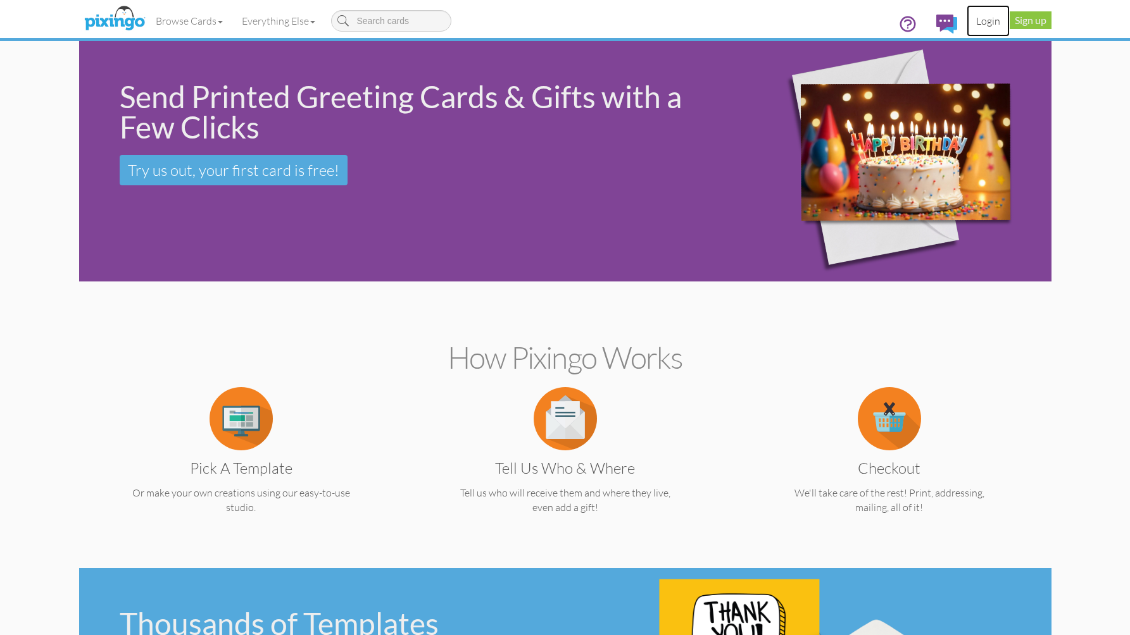
click at [989, 22] on link "Login" at bounding box center [987, 21] width 43 height 32
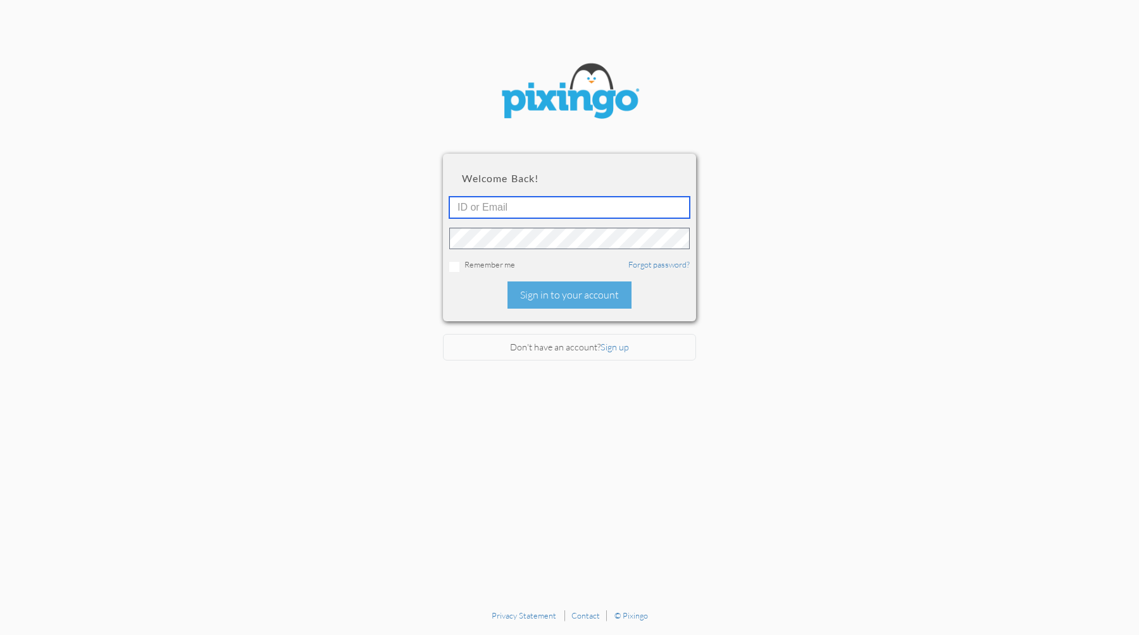
type input "[EMAIL_ADDRESS][DOMAIN_NAME]"
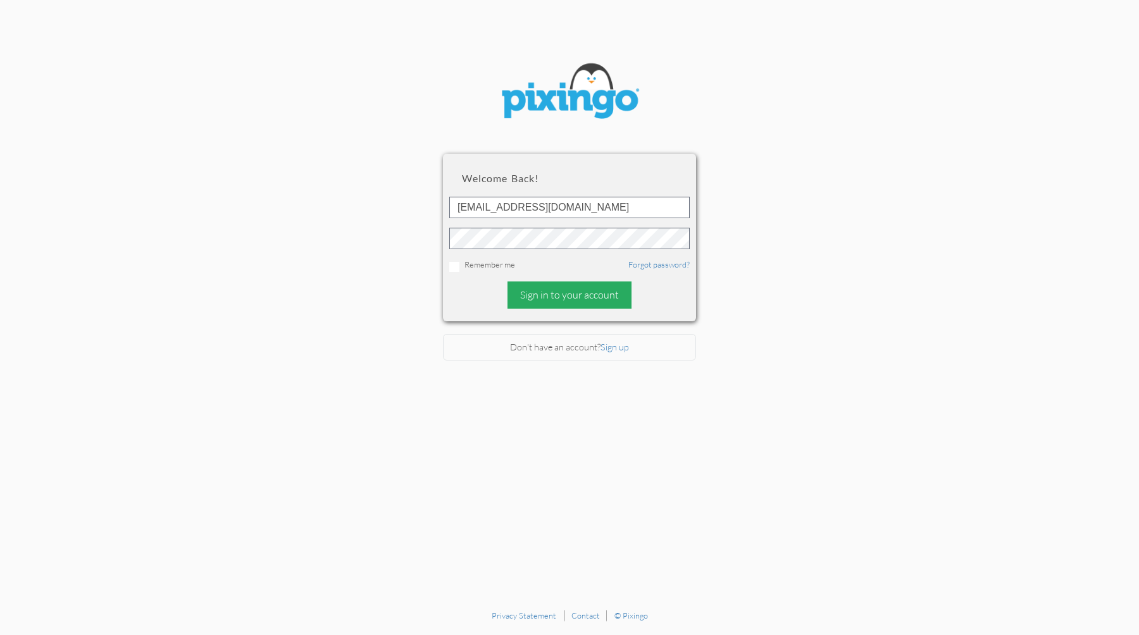
click at [561, 296] on div "Sign in to your account" at bounding box center [570, 295] width 124 height 27
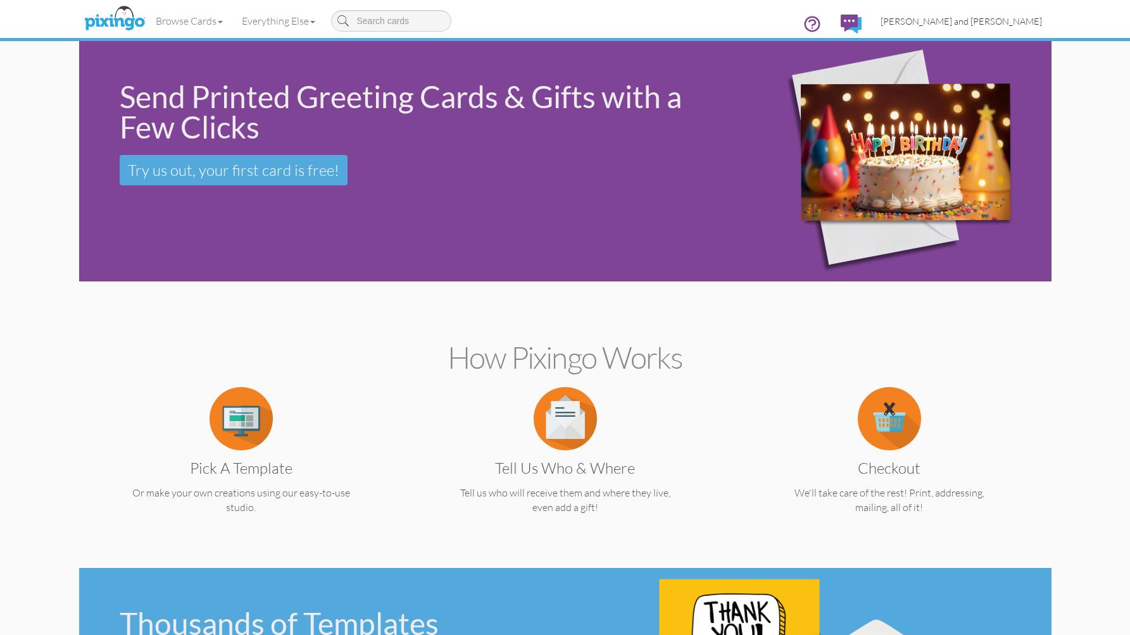
click at [982, 26] on link "[PERSON_NAME] and [PERSON_NAME]" at bounding box center [961, 21] width 180 height 32
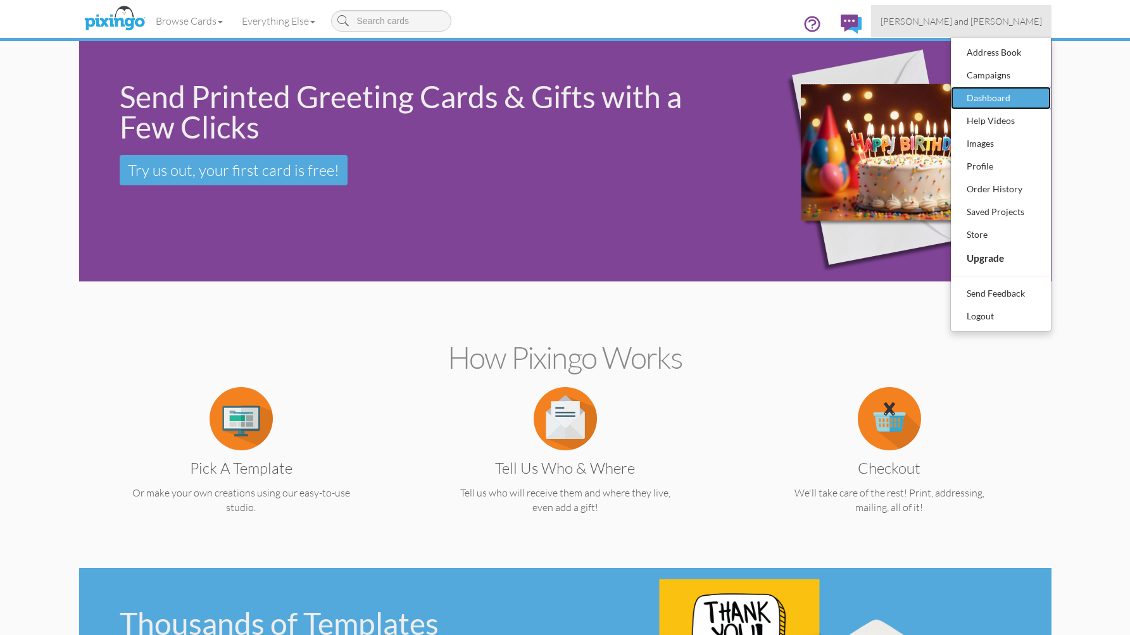
click at [978, 92] on div "Dashboard" at bounding box center [1000, 98] width 75 height 19
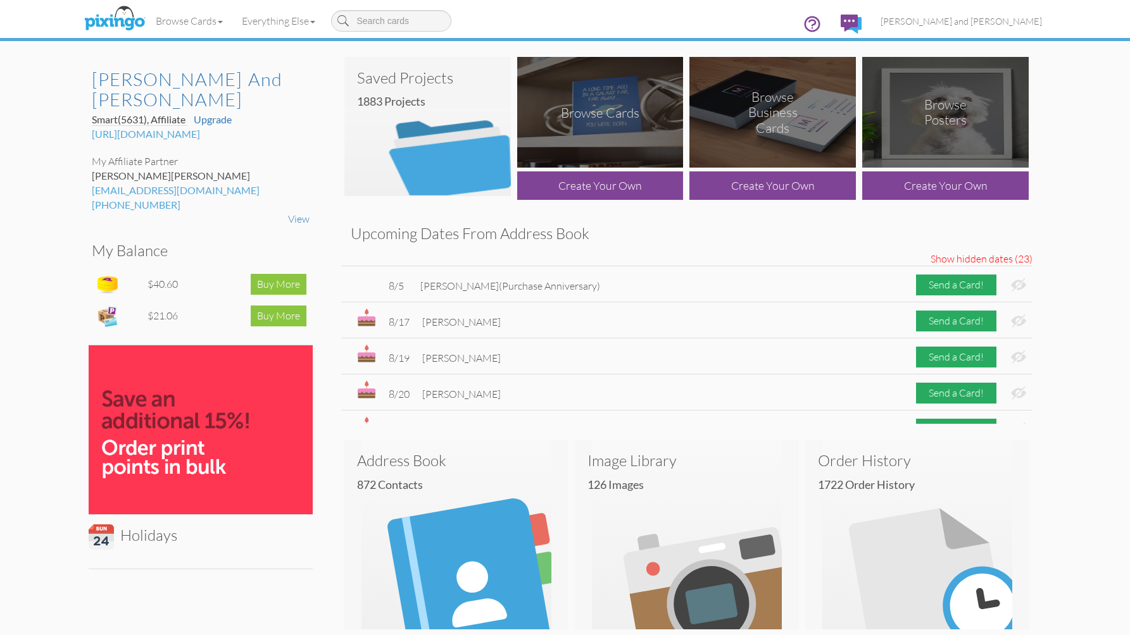
click at [335, 279] on div "Upcoming Dates From Address Book Show hidden dates (23) Hide hidden dates (23) …" at bounding box center [687, 320] width 710 height 208
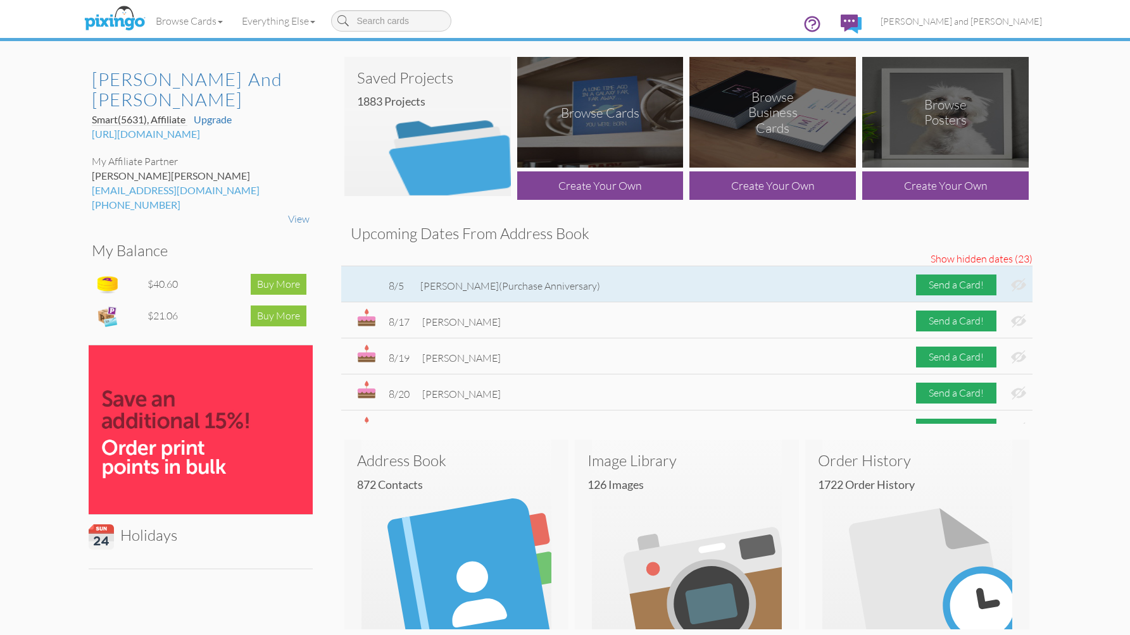
click at [1011, 284] on img at bounding box center [1018, 284] width 15 height 13
click at [954, 284] on div "Send a Card!" at bounding box center [956, 285] width 80 height 21
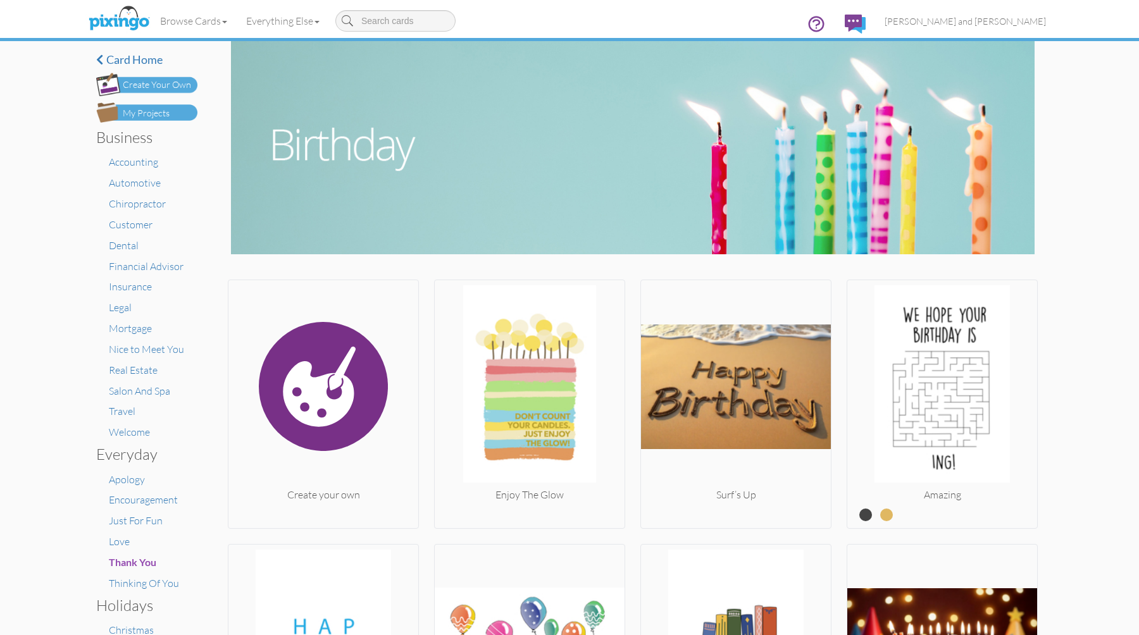
click at [144, 115] on div "My Projects" at bounding box center [146, 113] width 47 height 13
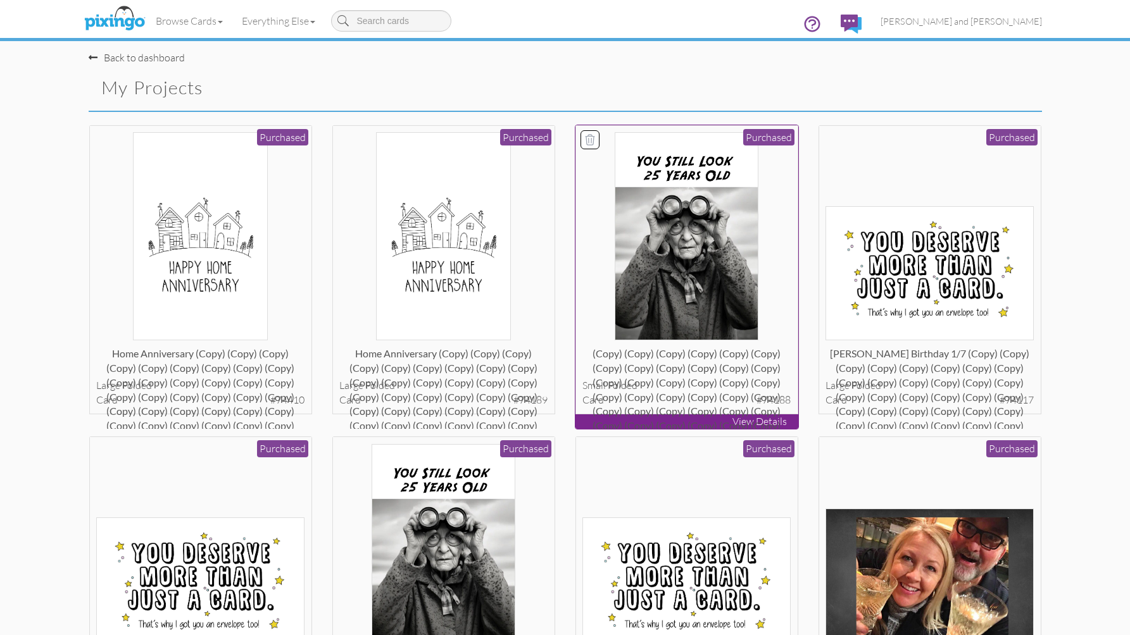
click at [642, 267] on img at bounding box center [686, 236] width 144 height 208
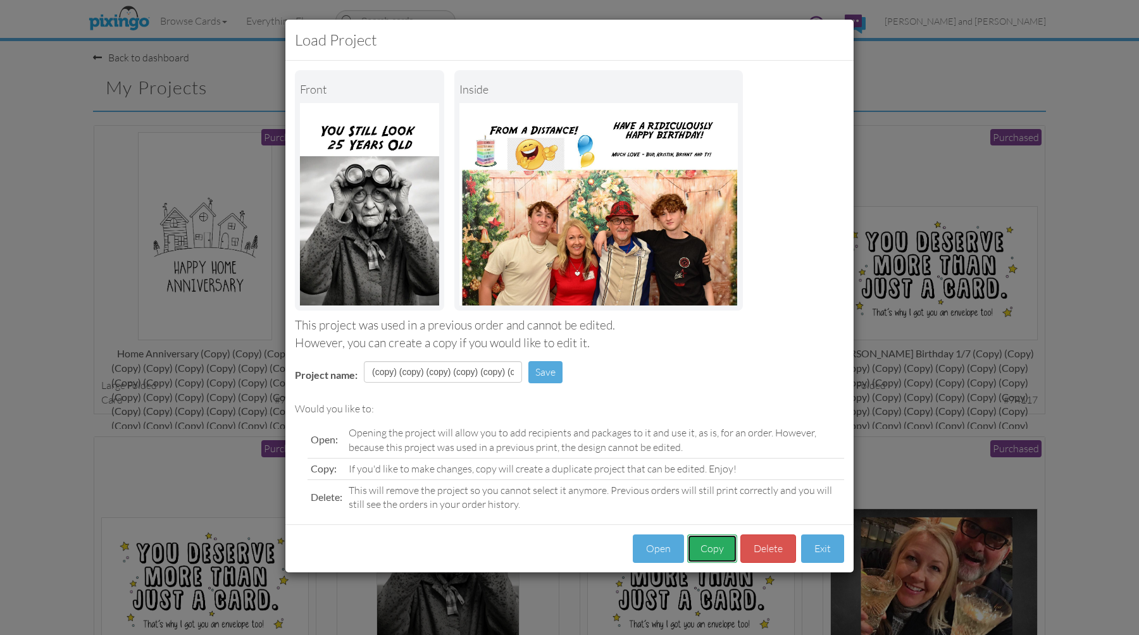
click at [711, 551] on button "Copy" at bounding box center [712, 549] width 50 height 28
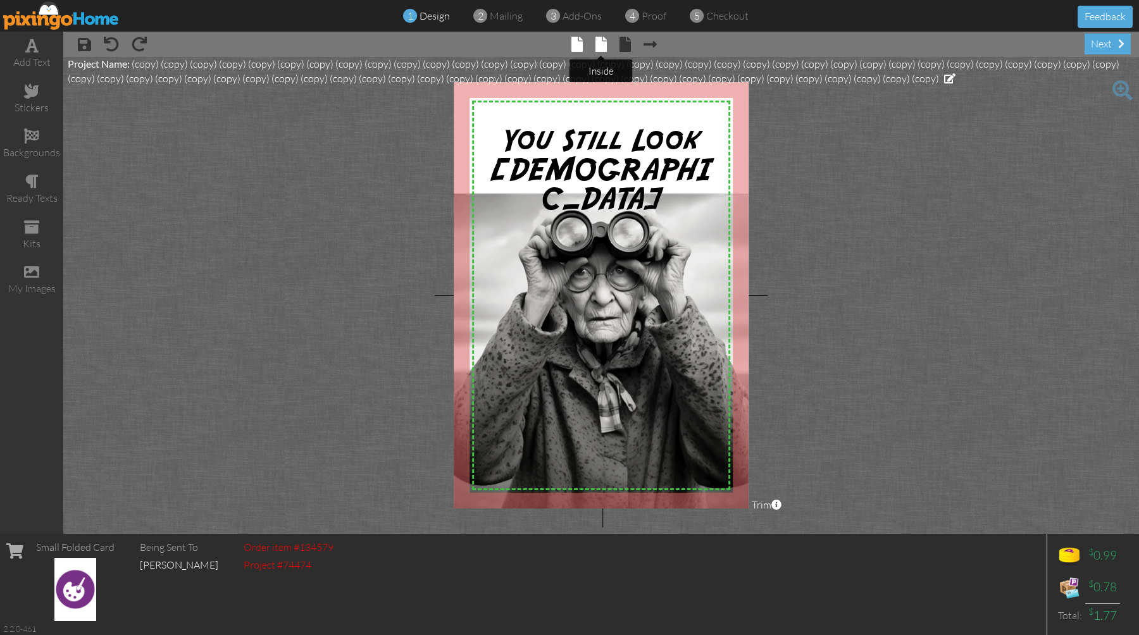
click at [602, 45] on span at bounding box center [600, 44] width 11 height 15
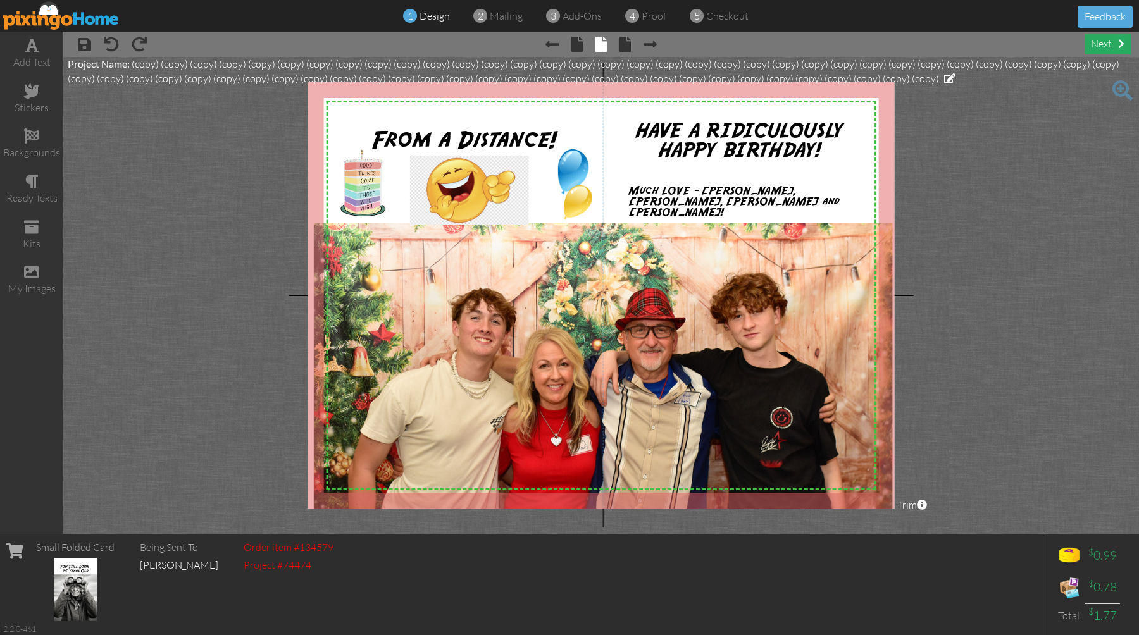
click at [1122, 46] on span at bounding box center [1121, 44] width 6 height 10
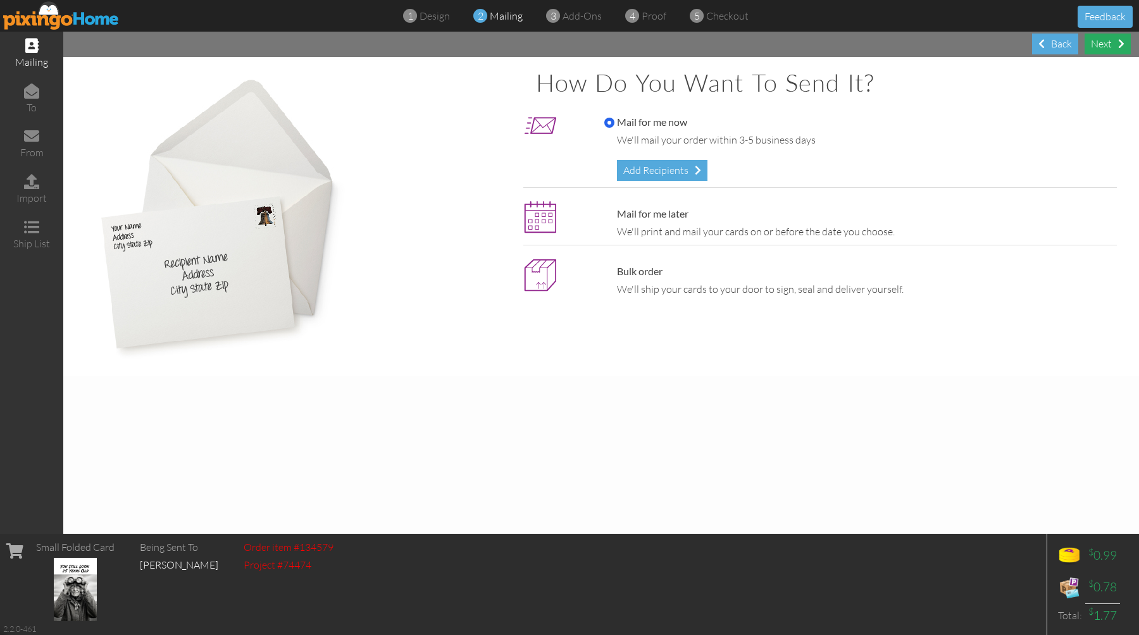
click at [1104, 46] on div "Next" at bounding box center [1108, 44] width 46 height 21
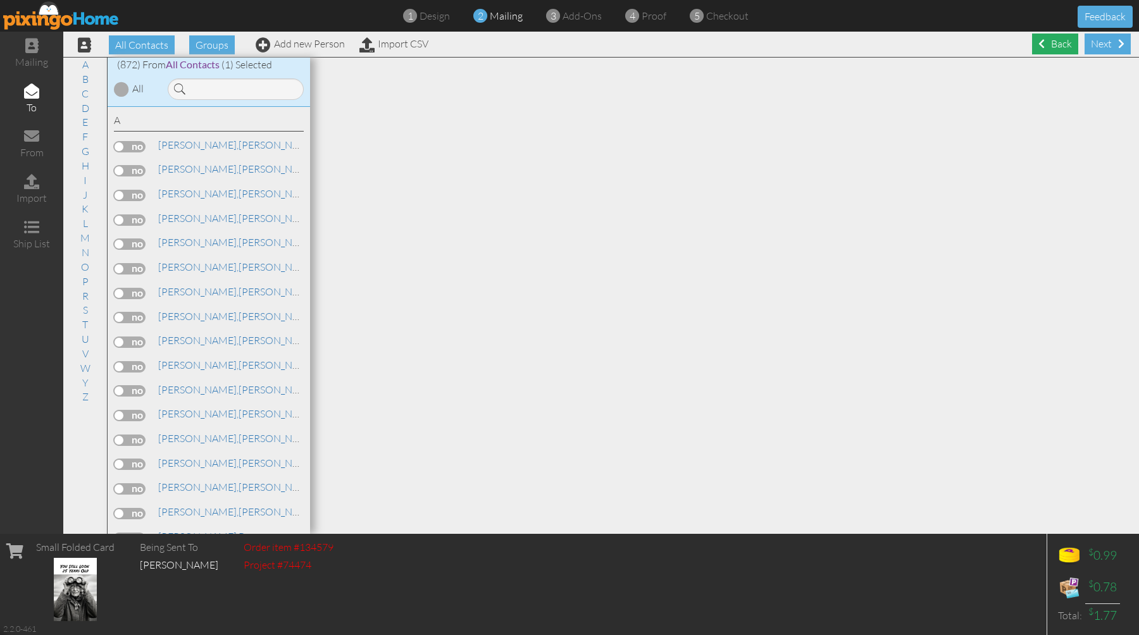
click at [1050, 46] on div "Back" at bounding box center [1055, 44] width 46 height 21
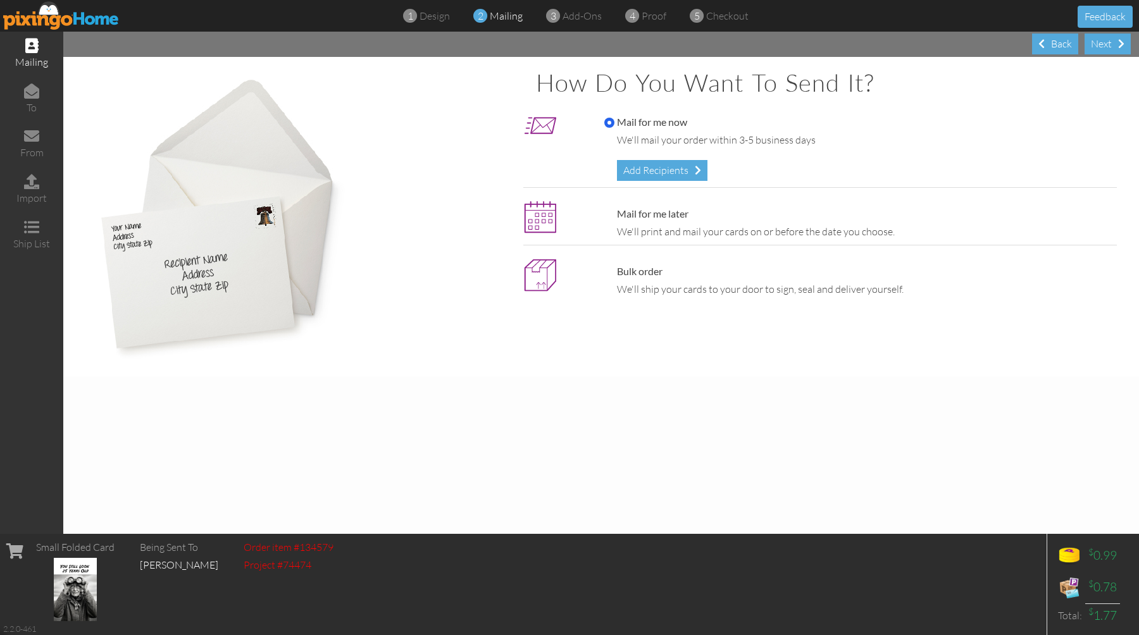
click at [640, 209] on label "Mail for me later" at bounding box center [646, 214] width 84 height 15
click at [614, 209] on input "Mail for me later" at bounding box center [609, 214] width 10 height 10
radio input "true"
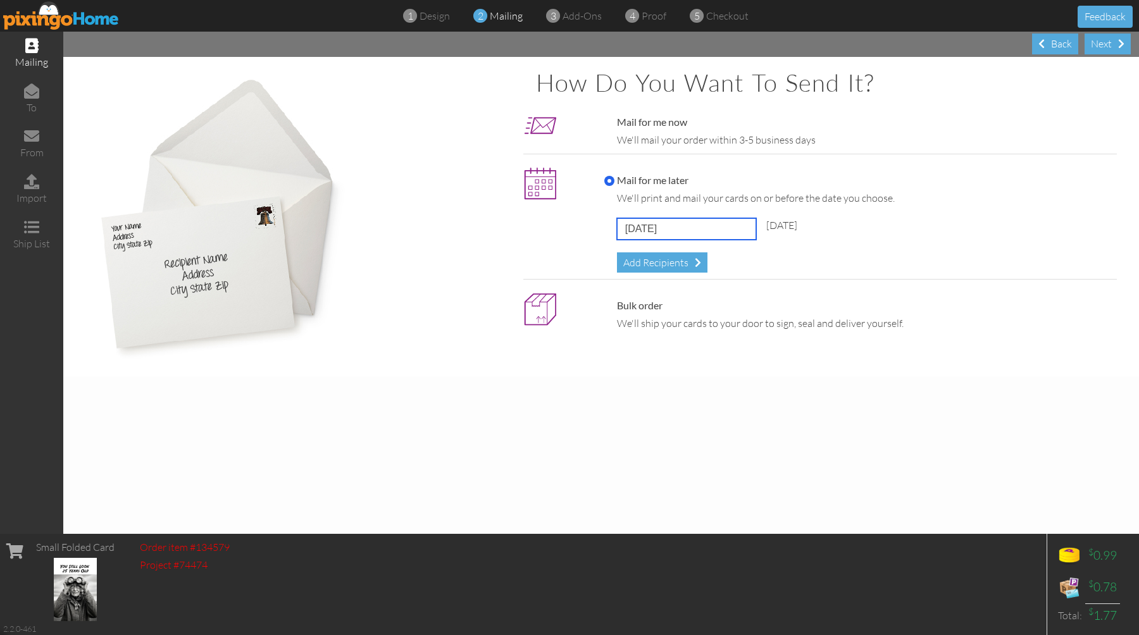
click at [640, 226] on input "August 15, 2025" at bounding box center [686, 229] width 139 height 22
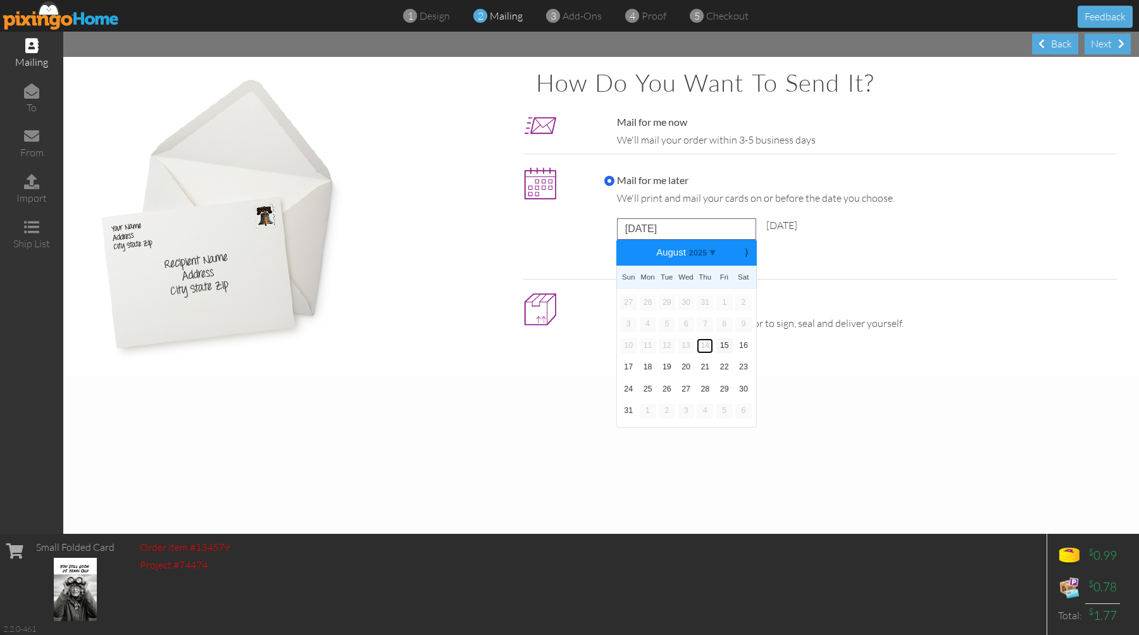
click at [701, 345] on link "14" at bounding box center [705, 346] width 16 height 15
click at [610, 123] on input "Mail for me now" at bounding box center [609, 123] width 10 height 10
radio input "true"
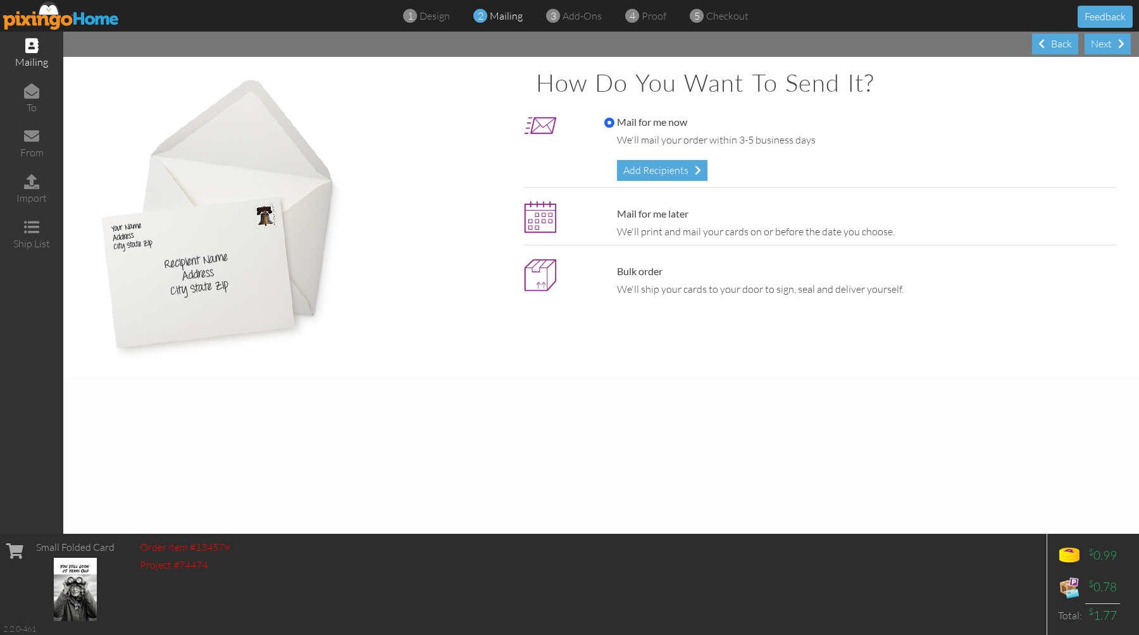
click at [633, 218] on label "Mail for me later" at bounding box center [646, 214] width 84 height 15
click at [614, 218] on input "Mail for me later" at bounding box center [609, 214] width 10 height 10
radio input "true"
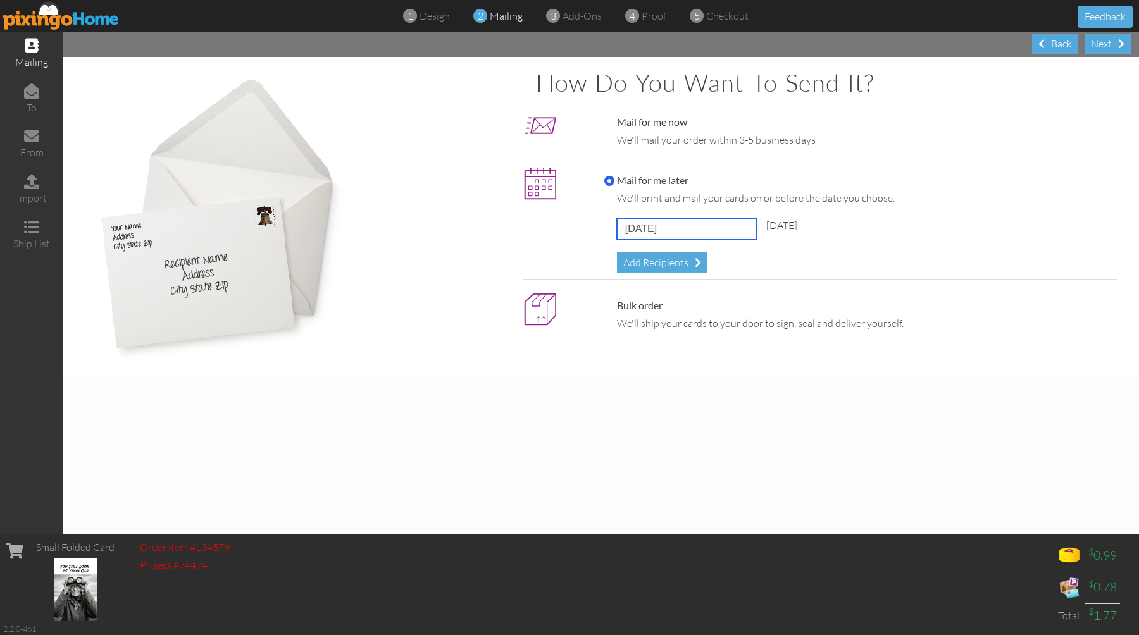
click at [642, 233] on input "August 15, 2025" at bounding box center [686, 229] width 139 height 22
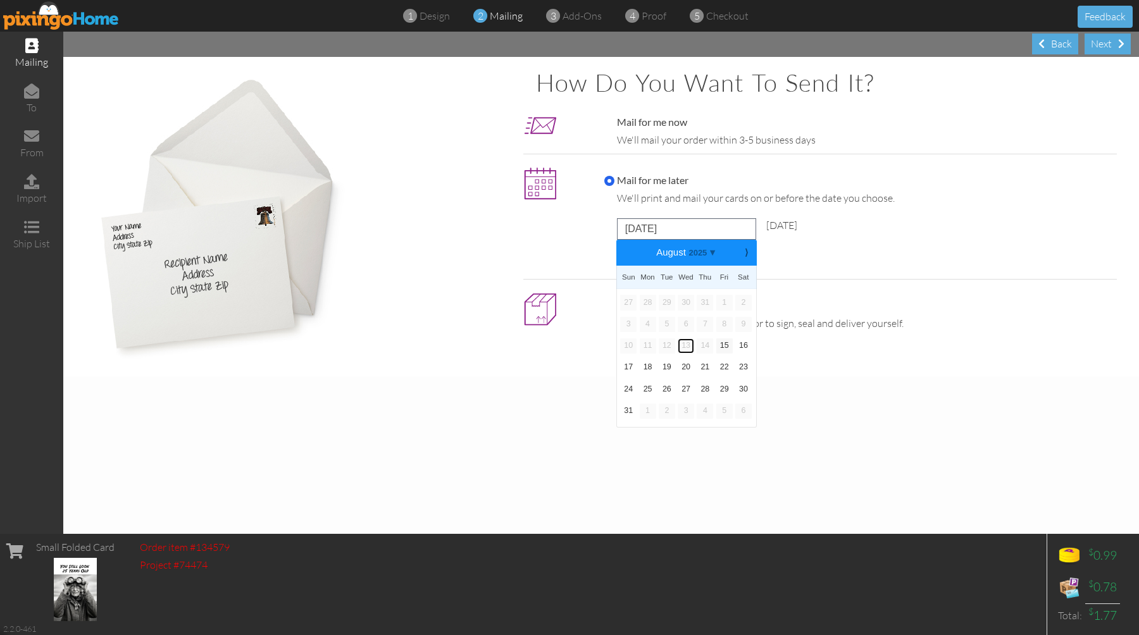
click at [685, 349] on link "13" at bounding box center [686, 346] width 16 height 15
click at [608, 123] on input "Mail for me now" at bounding box center [609, 123] width 10 height 10
radio input "true"
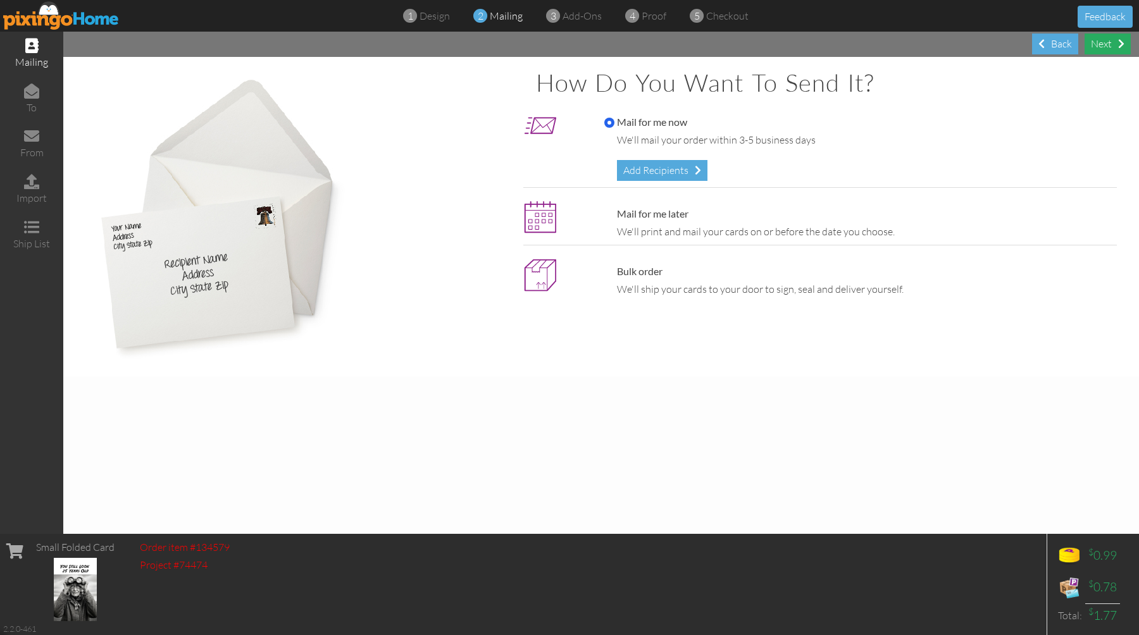
click at [1102, 44] on div "Next" at bounding box center [1108, 44] width 46 height 21
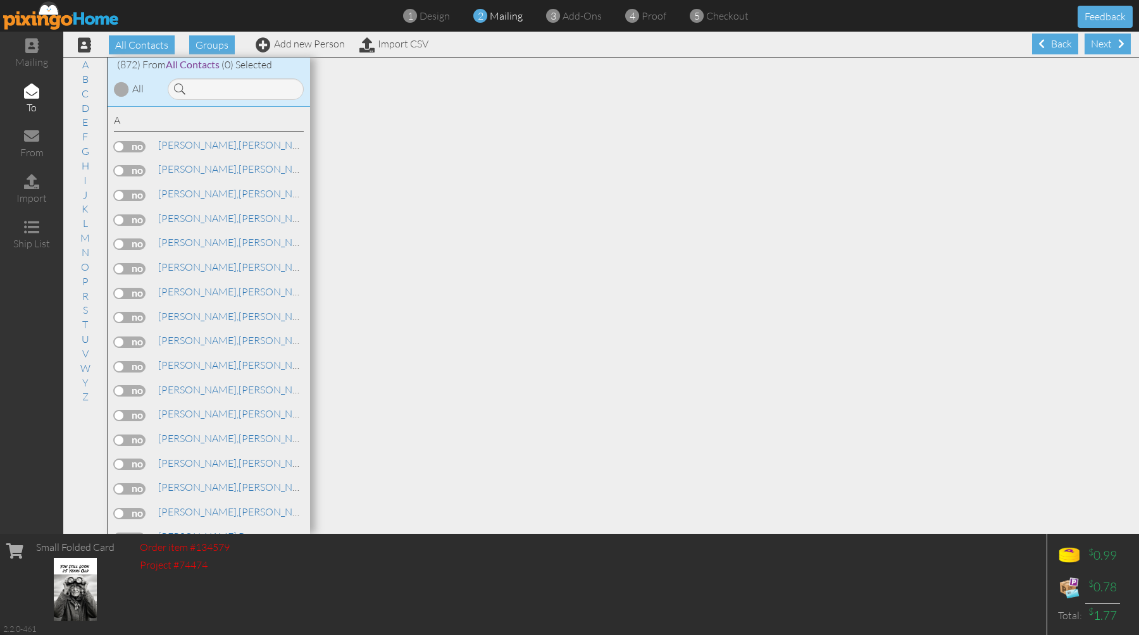
click at [1102, 44] on div "Next" at bounding box center [1108, 44] width 46 height 21
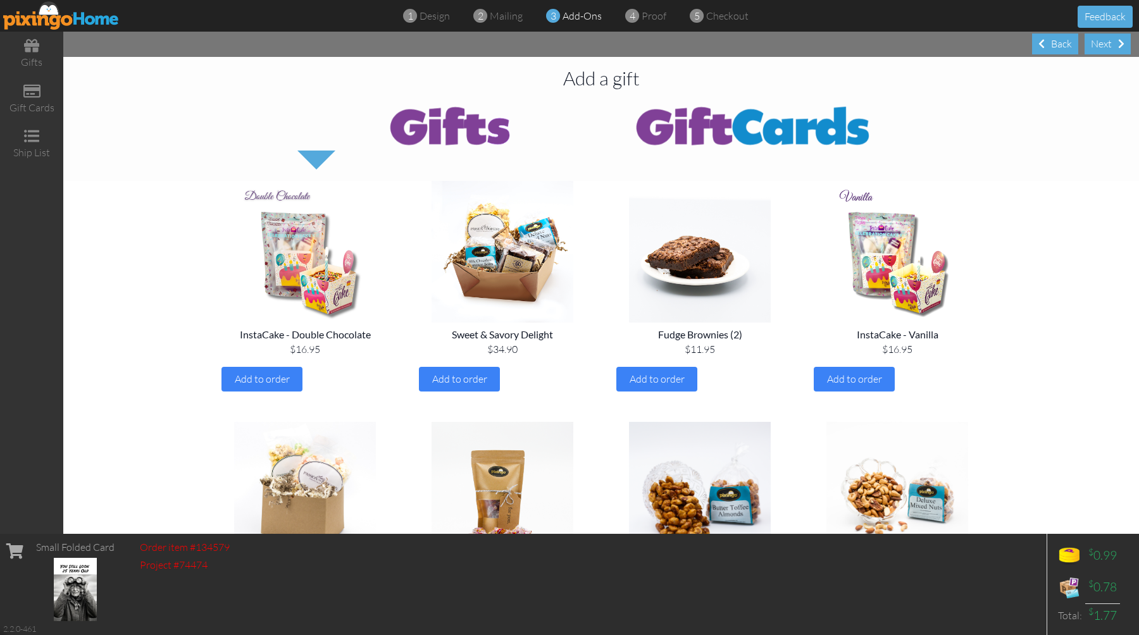
click at [1102, 44] on div "Next" at bounding box center [1108, 44] width 46 height 21
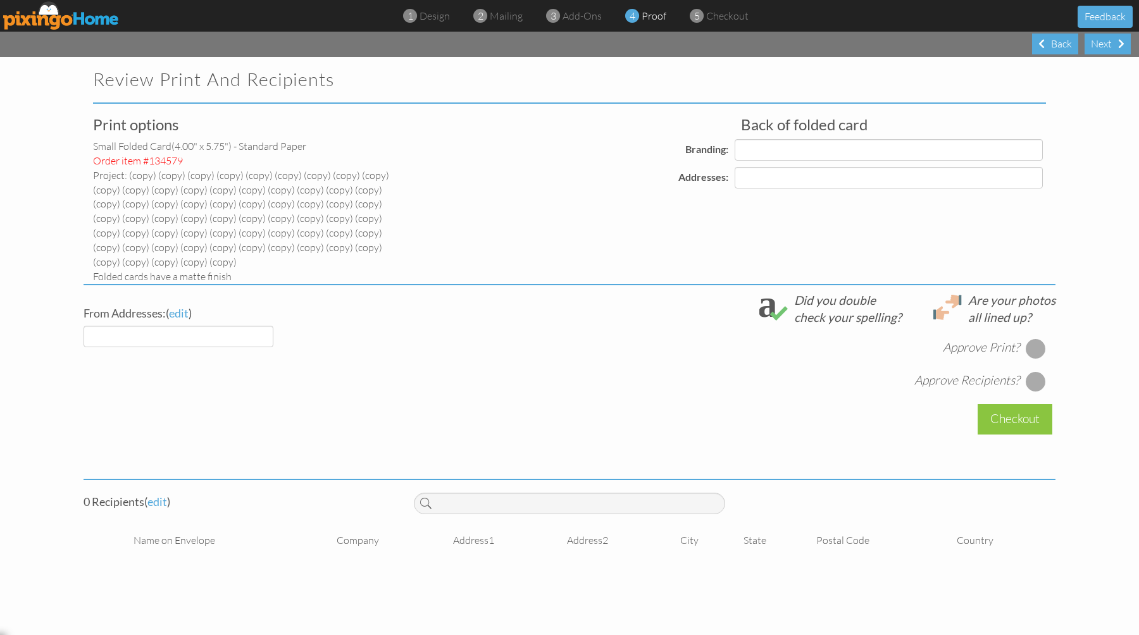
select select "object:7039"
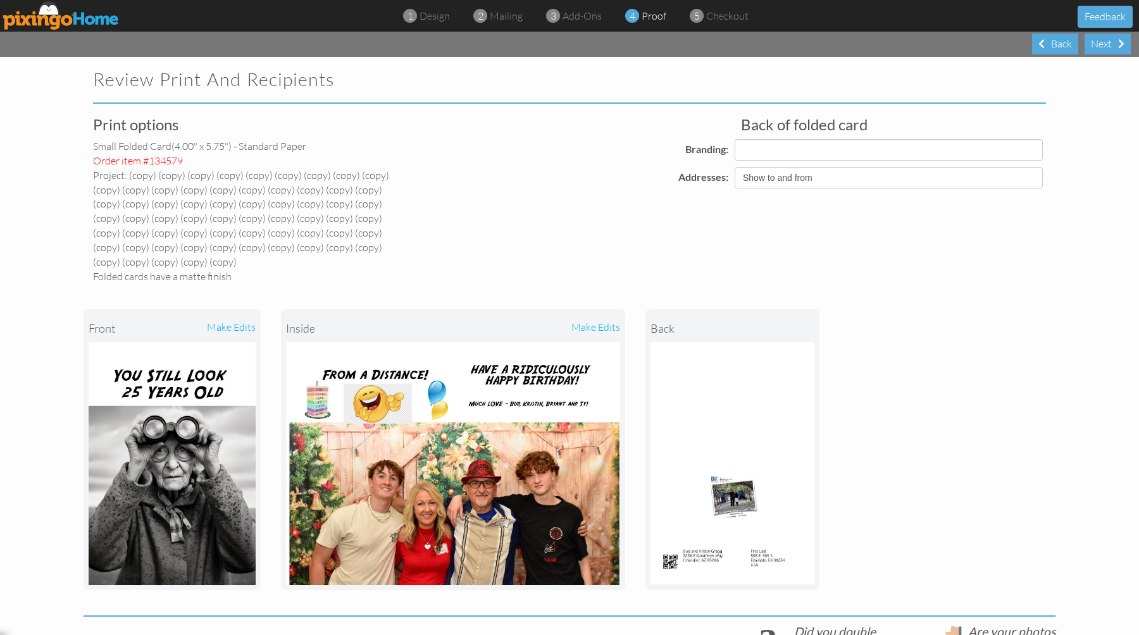
select select "object:7051"
select select "object:7053"
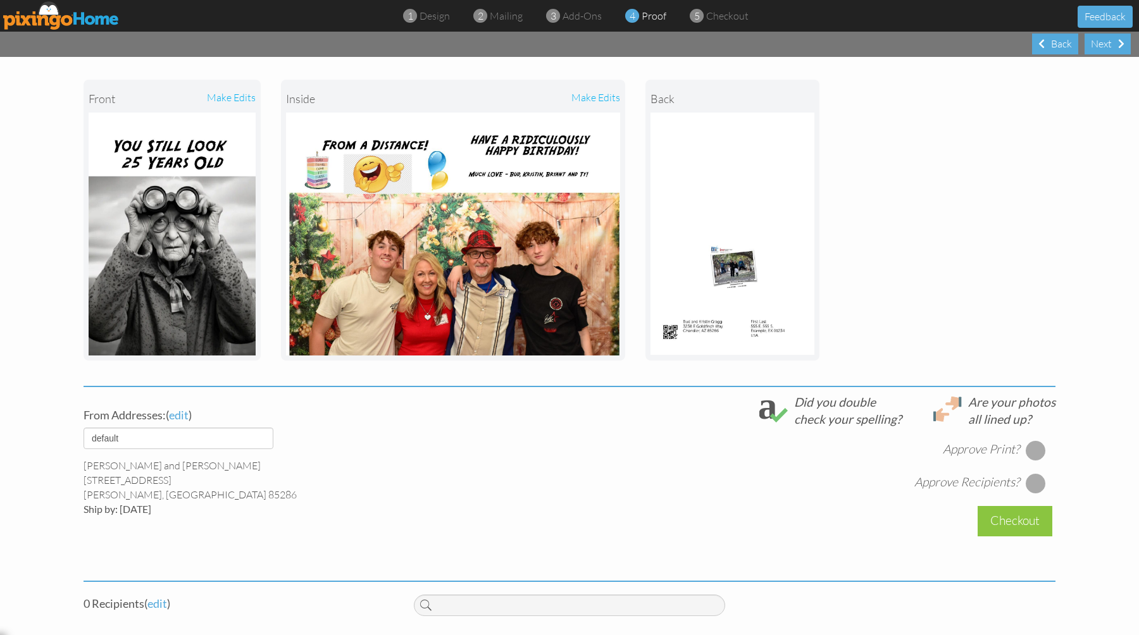
scroll to position [231, 0]
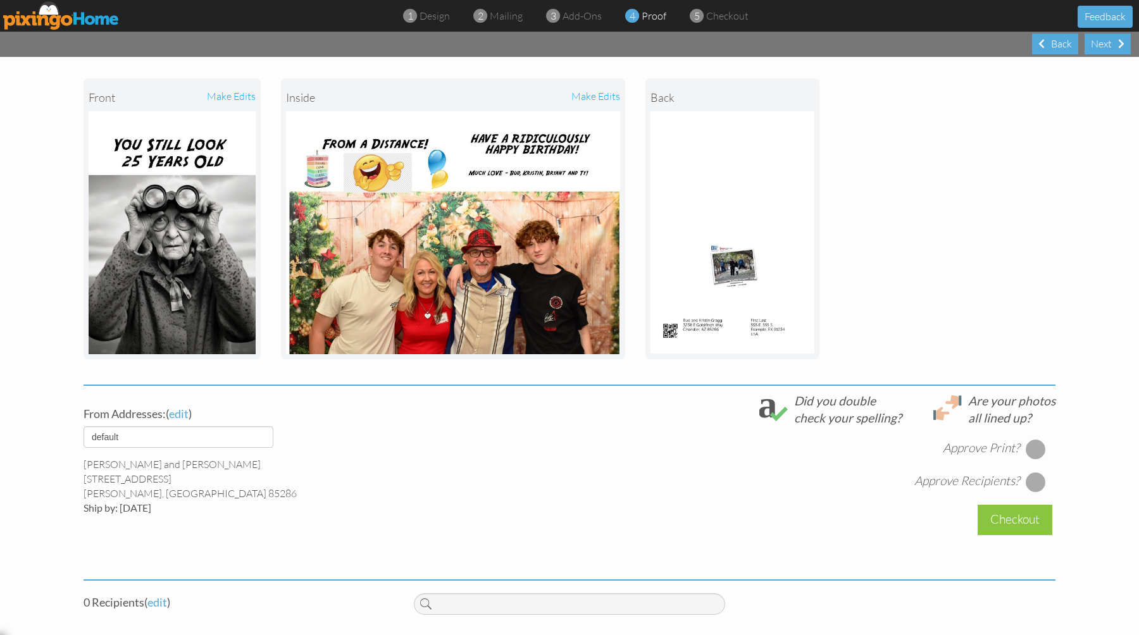
click at [1030, 449] on div at bounding box center [1036, 449] width 20 height 20
click at [1034, 483] on div at bounding box center [1036, 482] width 20 height 20
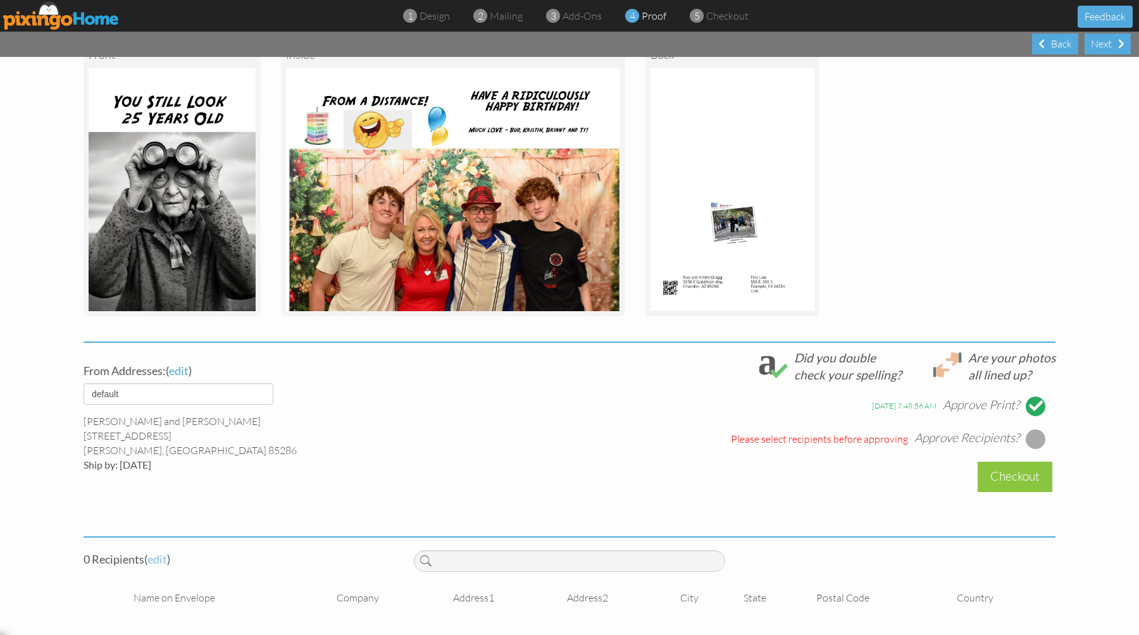
click at [163, 561] on span "edit" at bounding box center [157, 559] width 20 height 14
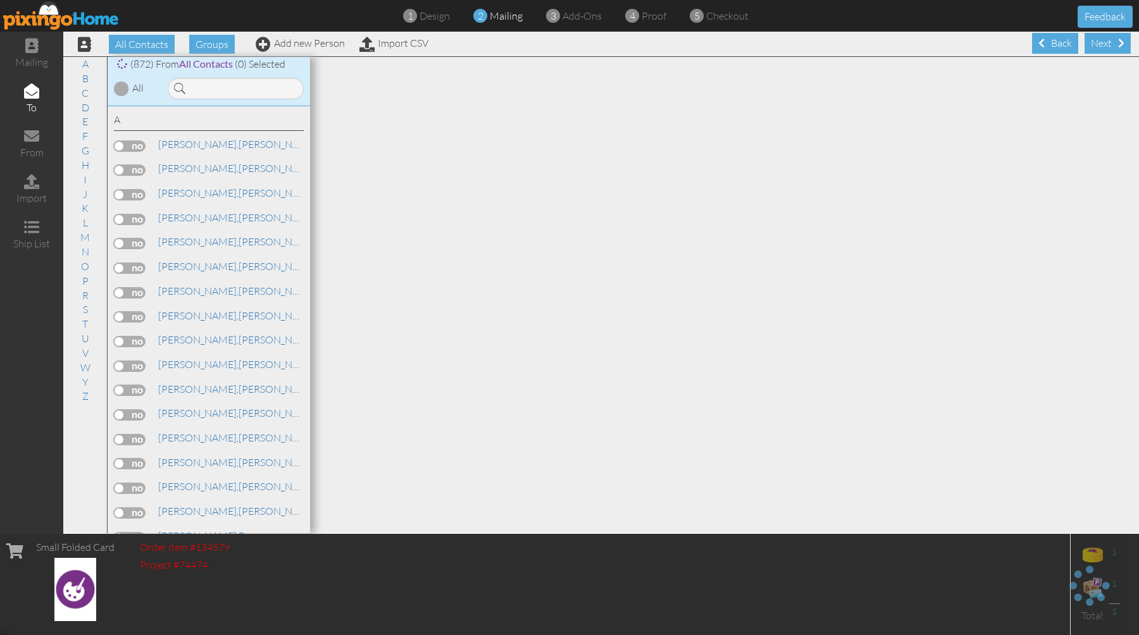
scroll to position [1, 0]
click at [265, 97] on input at bounding box center [236, 89] width 136 height 22
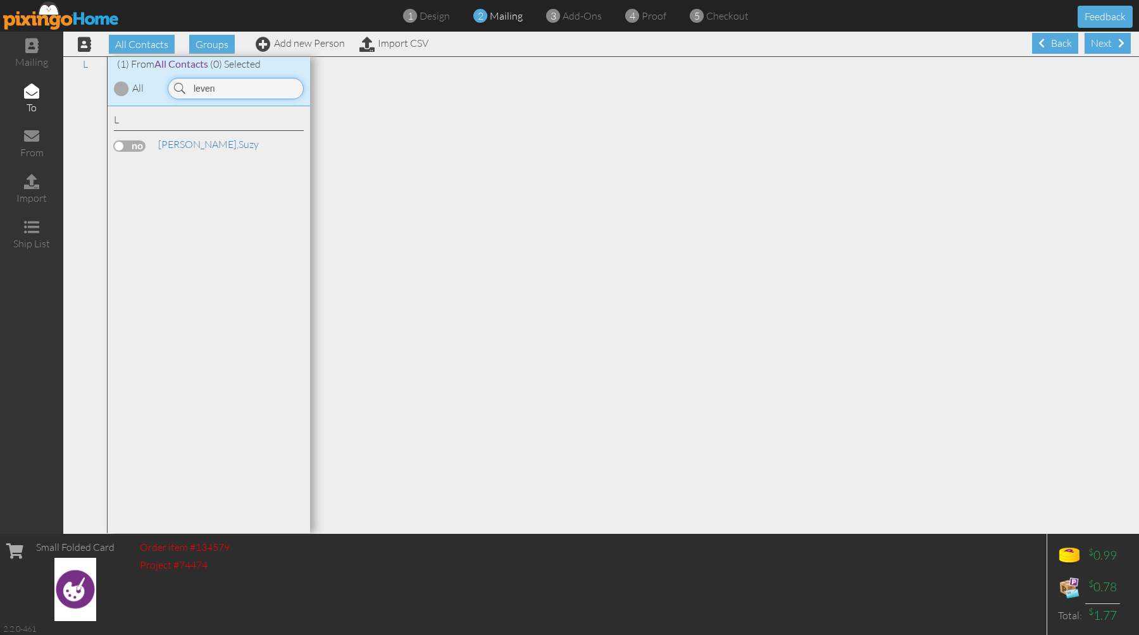
type input "leven"
click at [139, 142] on label at bounding box center [130, 145] width 32 height 11
click at [0, 0] on input "checkbox" at bounding box center [0, 0] width 0 height 0
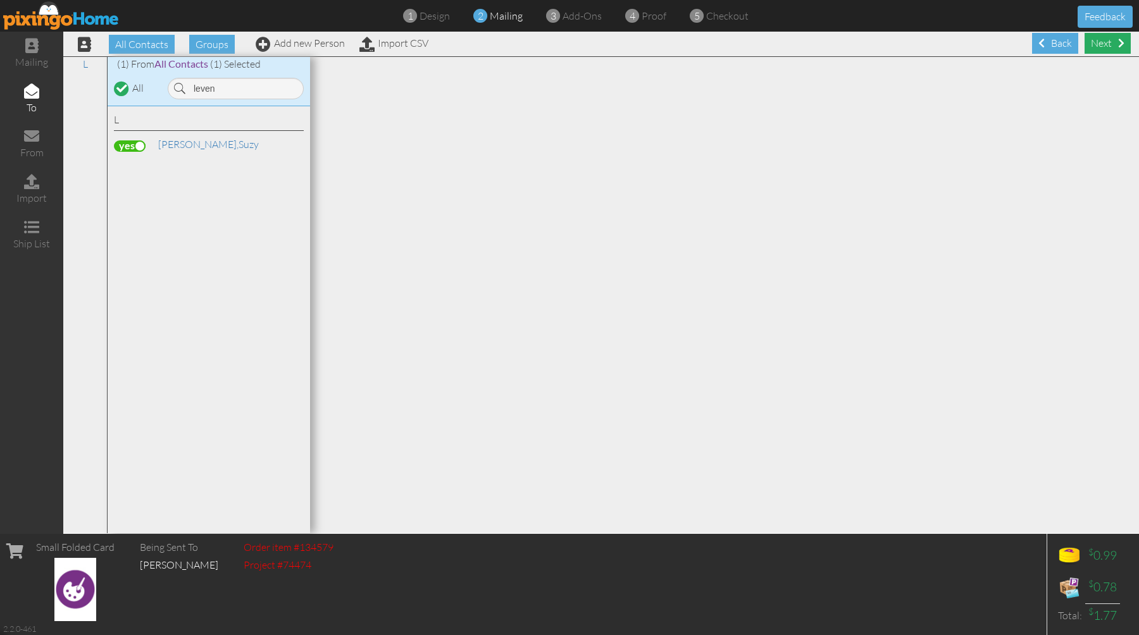
click at [1095, 44] on div "Next" at bounding box center [1108, 43] width 46 height 21
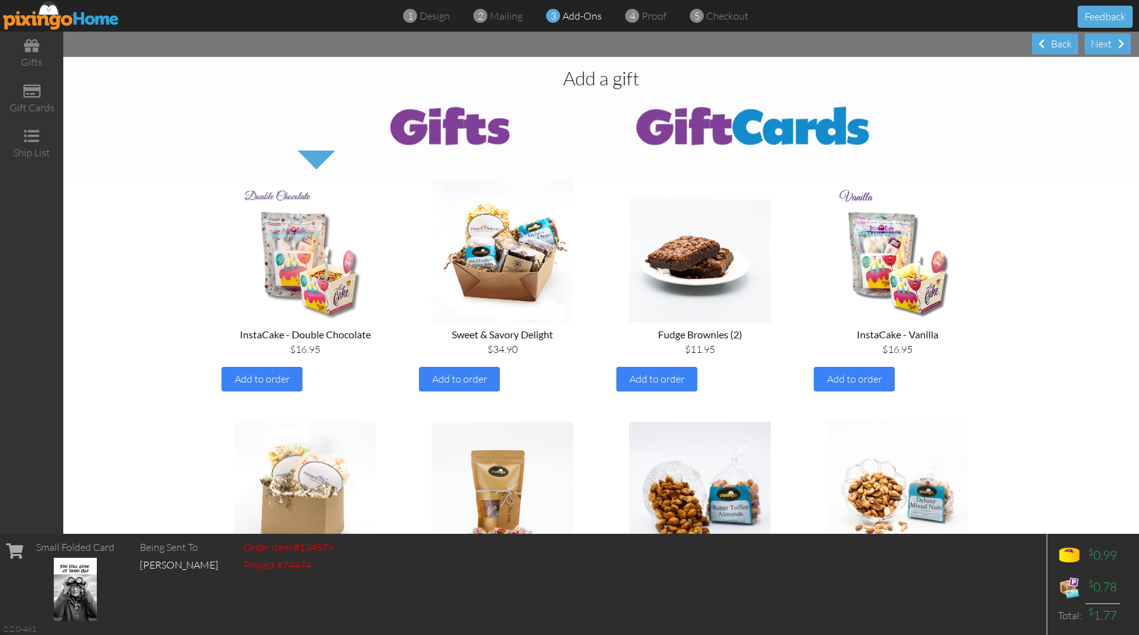
click at [1095, 44] on div "Next" at bounding box center [1108, 44] width 46 height 21
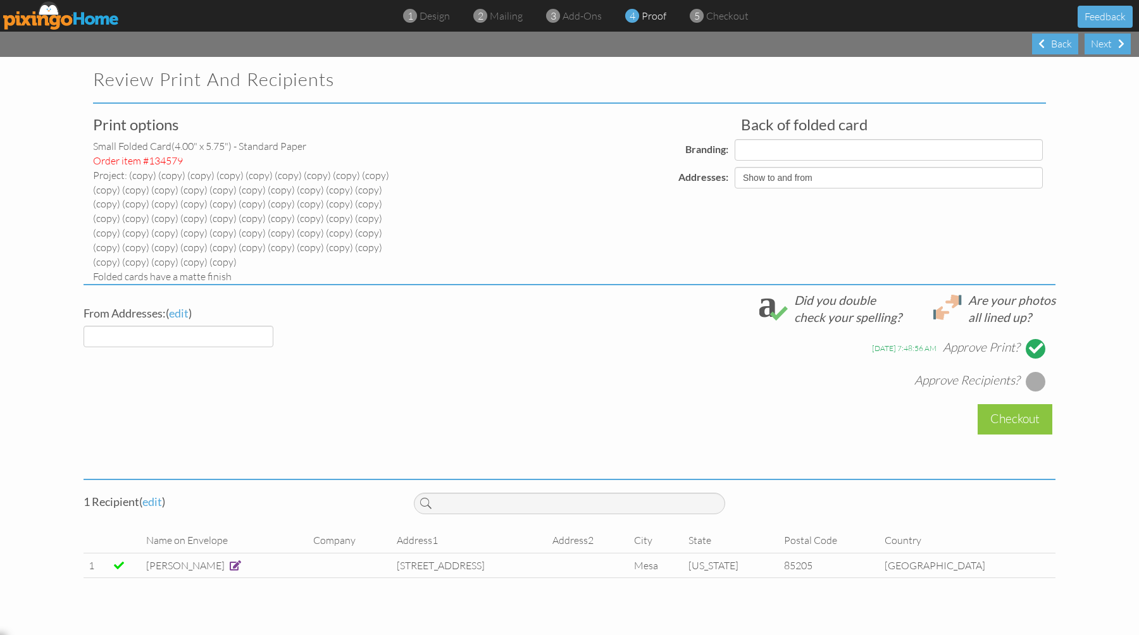
select select "object:9127"
select select "object:9137"
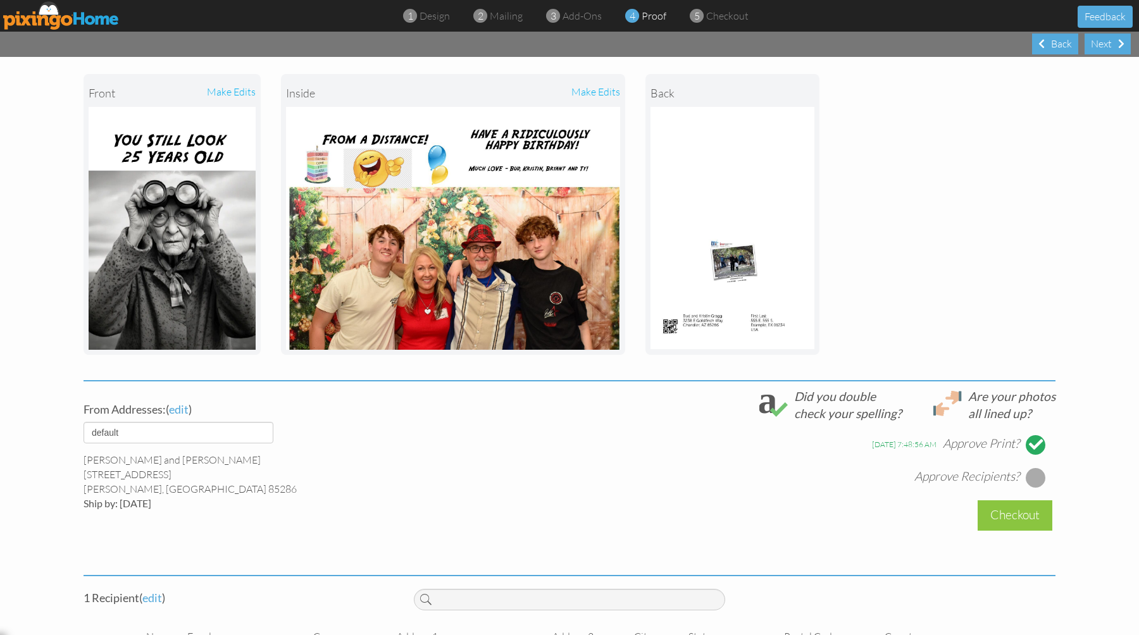
scroll to position [290, 0]
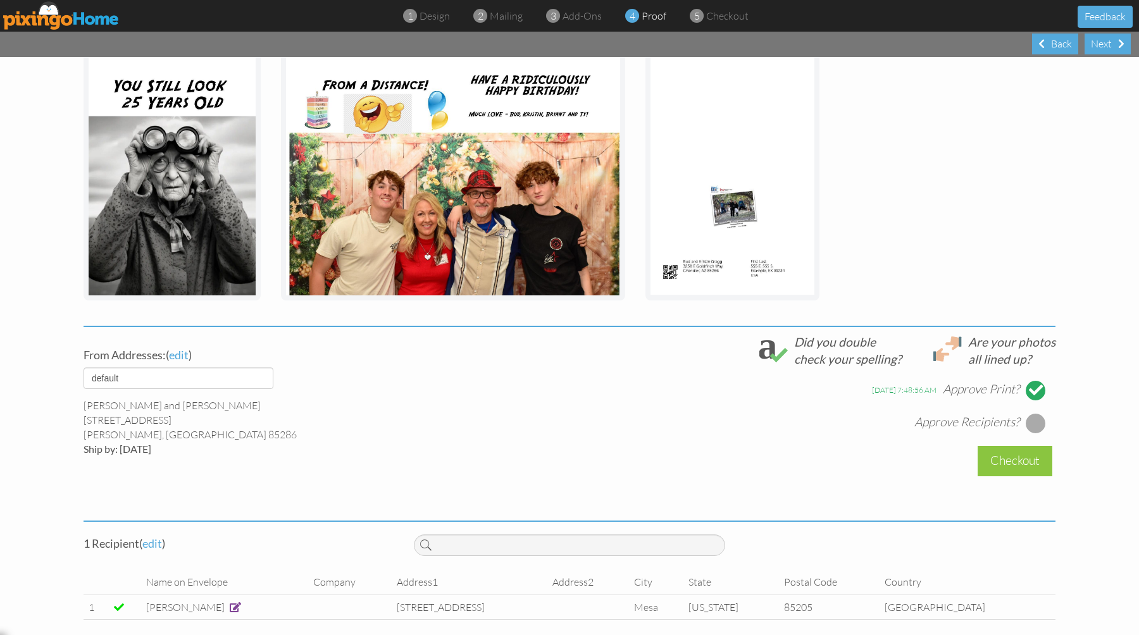
click at [1028, 425] on div at bounding box center [1036, 423] width 20 height 20
click at [1009, 460] on div "Checkout" at bounding box center [1015, 461] width 75 height 30
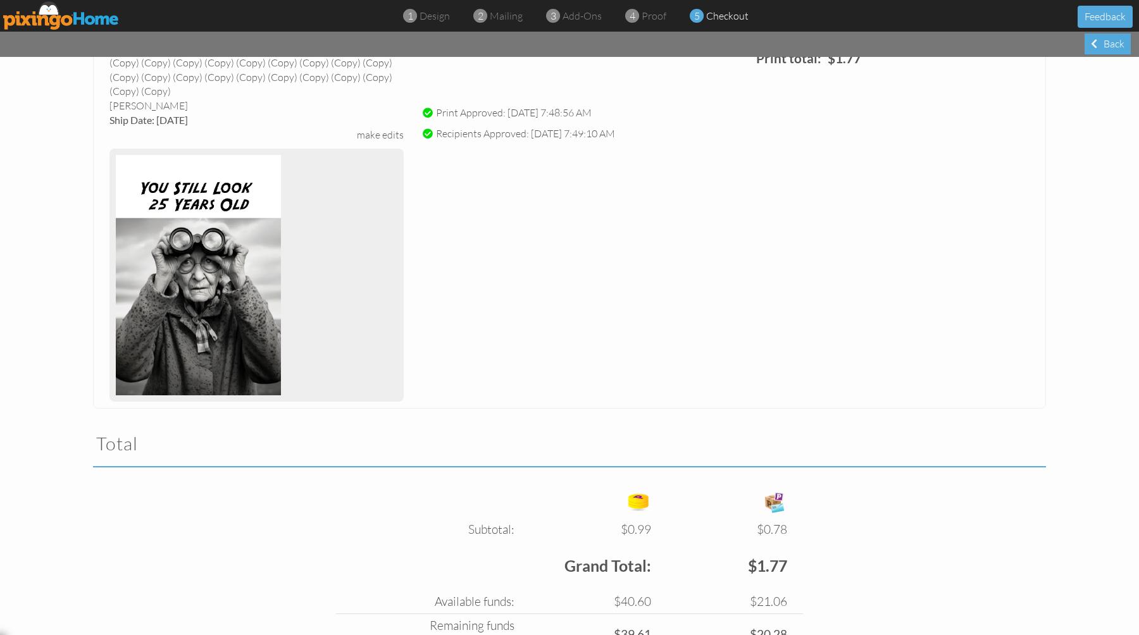
scroll to position [282, 0]
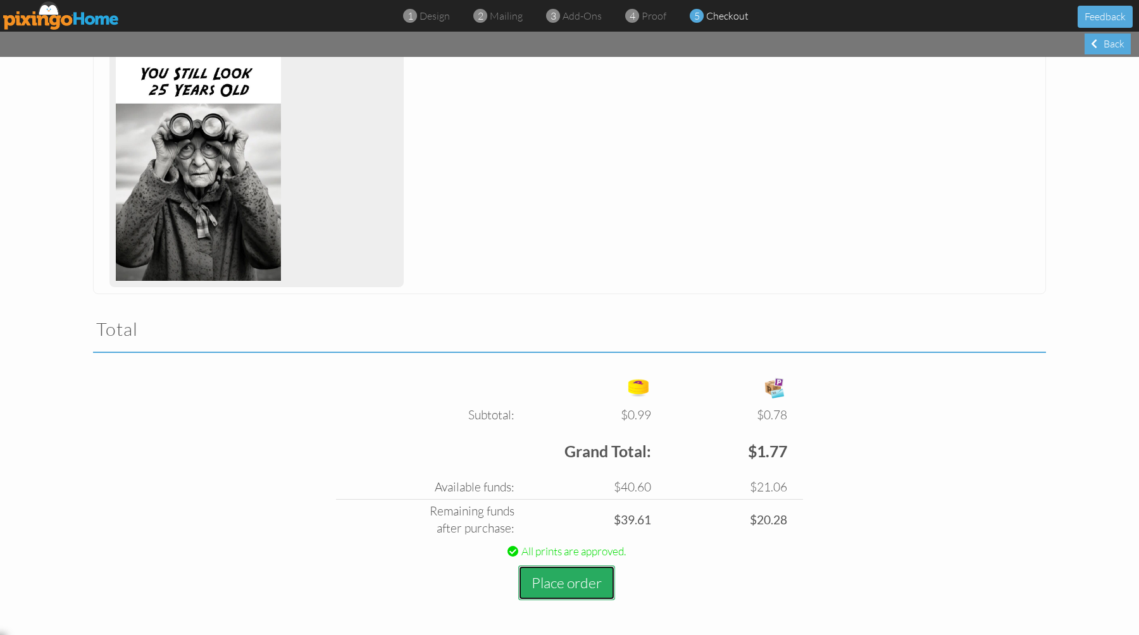
click at [550, 587] on button "Place order" at bounding box center [566, 583] width 97 height 35
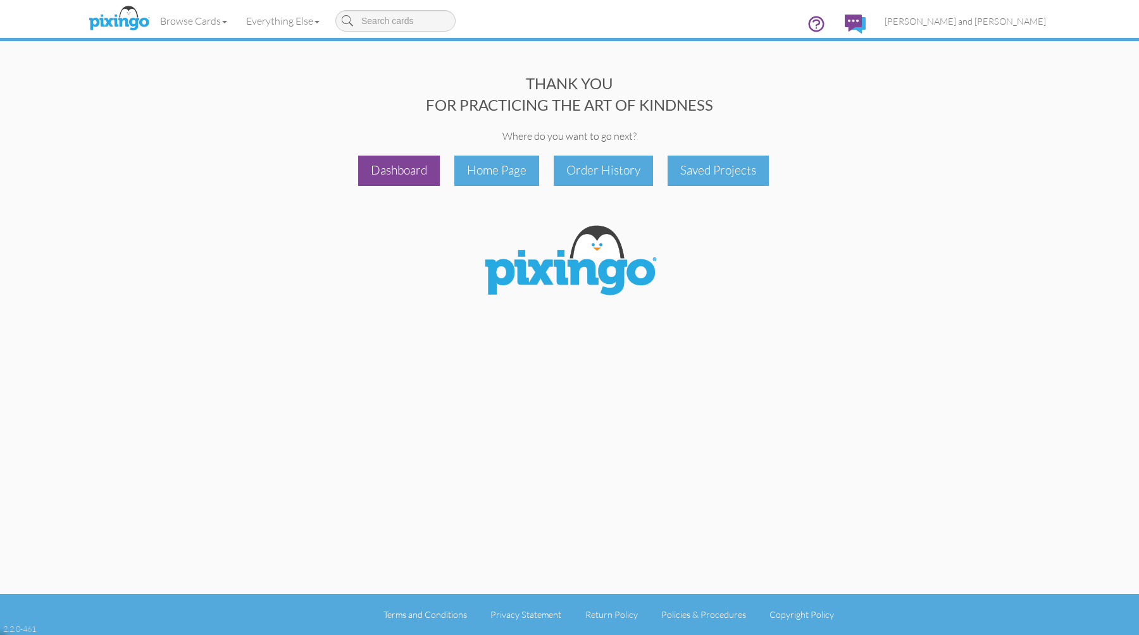
click at [418, 176] on div "Dashboard" at bounding box center [399, 171] width 82 height 30
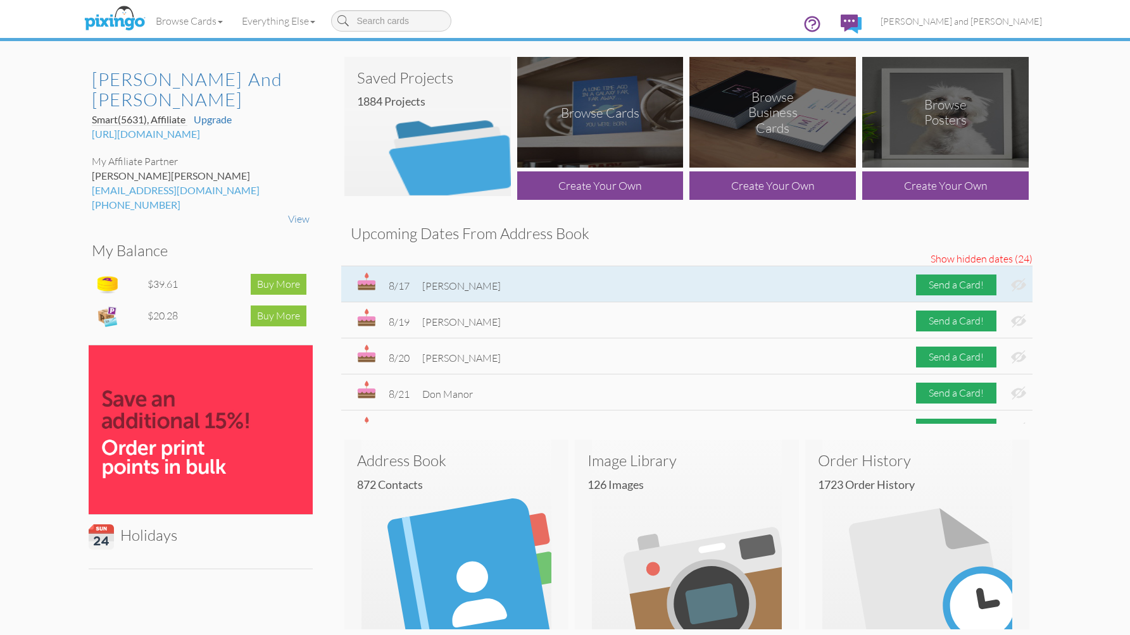
click at [1011, 286] on img at bounding box center [1018, 284] width 15 height 13
click at [1011, 284] on img at bounding box center [1018, 284] width 15 height 13
click at [940, 285] on div "Send a Card!" at bounding box center [956, 285] width 80 height 21
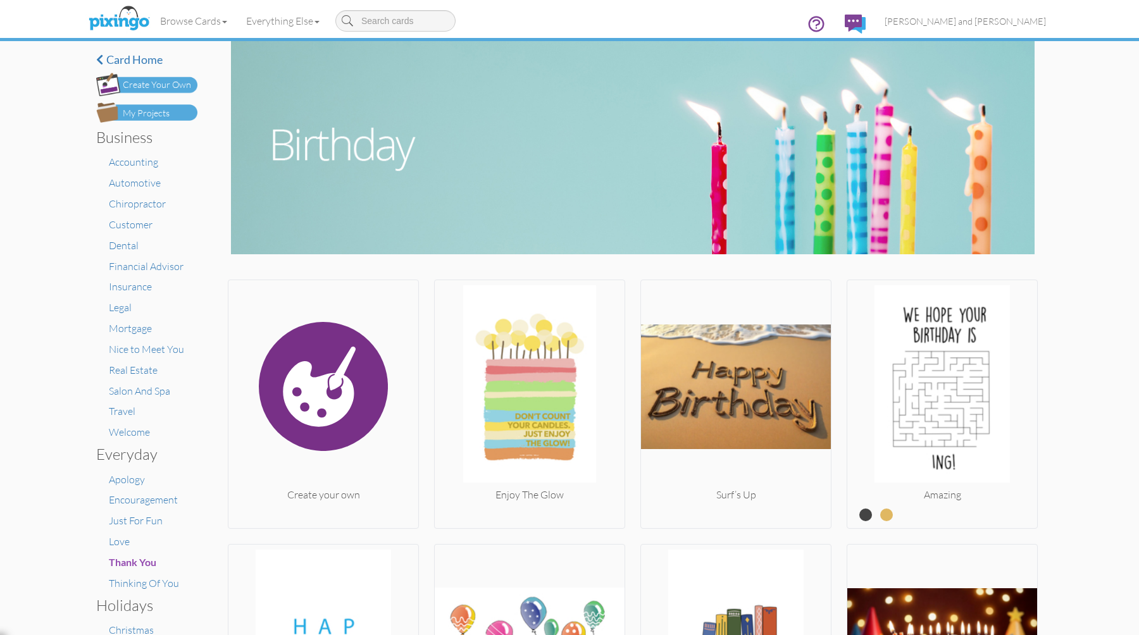
click at [175, 115] on img at bounding box center [146, 113] width 101 height 20
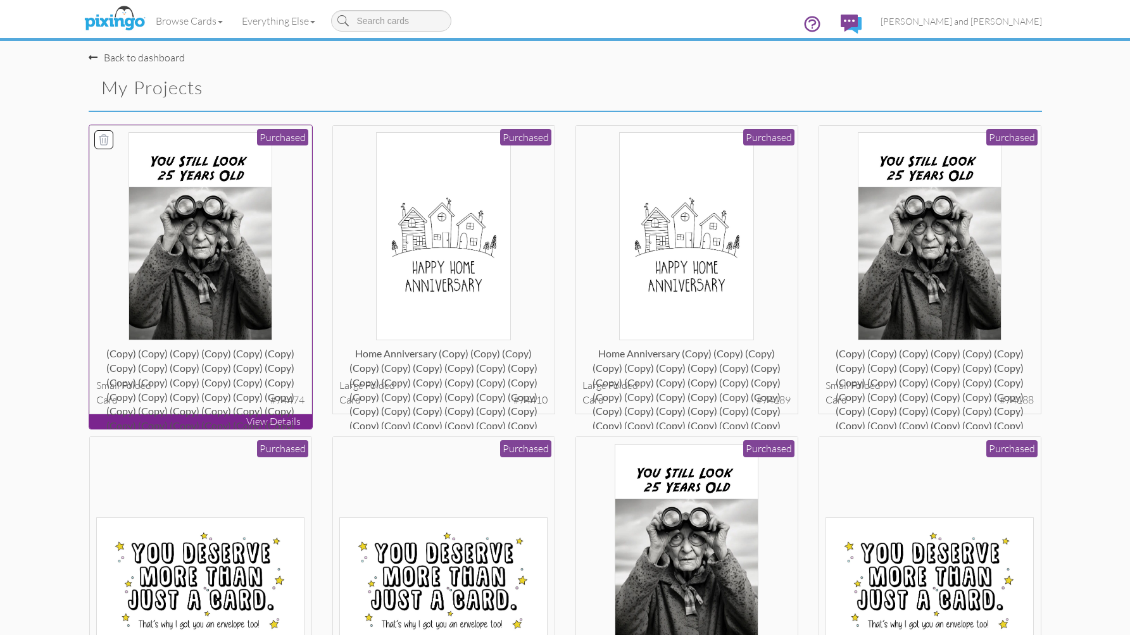
click at [261, 237] on img at bounding box center [200, 236] width 144 height 208
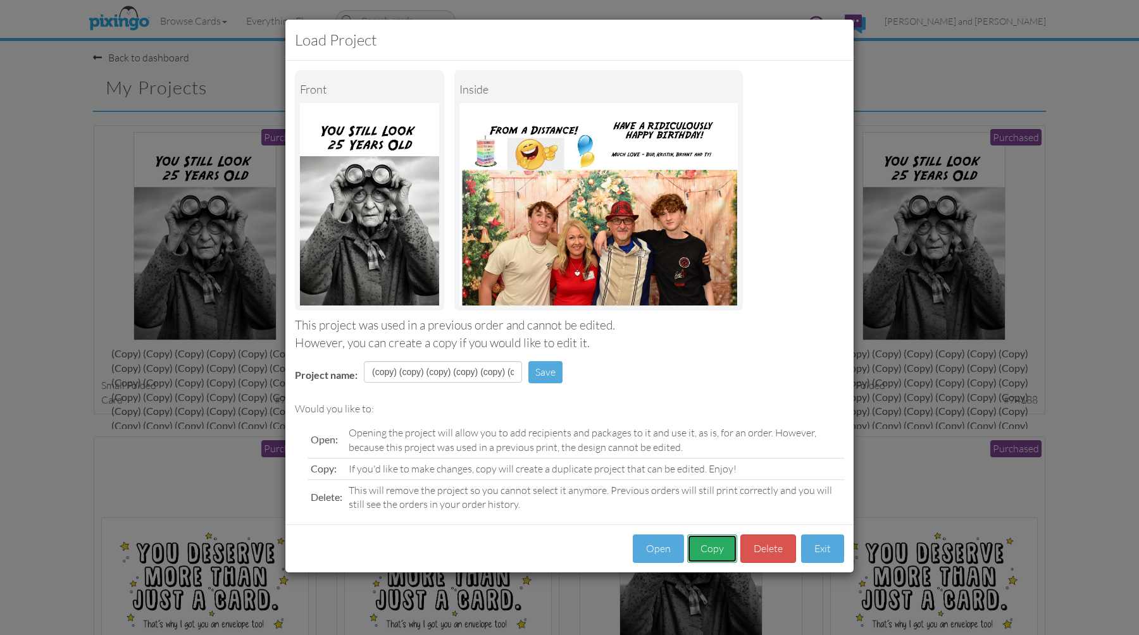
click at [713, 547] on button "Copy" at bounding box center [712, 549] width 50 height 28
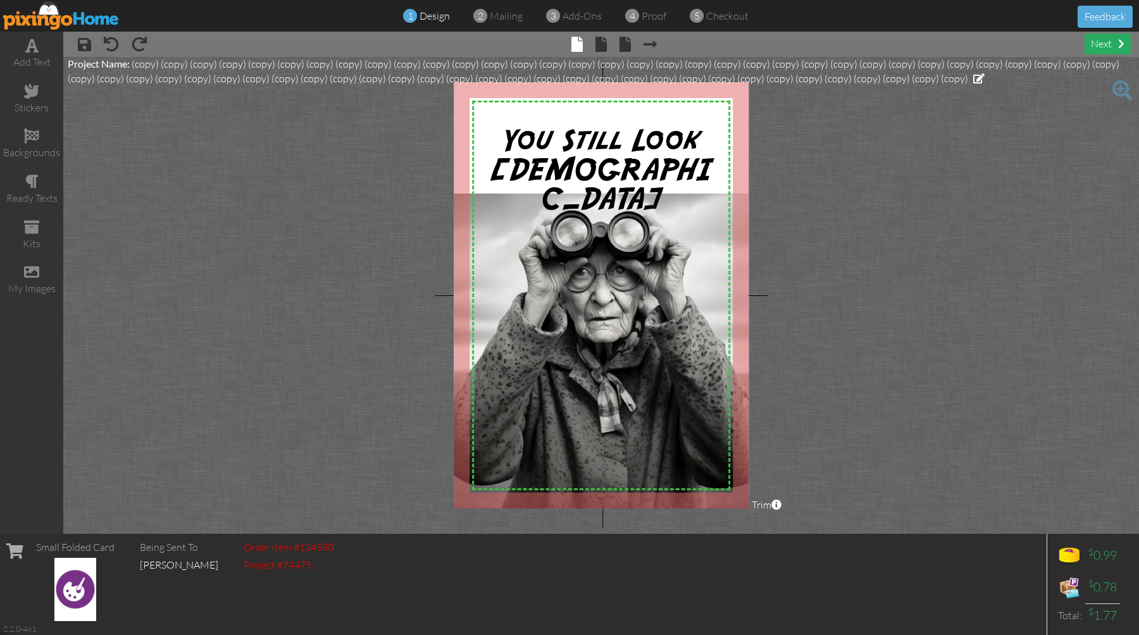
click at [1098, 48] on div "next" at bounding box center [1108, 44] width 46 height 21
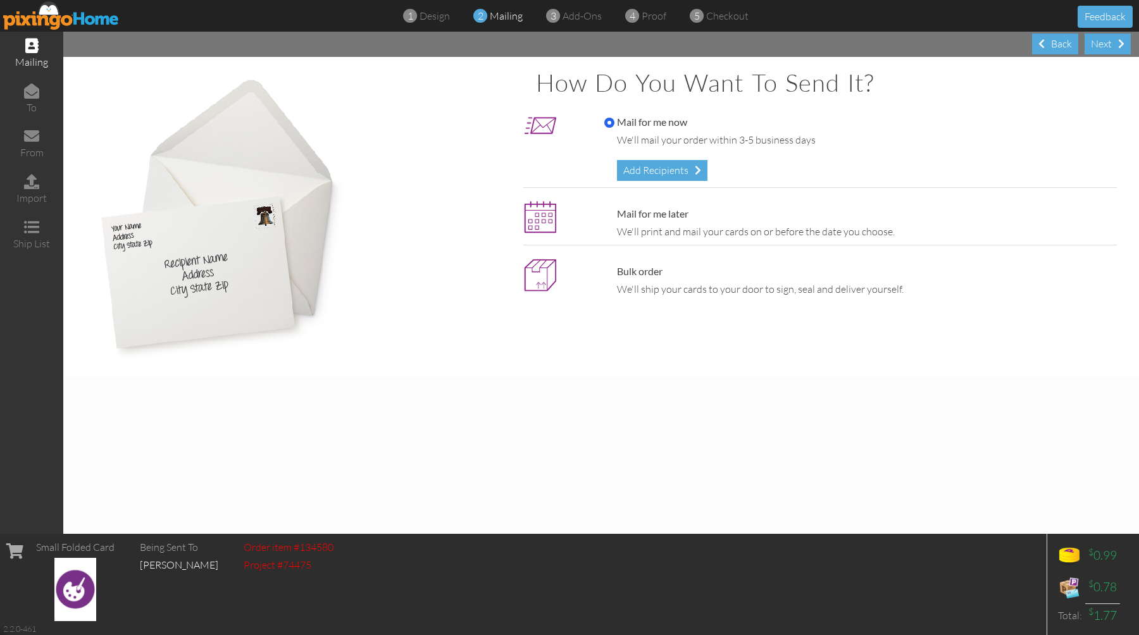
click at [657, 212] on label "Mail for me later" at bounding box center [646, 214] width 84 height 15
click at [614, 212] on input "Mail for me later" at bounding box center [609, 214] width 10 height 10
radio input "true"
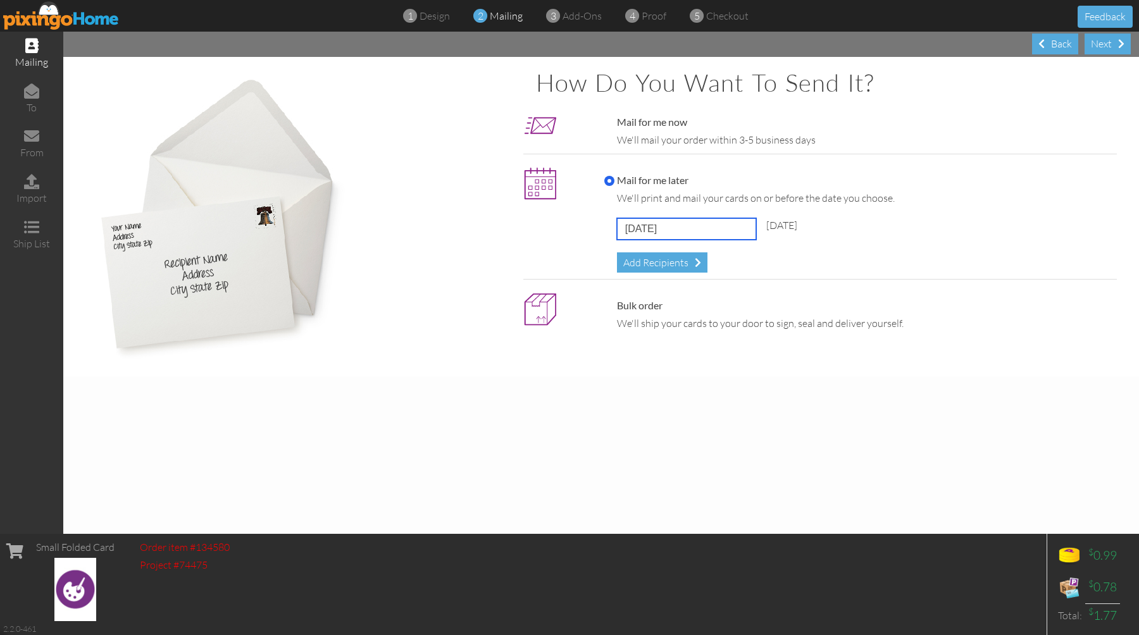
click at [656, 228] on input "August 15, 2025" at bounding box center [686, 229] width 139 height 22
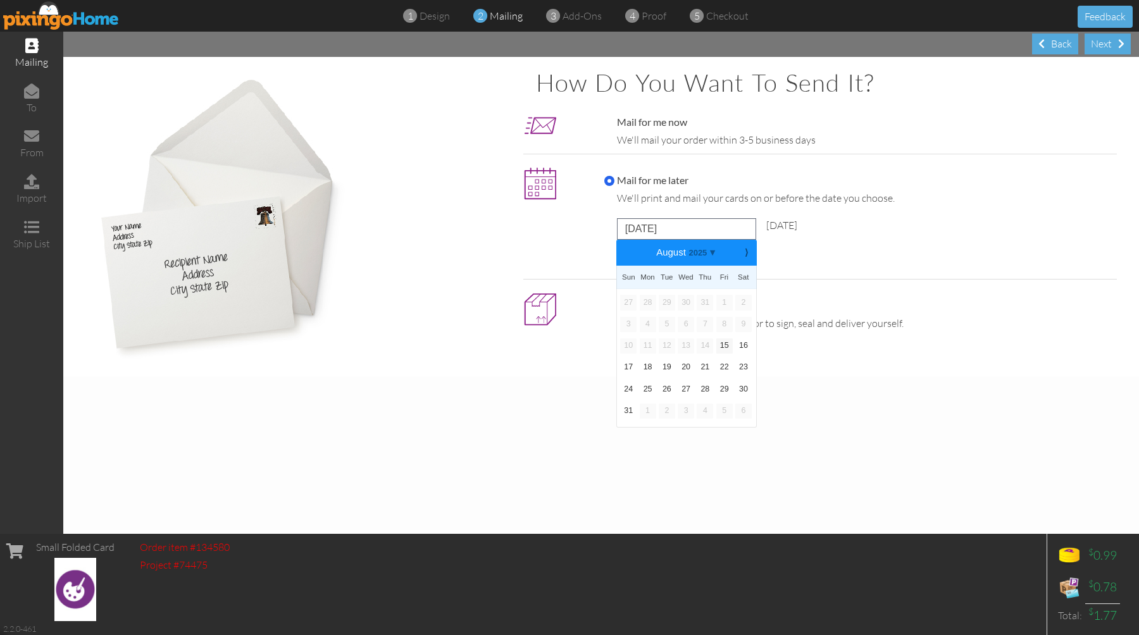
click at [885, 258] on div "Mail for me later We'll print and mail your cards on or before the date you cho…" at bounding box center [857, 223] width 525 height 100
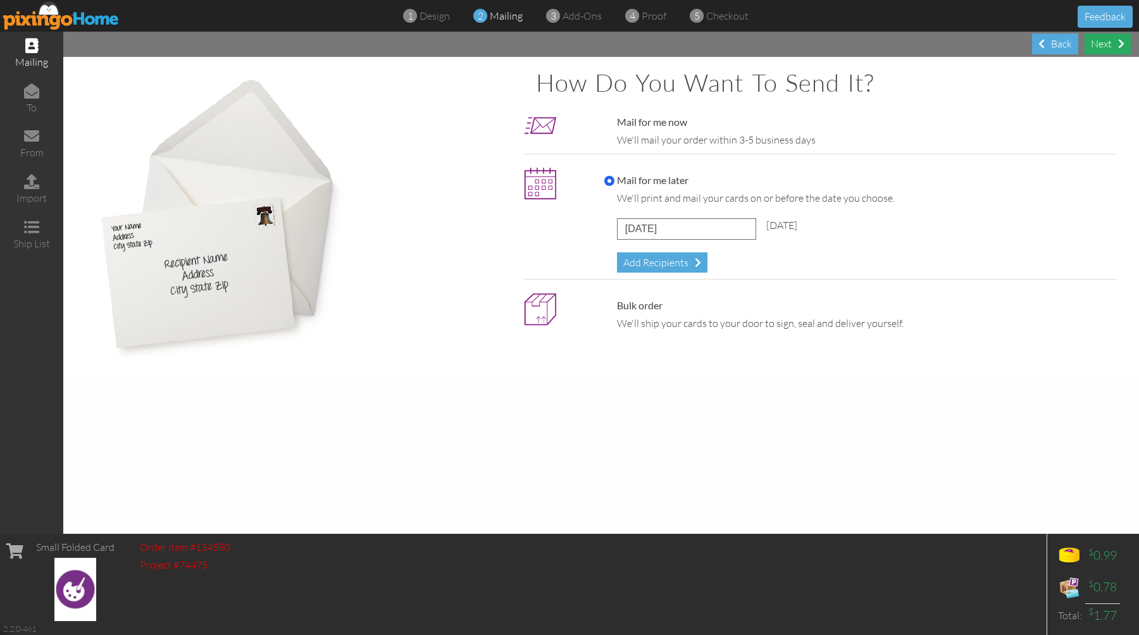
click at [1112, 46] on div "Next" at bounding box center [1108, 44] width 46 height 21
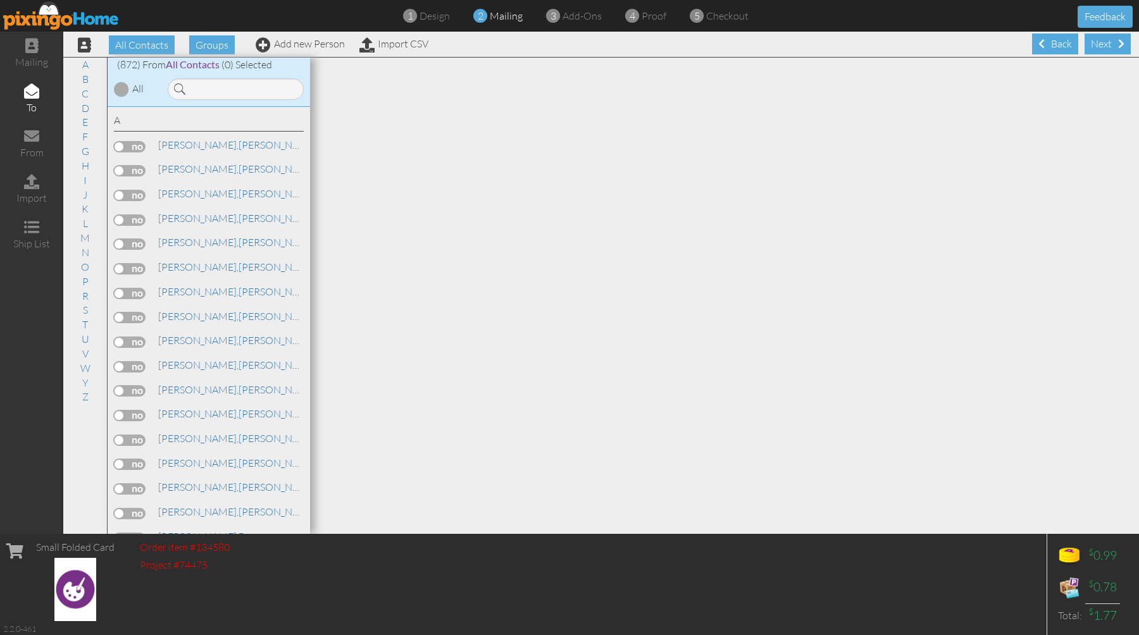
click at [1118, 46] on span at bounding box center [1121, 44] width 6 height 10
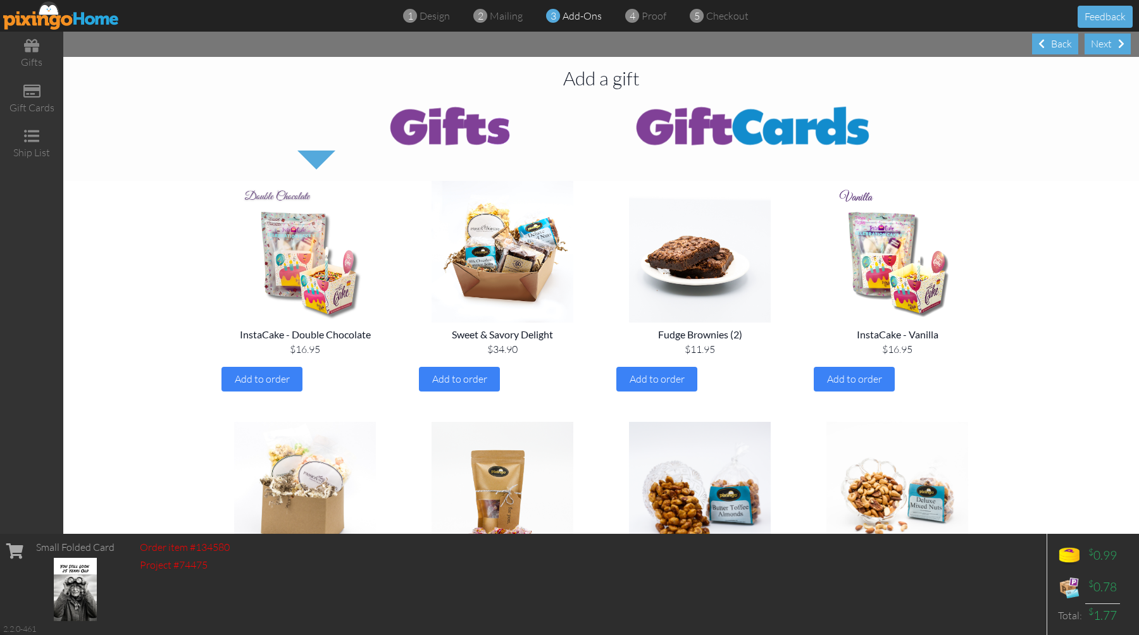
click at [1112, 46] on div "Next" at bounding box center [1108, 44] width 46 height 21
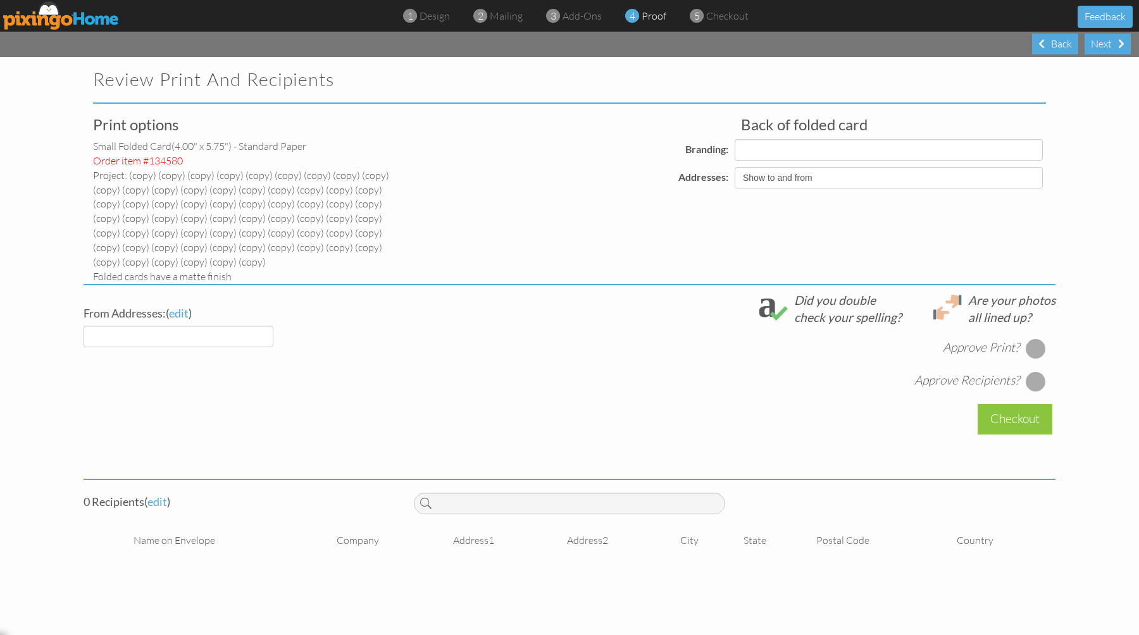
select select "object:12914"
select select "object:12912"
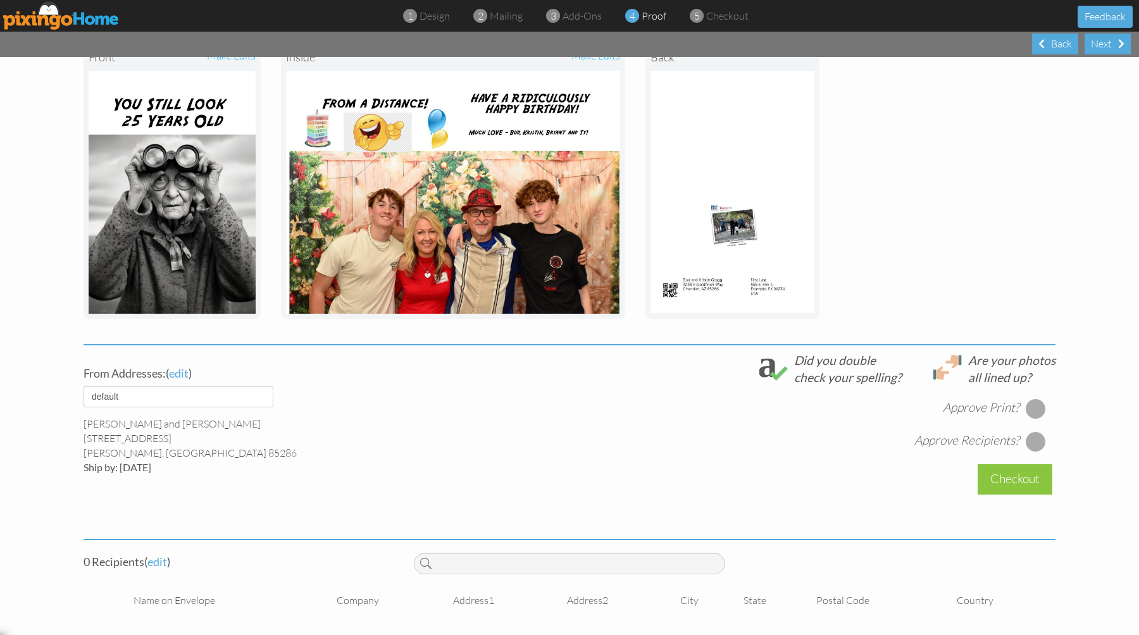
scroll to position [274, 0]
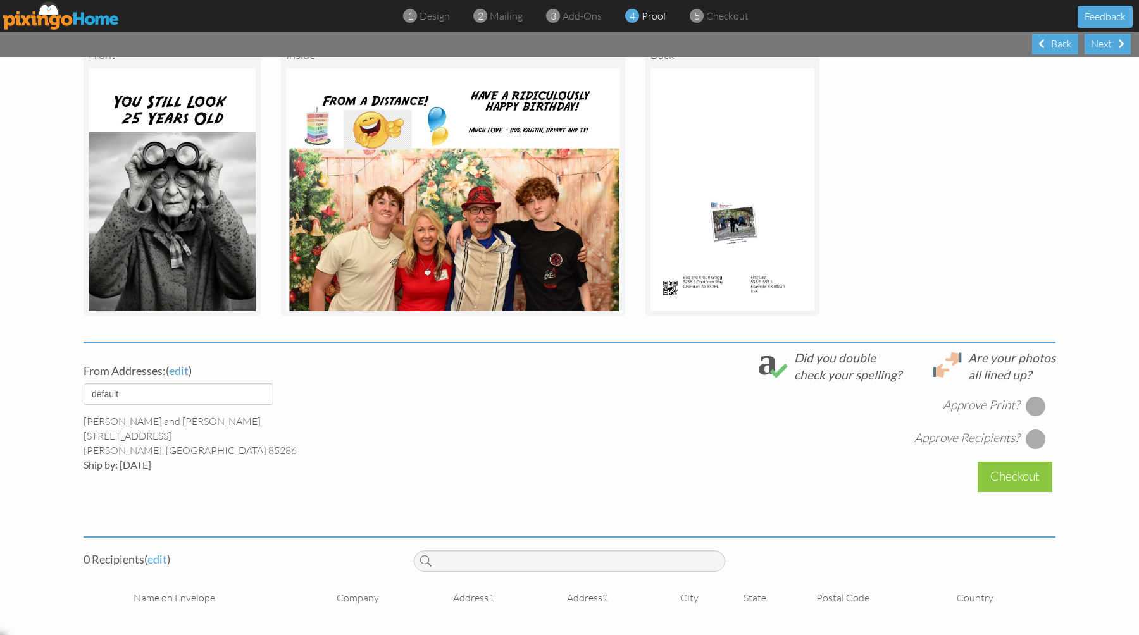
click at [1032, 401] on div at bounding box center [1036, 406] width 20 height 20
click at [1030, 443] on div at bounding box center [1036, 439] width 20 height 20
click at [156, 561] on span "edit" at bounding box center [157, 559] width 20 height 14
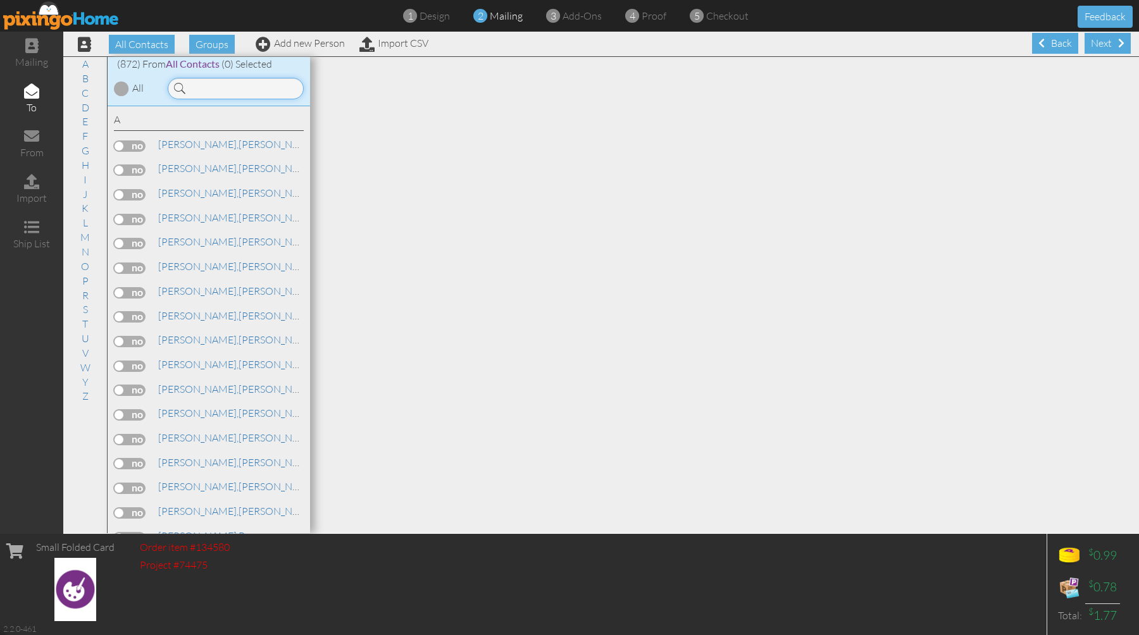
click at [254, 96] on input at bounding box center [236, 89] width 136 height 22
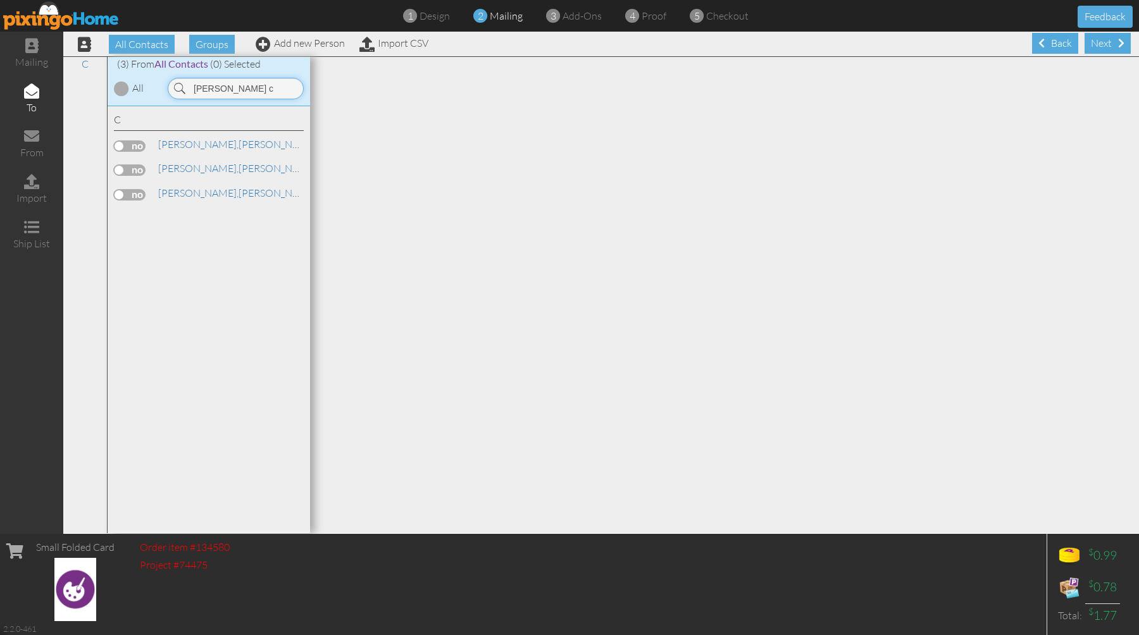
type input "dawn c"
click at [137, 169] on label at bounding box center [130, 170] width 32 height 11
click at [0, 0] on input "checkbox" at bounding box center [0, 0] width 0 height 0
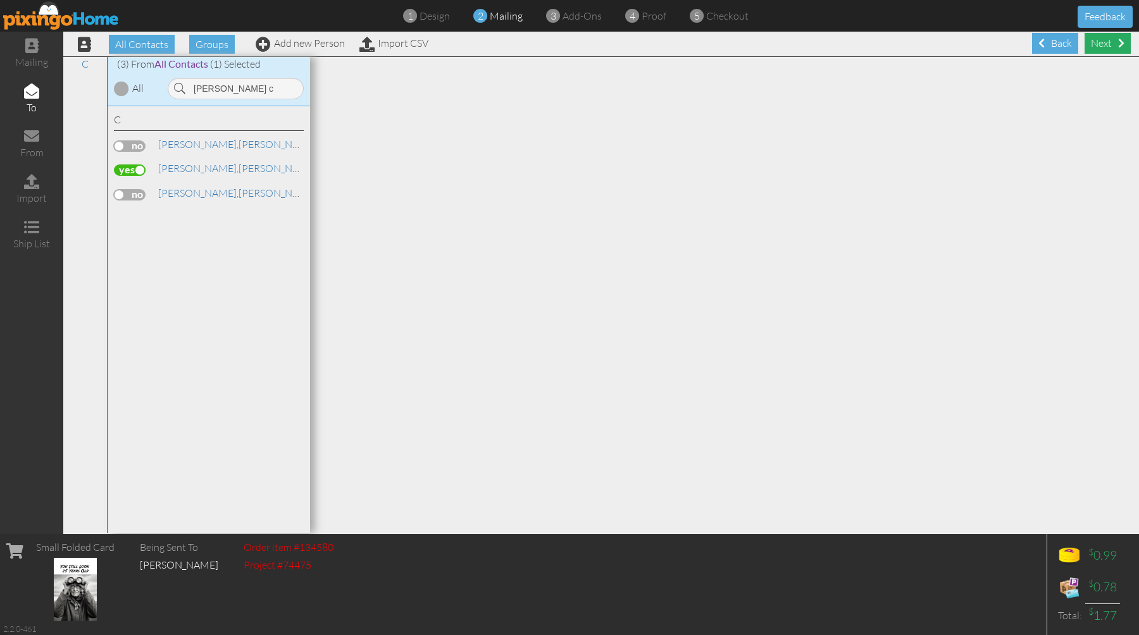
click at [1103, 42] on div "Next" at bounding box center [1108, 43] width 46 height 21
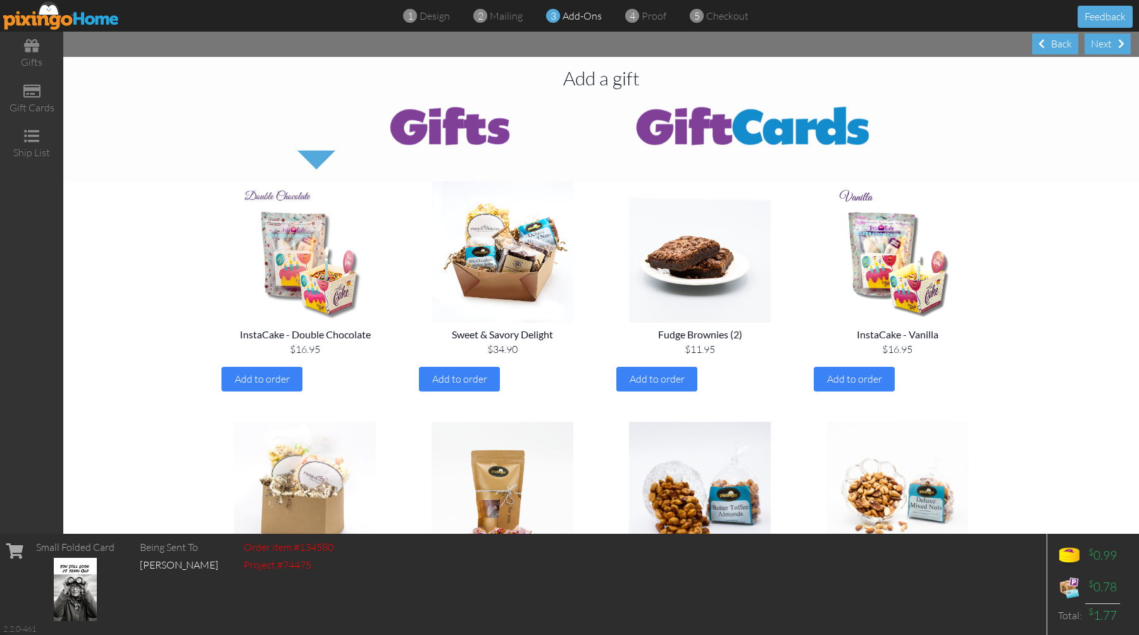
click at [1103, 42] on div "Next" at bounding box center [1108, 44] width 46 height 21
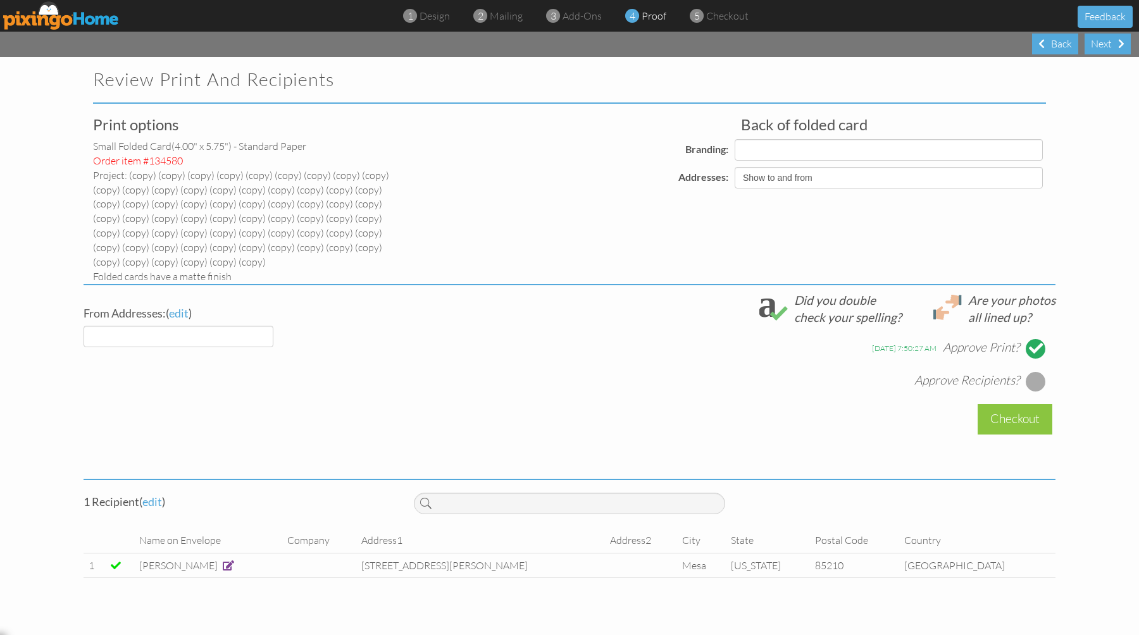
select select "object:14992"
select select "object:14993"
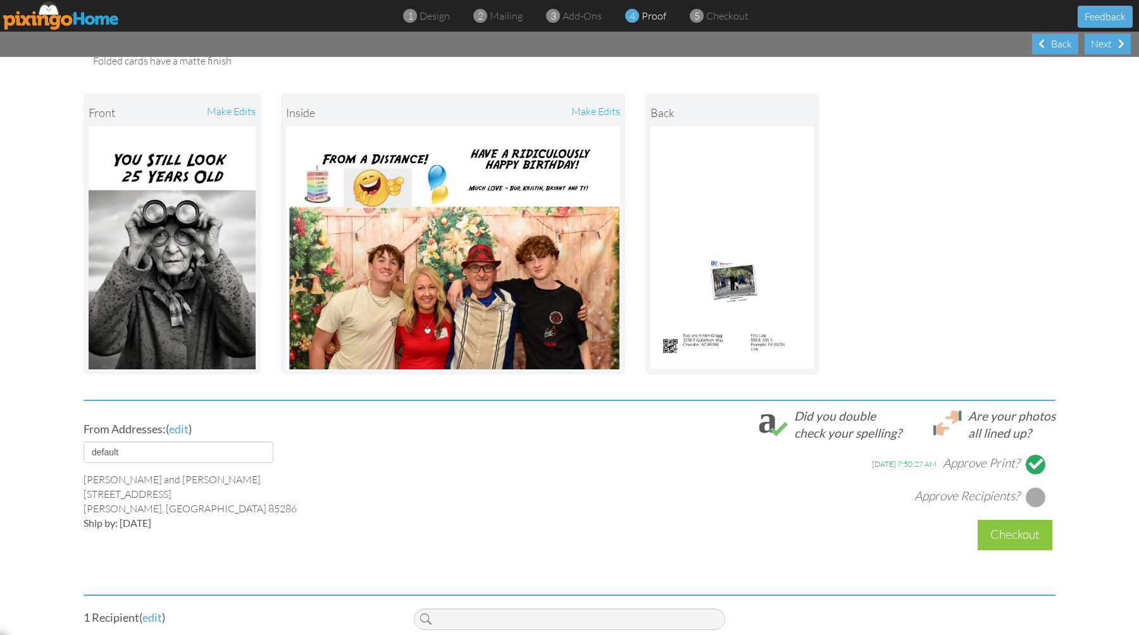
scroll to position [300, 0]
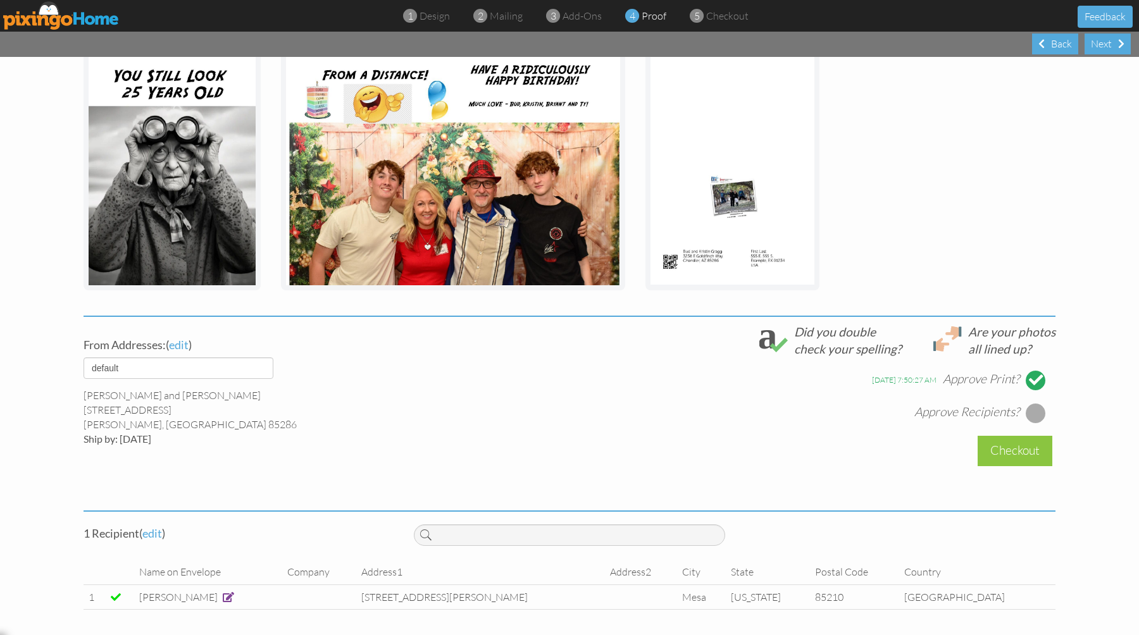
click at [1037, 416] on div at bounding box center [1036, 413] width 20 height 20
click at [1007, 447] on div "Checkout" at bounding box center [1015, 451] width 75 height 30
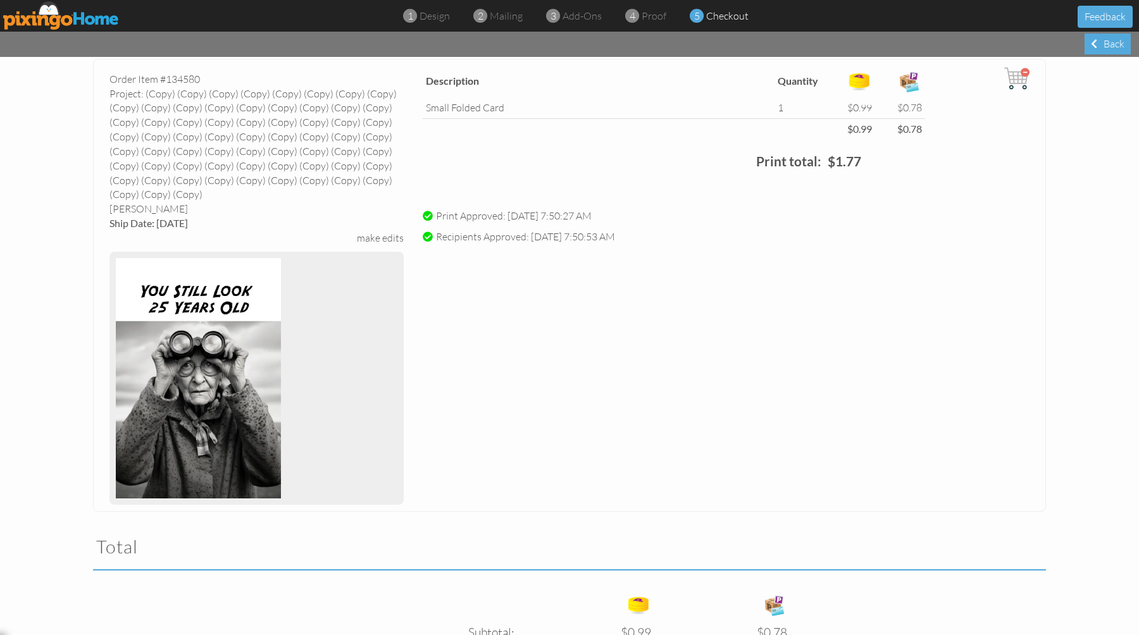
scroll to position [282, 0]
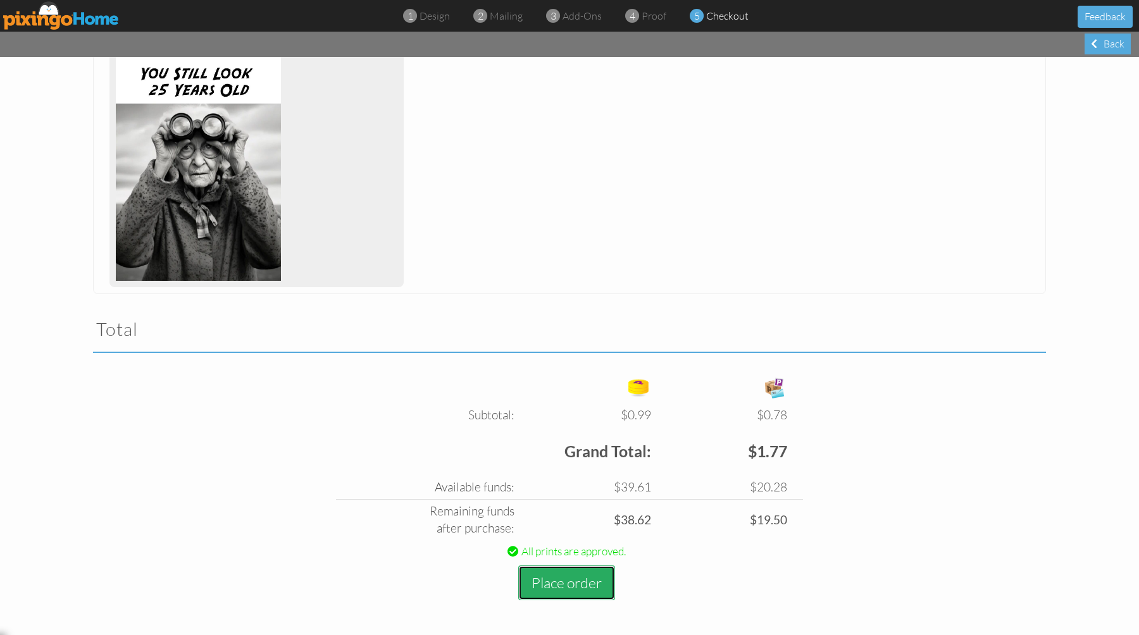
click at [557, 586] on button "Place order" at bounding box center [566, 583] width 97 height 35
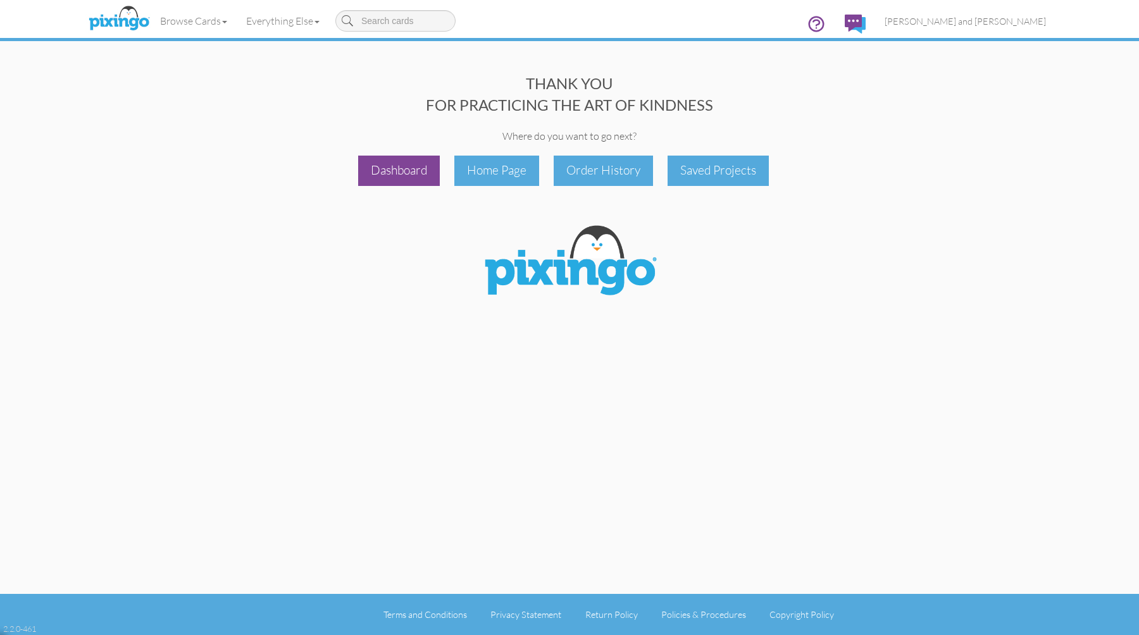
click at [408, 170] on div "Dashboard" at bounding box center [399, 171] width 82 height 30
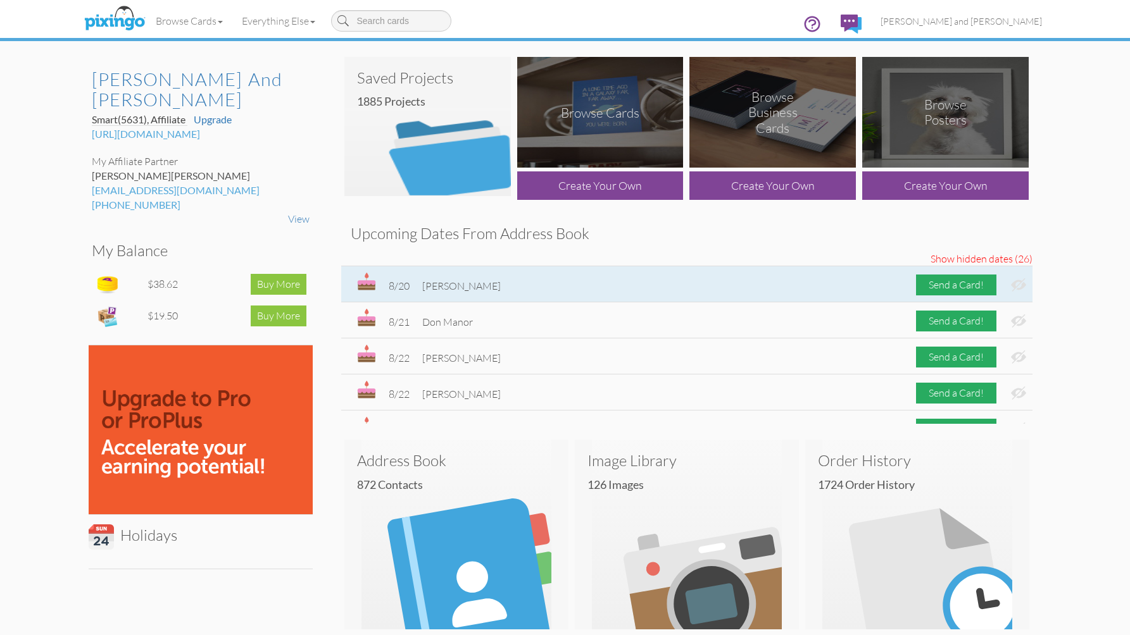
click at [1012, 286] on img at bounding box center [1018, 284] width 15 height 13
click at [944, 285] on div "Send a Card!" at bounding box center [956, 285] width 80 height 21
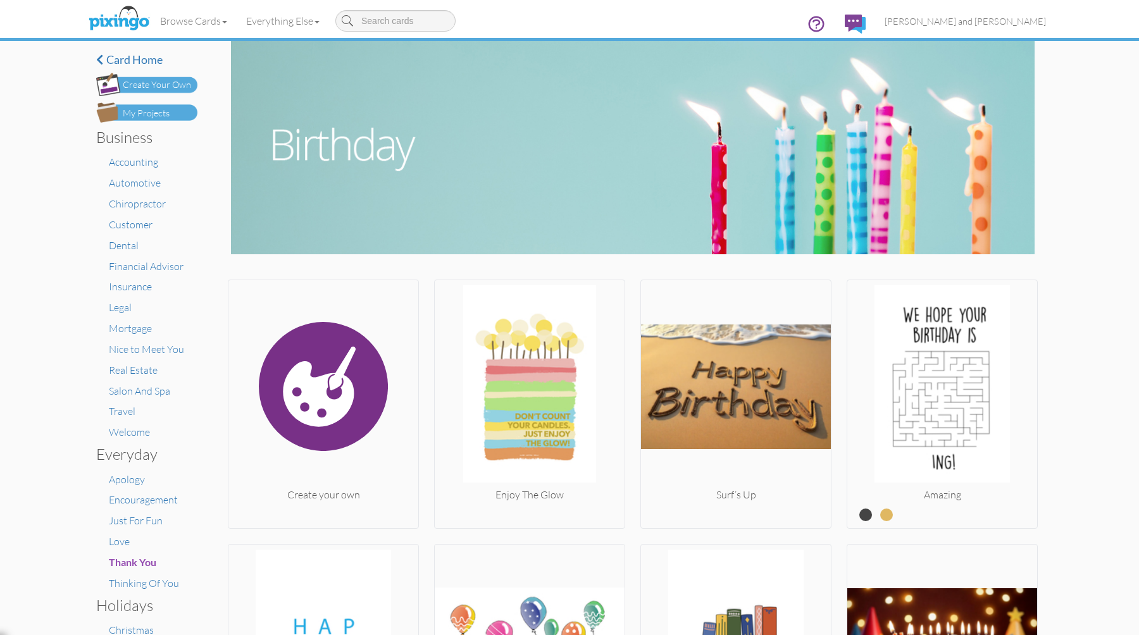
click at [154, 108] on div "My Projects" at bounding box center [146, 113] width 47 height 13
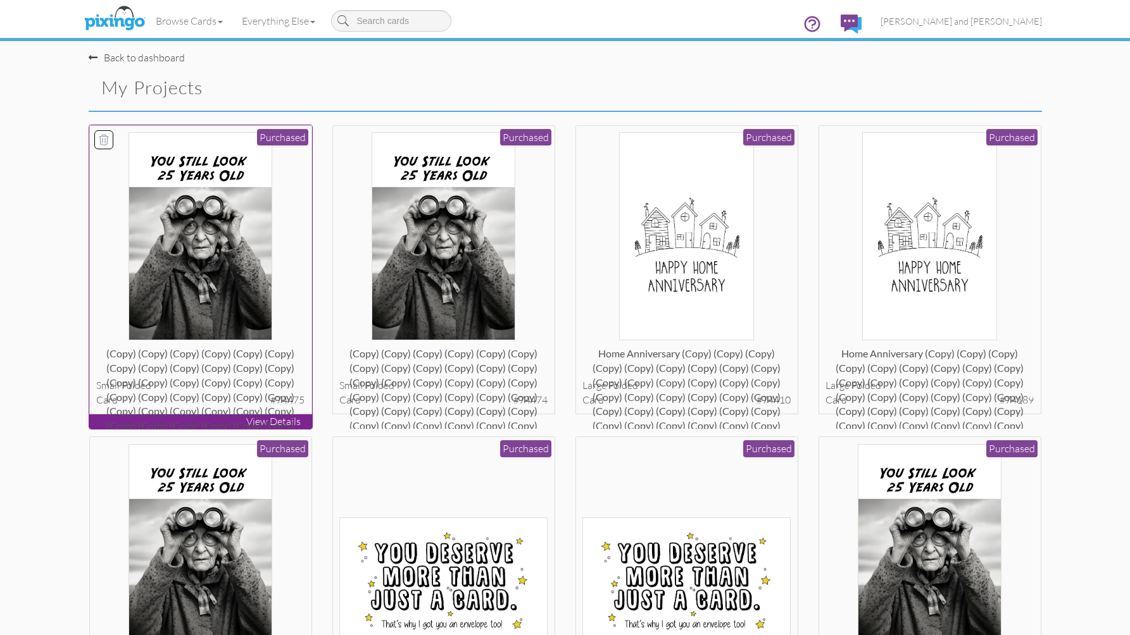
click at [261, 366] on div "(copy) (copy) (copy) (copy) (copy) (copy) (copy) (copy) (copy) (copy) (copy) (c…" at bounding box center [200, 359] width 208 height 25
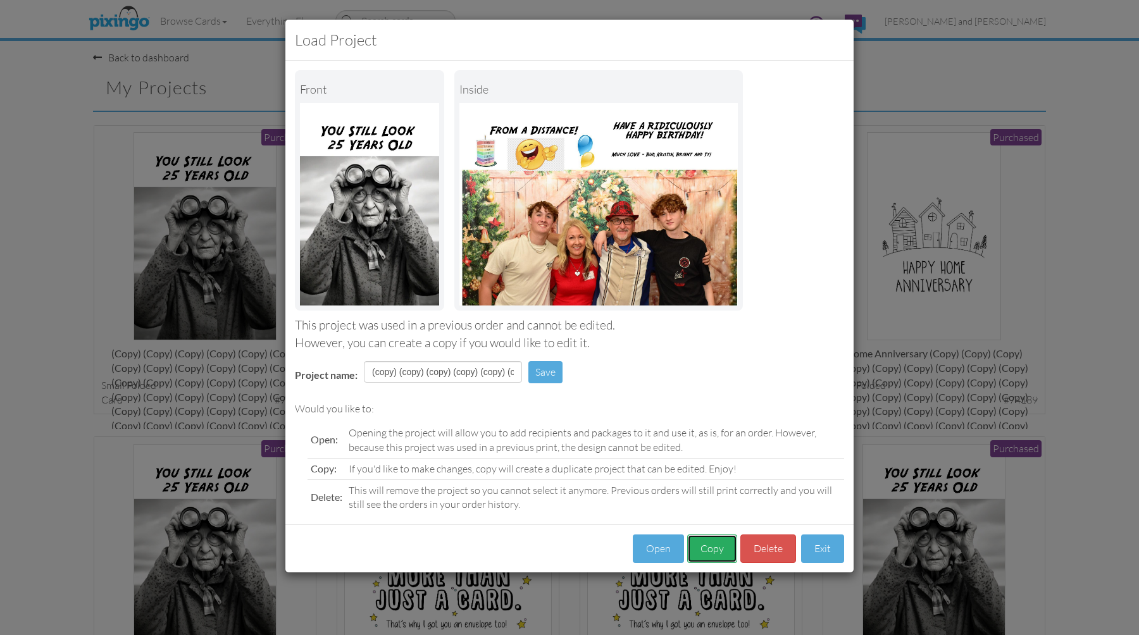
click at [697, 547] on button "Copy" at bounding box center [712, 549] width 50 height 28
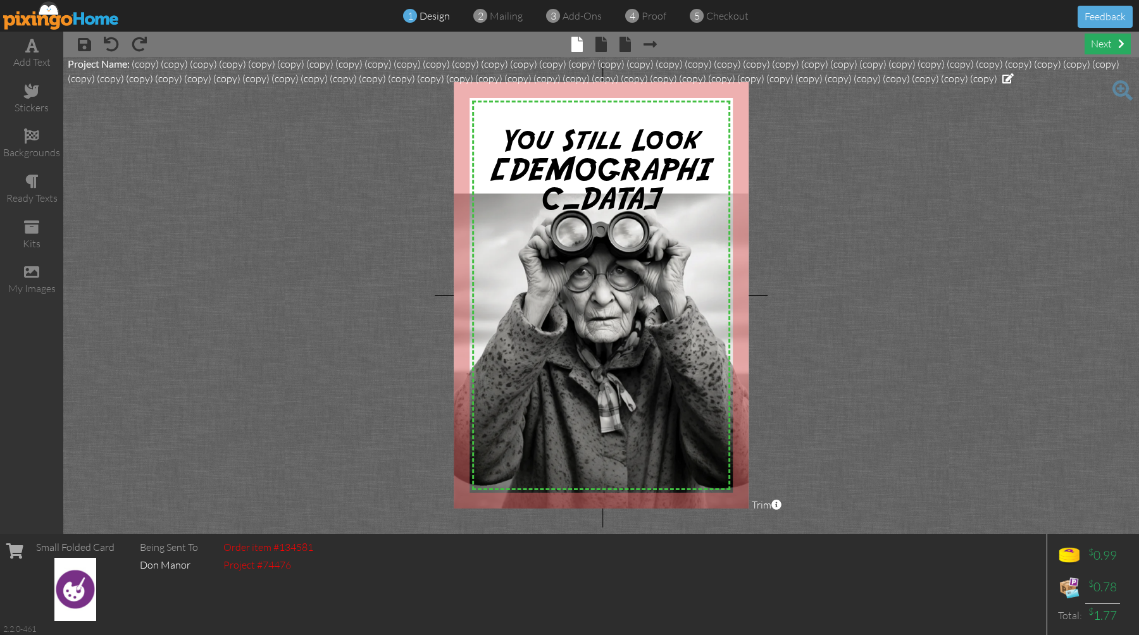
click at [1110, 42] on div "next" at bounding box center [1108, 44] width 46 height 21
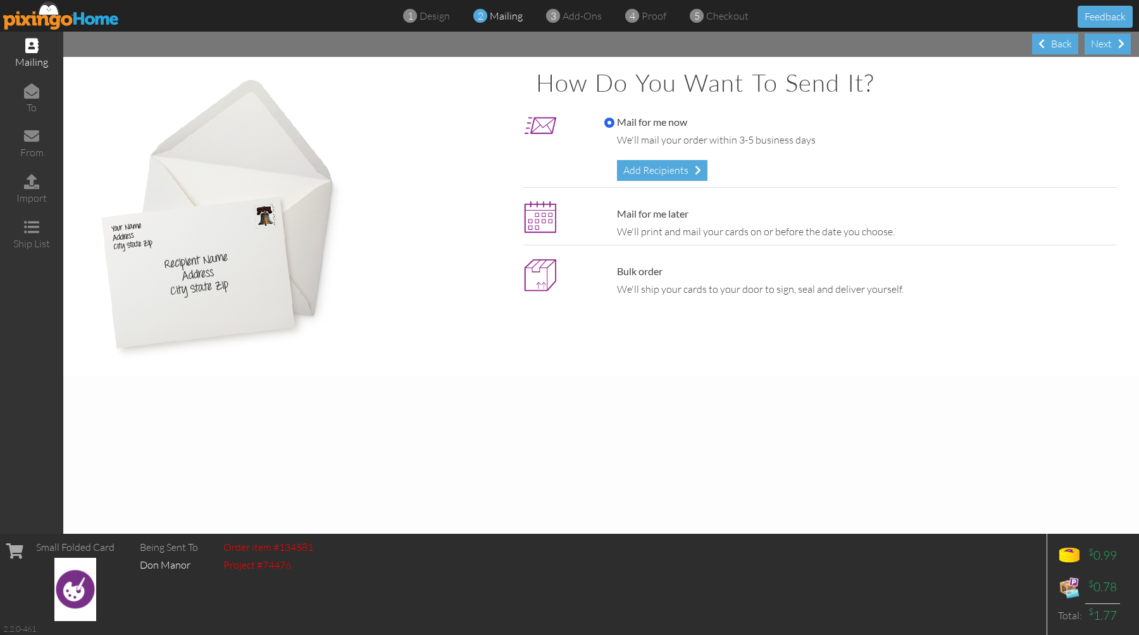
click at [678, 218] on label "Mail for me later" at bounding box center [646, 214] width 84 height 15
click at [614, 218] on input "Mail for me later" at bounding box center [609, 214] width 10 height 10
radio input "true"
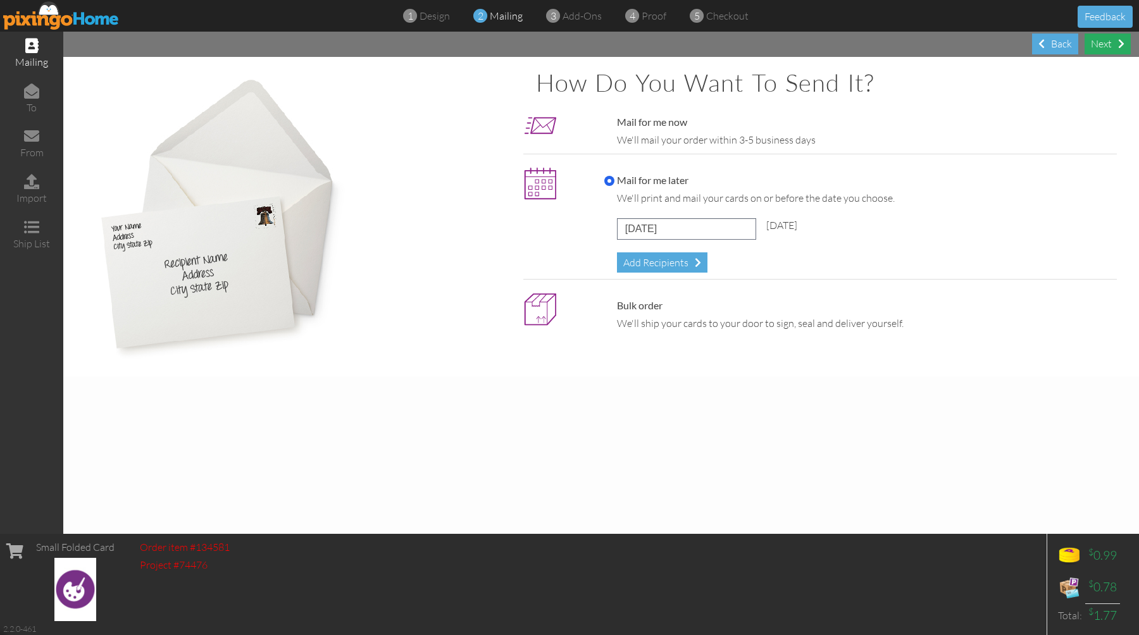
click at [1113, 47] on div "Next" at bounding box center [1108, 44] width 46 height 21
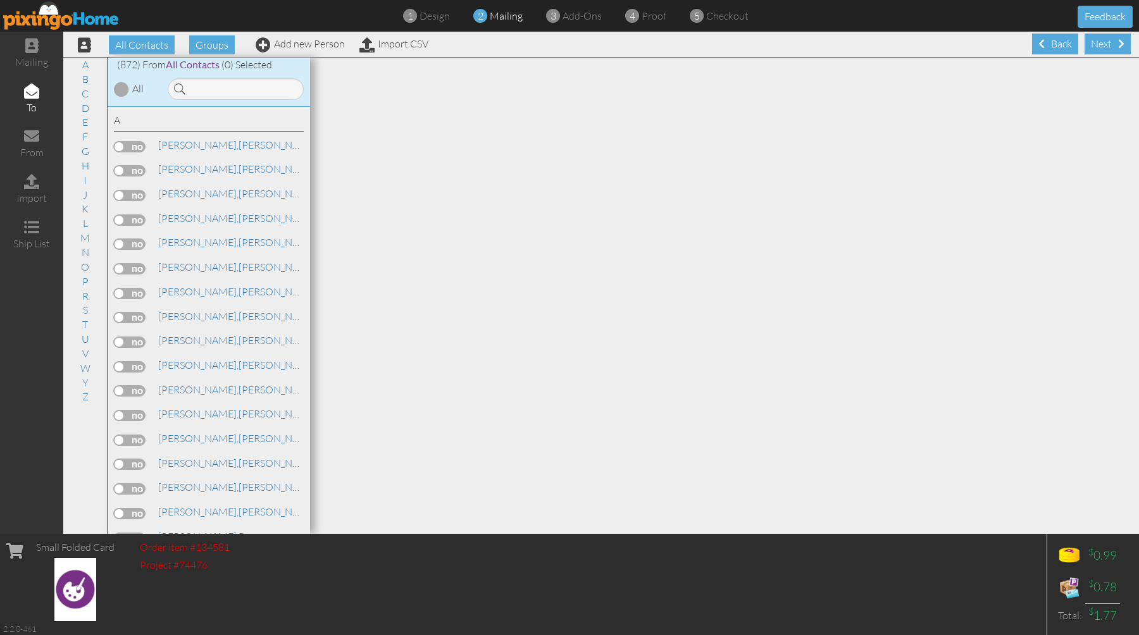
click at [1118, 47] on span at bounding box center [1121, 44] width 6 height 10
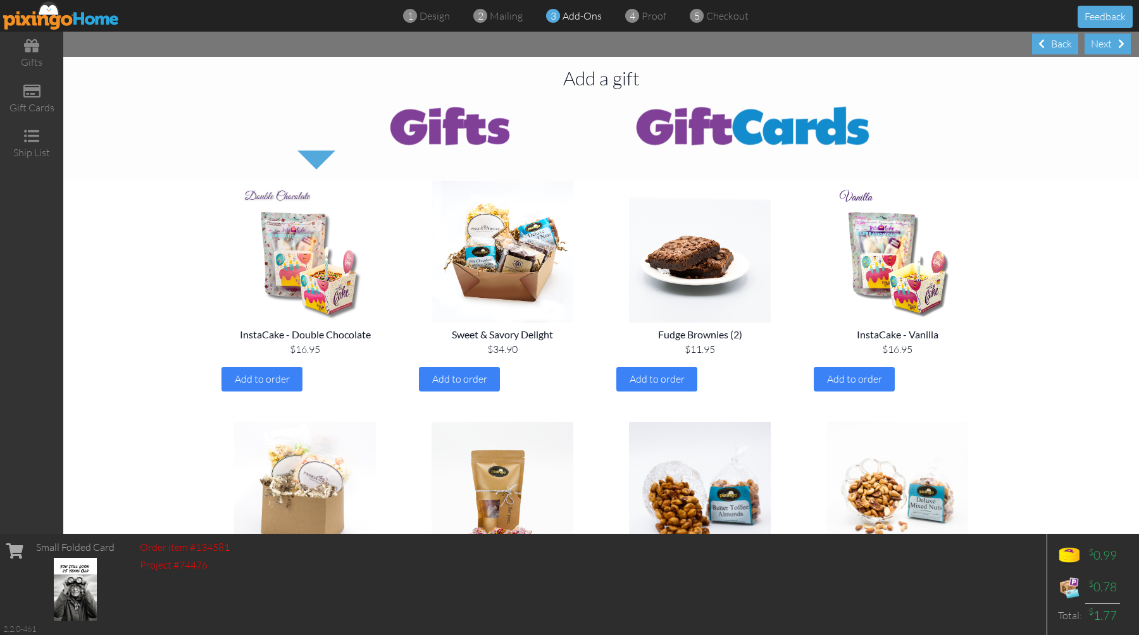
click at [1113, 47] on div "Next" at bounding box center [1108, 44] width 46 height 21
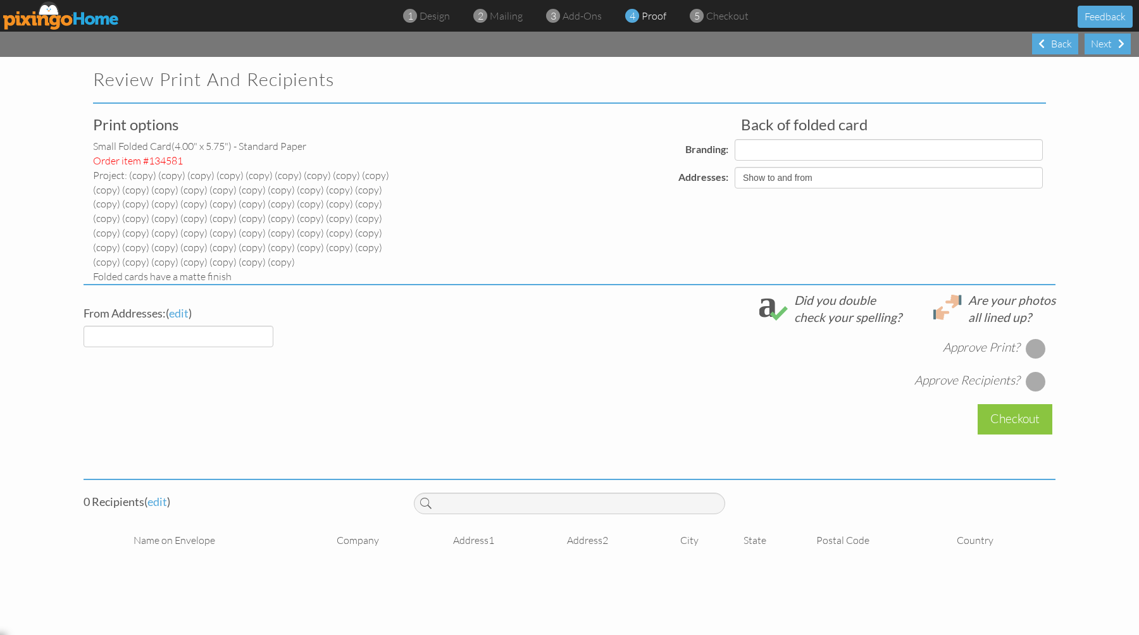
select select "object:18777"
select select "object:18778"
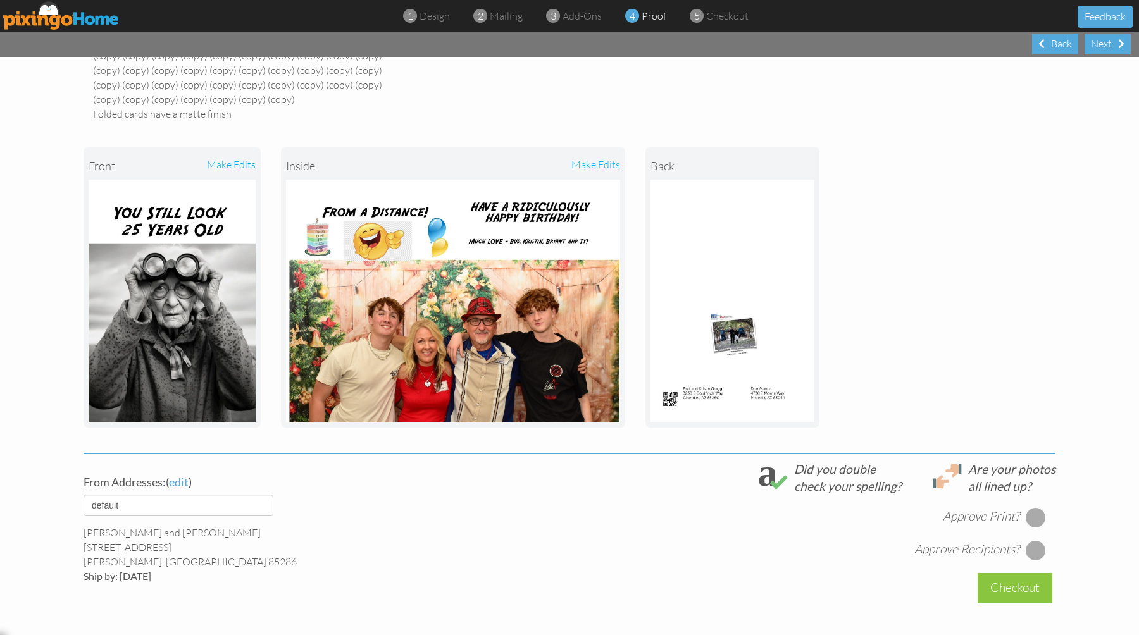
scroll to position [274, 0]
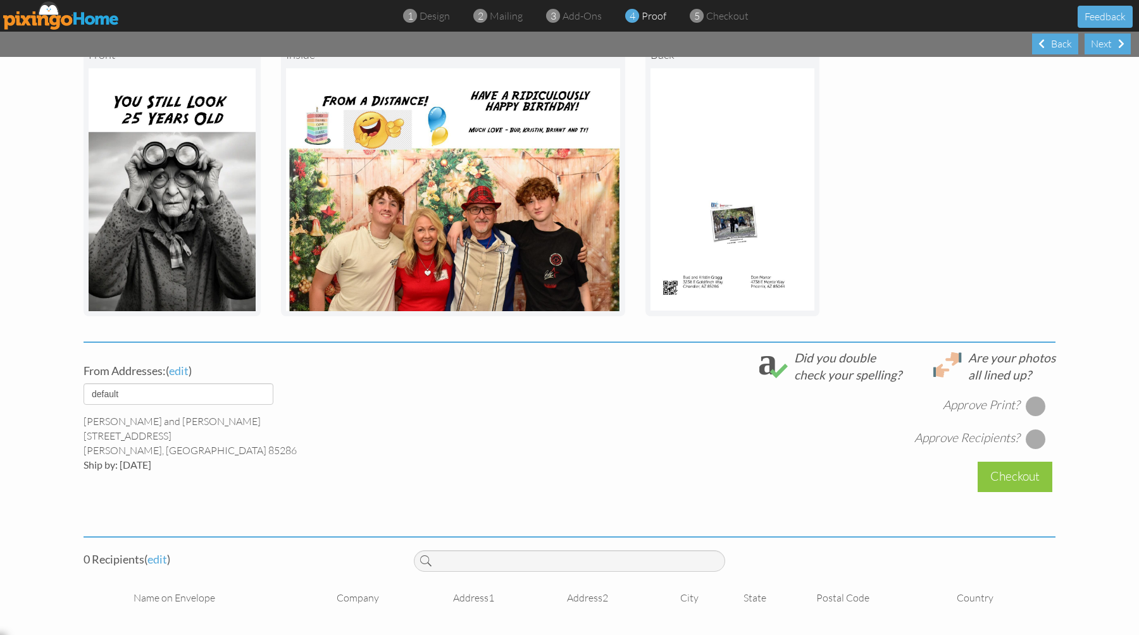
click at [1033, 418] on div "Approve Print? Approve Recipients?" at bounding box center [735, 416] width 642 height 66
click at [1033, 405] on div at bounding box center [1036, 406] width 20 height 20
click at [1030, 441] on div at bounding box center [1036, 439] width 20 height 20
click at [163, 556] on span "edit" at bounding box center [157, 559] width 20 height 14
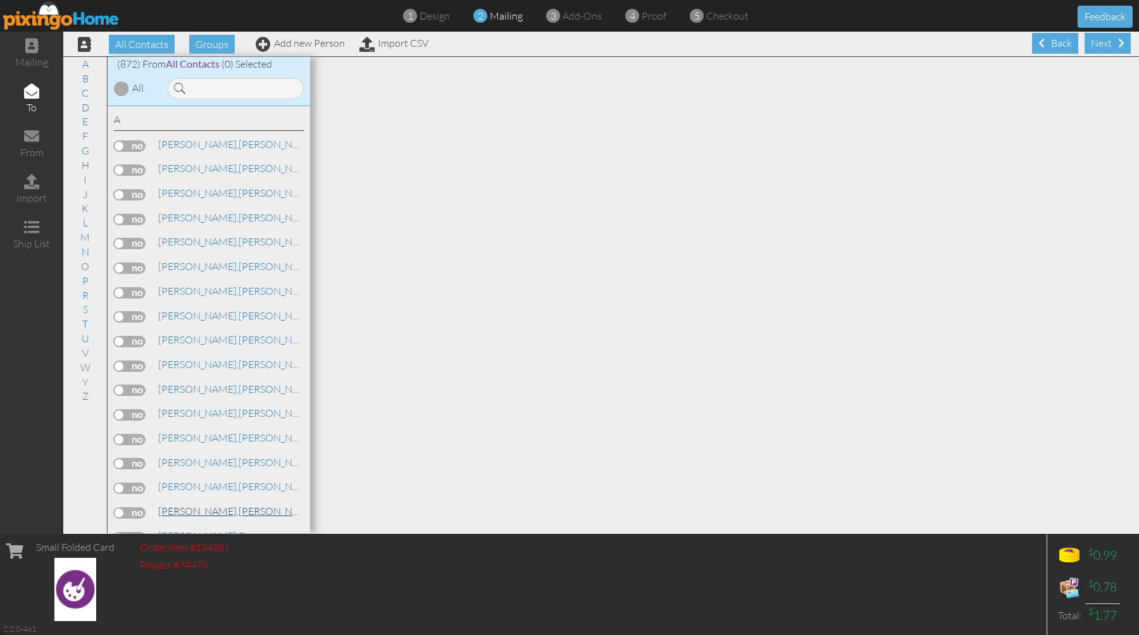
scroll to position [1, 0]
click at [261, 99] on input at bounding box center [236, 89] width 136 height 22
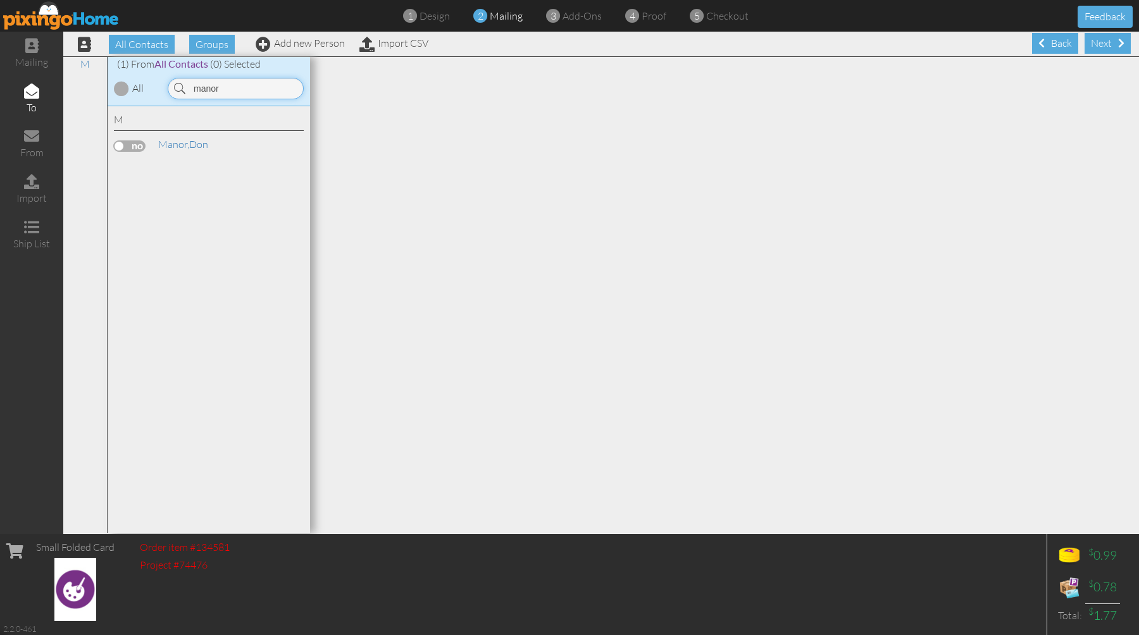
type input "manor"
click at [139, 146] on label at bounding box center [130, 145] width 32 height 11
click at [0, 0] on input "checkbox" at bounding box center [0, 0] width 0 height 0
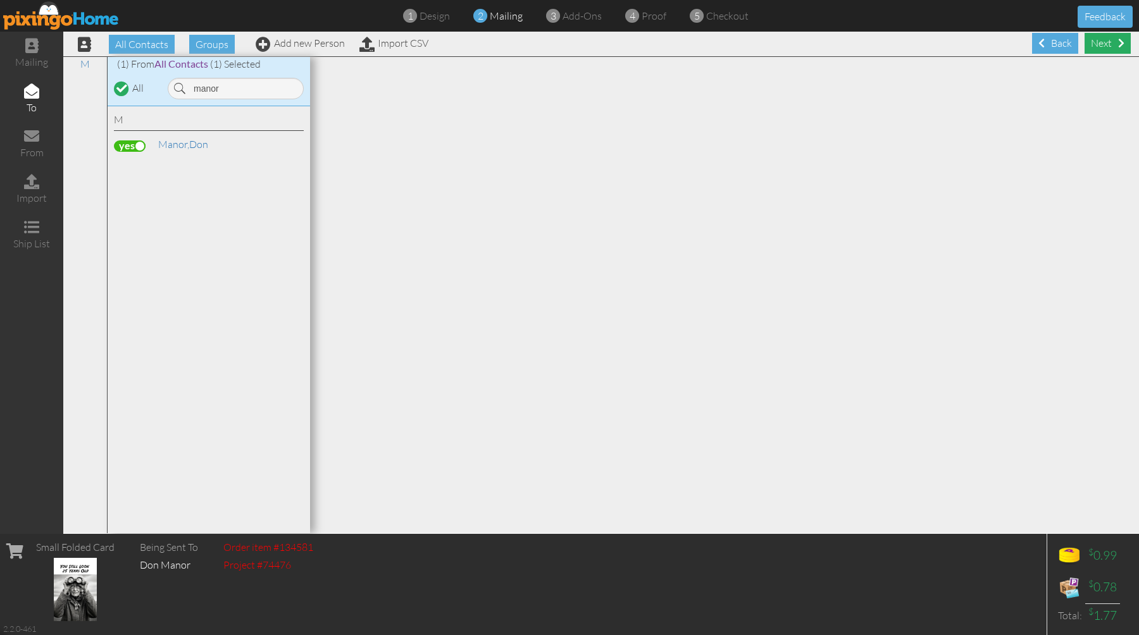
click at [1100, 44] on div "Next" at bounding box center [1108, 43] width 46 height 21
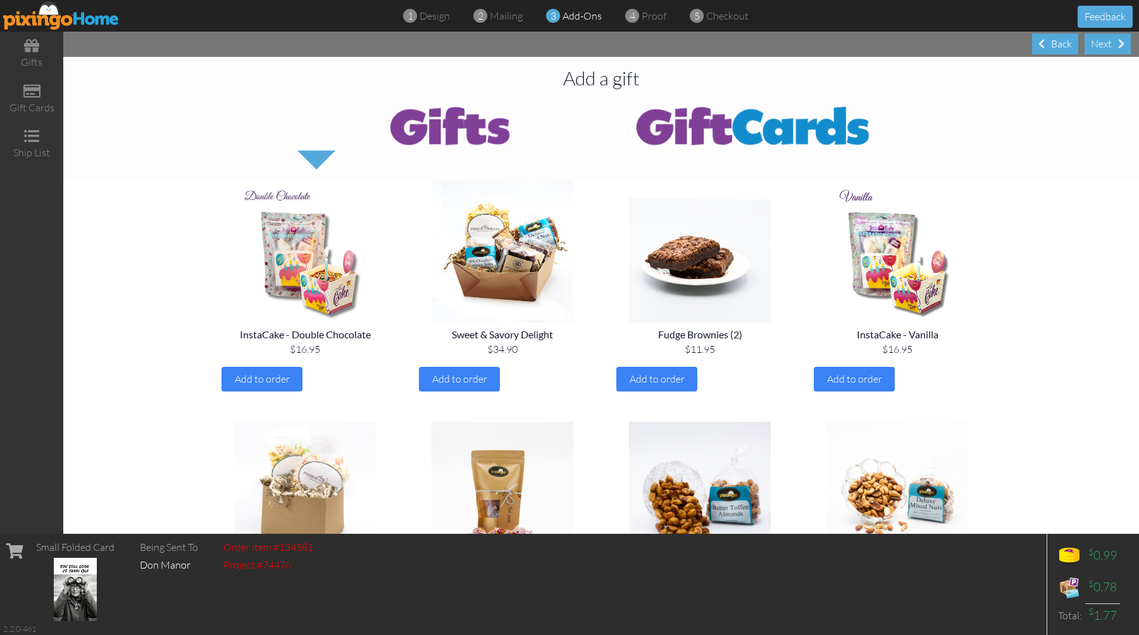
click at [1100, 44] on div "Next" at bounding box center [1108, 44] width 46 height 21
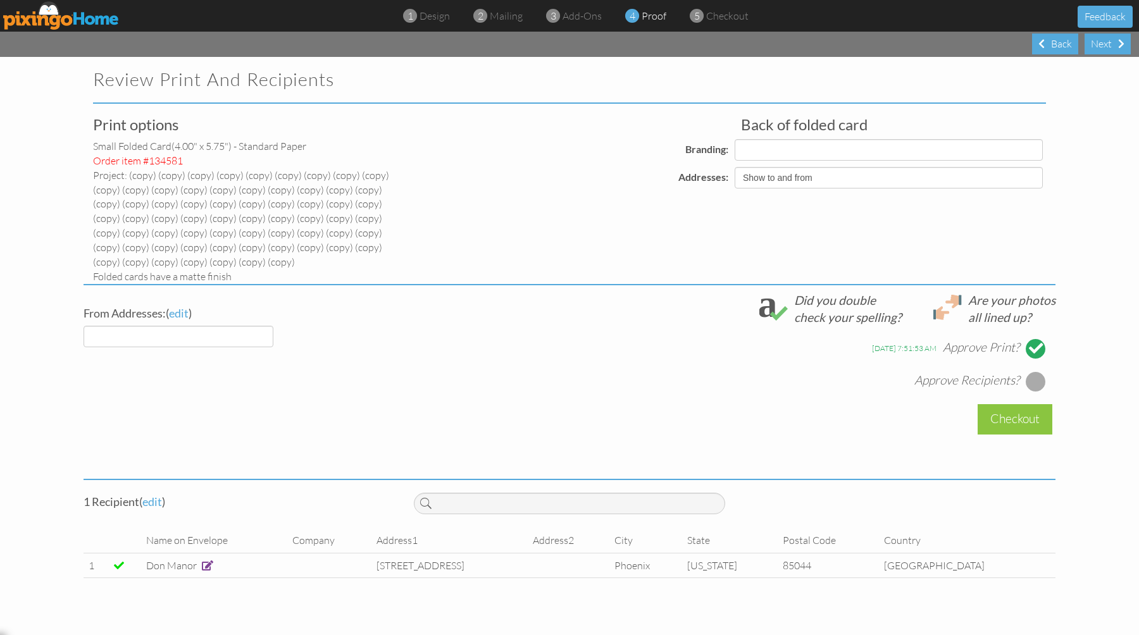
select select "object:20868"
select select "object:20879"
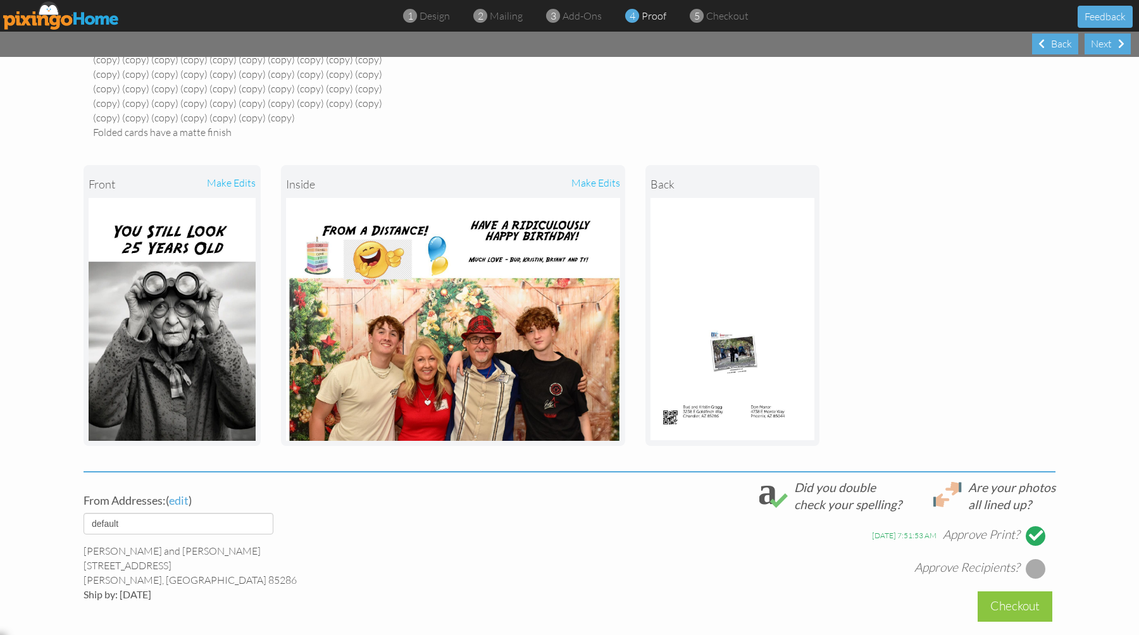
scroll to position [300, 0]
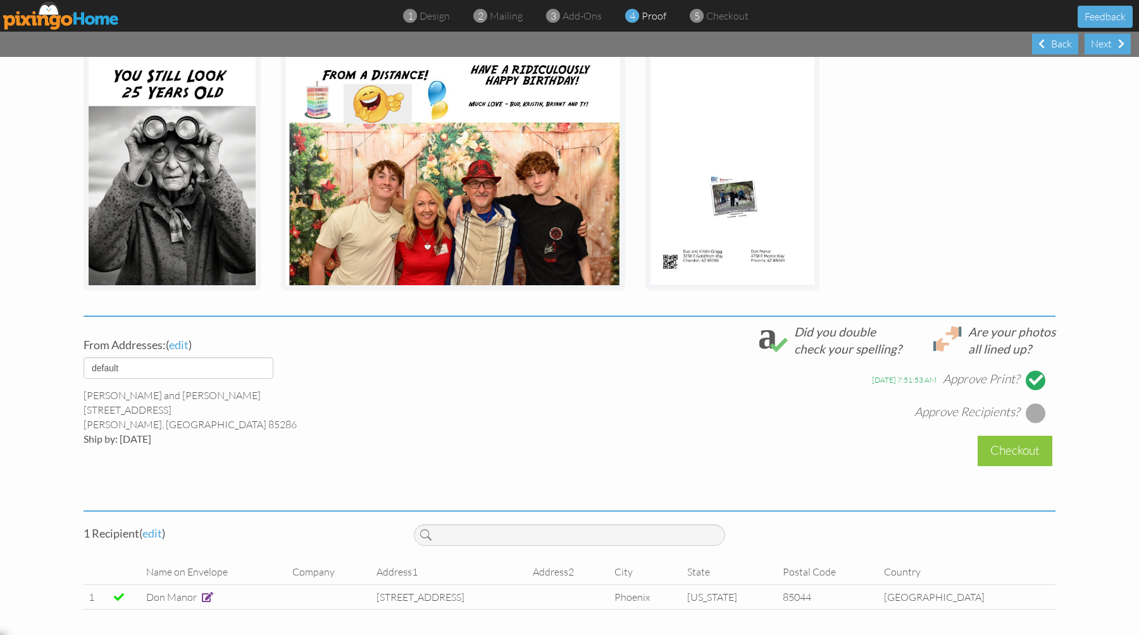
click at [1028, 418] on div at bounding box center [1036, 413] width 20 height 20
click at [1007, 449] on div "Checkout" at bounding box center [1015, 451] width 75 height 30
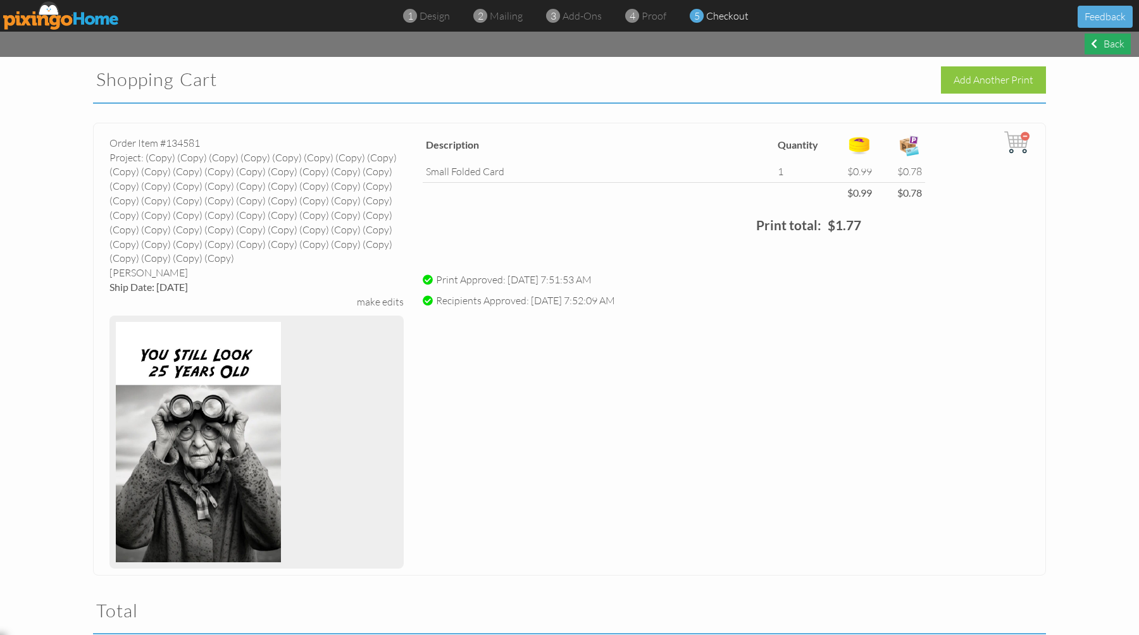
click at [1110, 50] on div "Back" at bounding box center [1108, 44] width 46 height 21
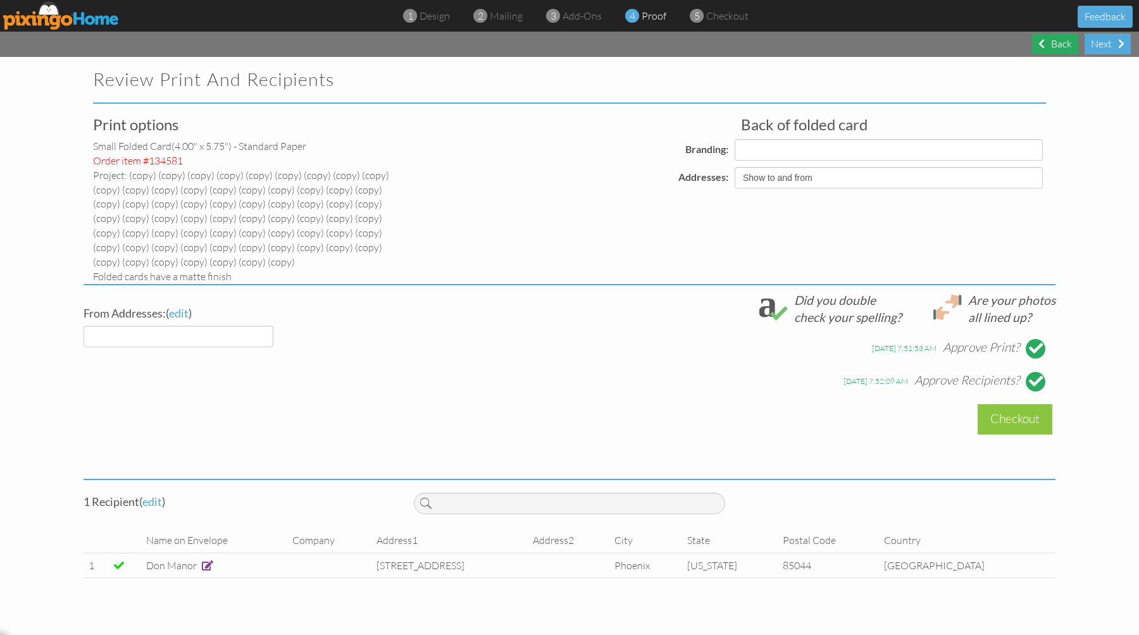
select select "object:20938"
select select "object:20940"
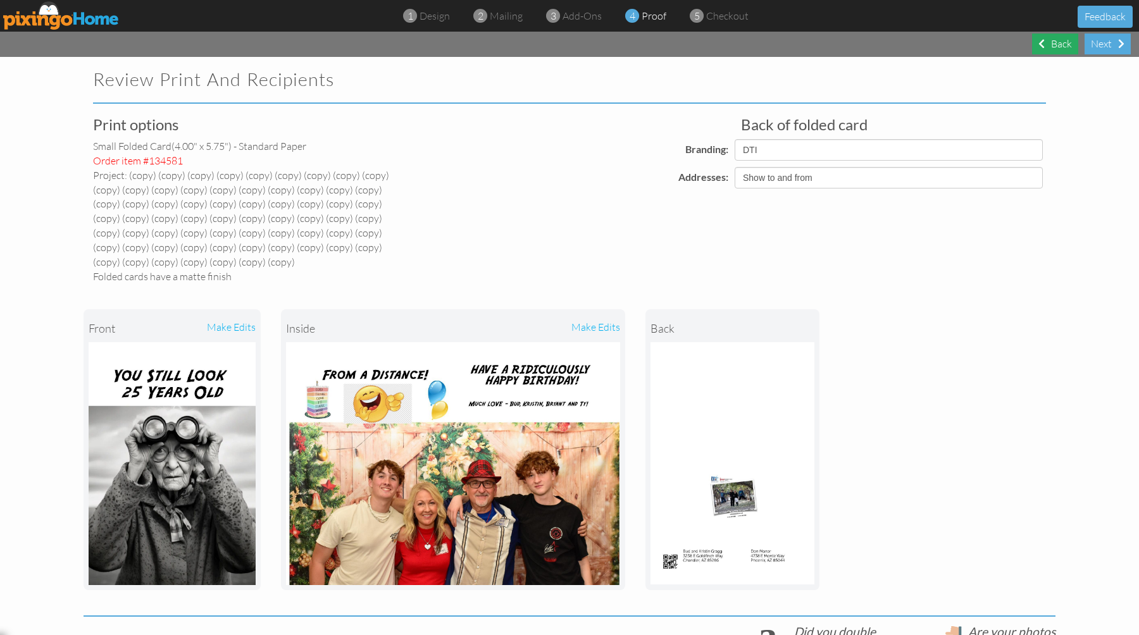
click at [1040, 48] on span at bounding box center [1041, 44] width 6 height 10
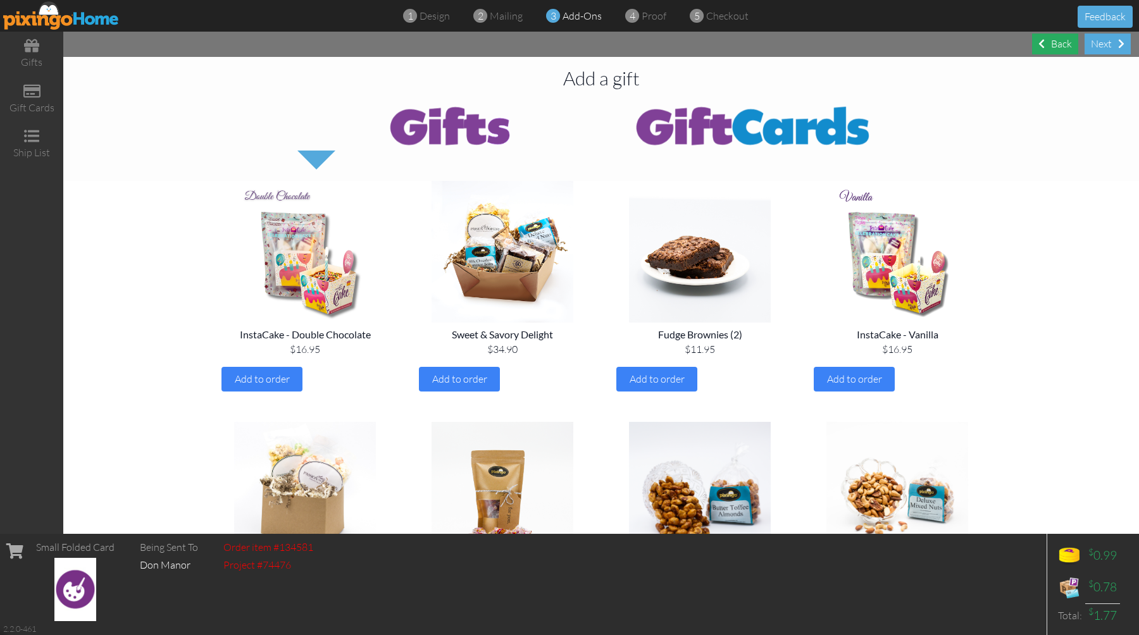
click at [1040, 48] on span at bounding box center [1041, 44] width 6 height 10
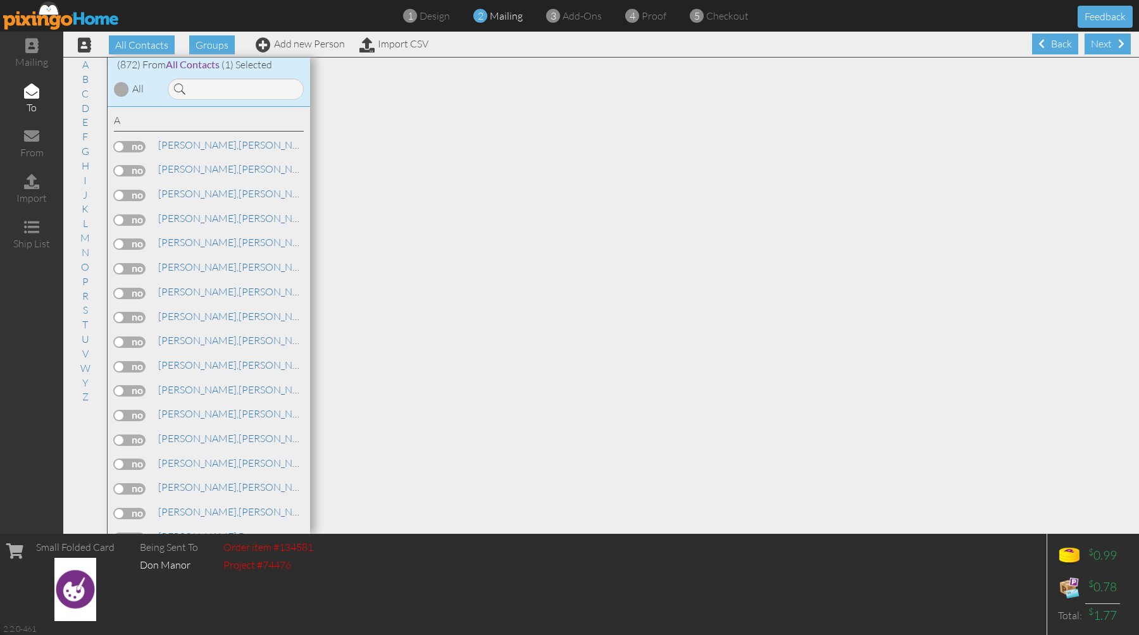
click at [1040, 48] on div "Back" at bounding box center [1055, 44] width 46 height 21
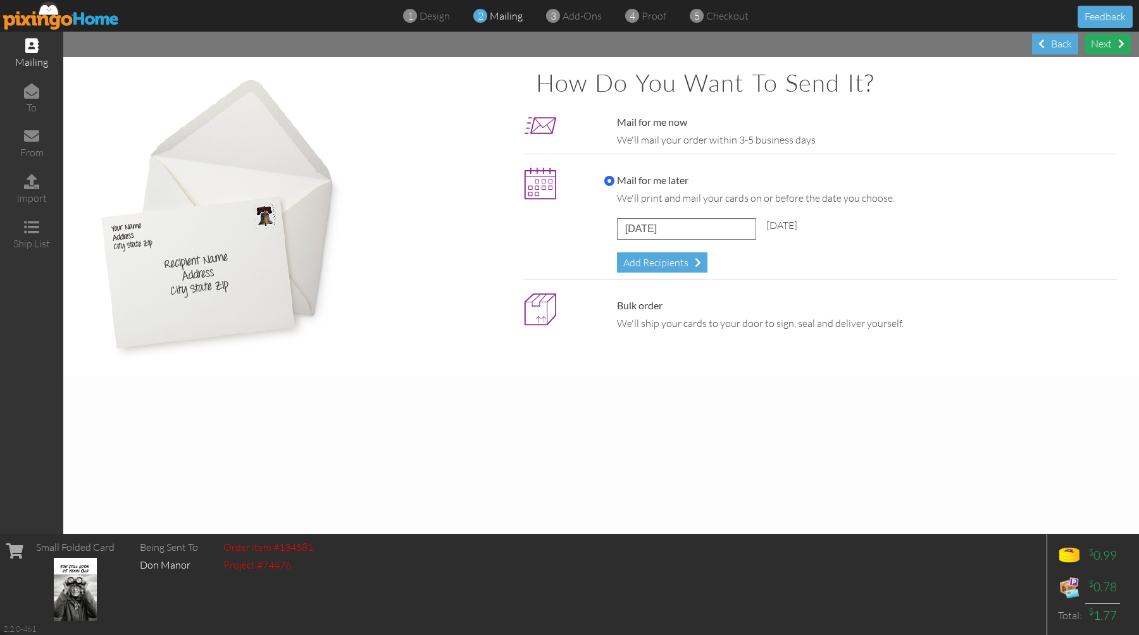
click at [1105, 47] on div "Next" at bounding box center [1108, 44] width 46 height 21
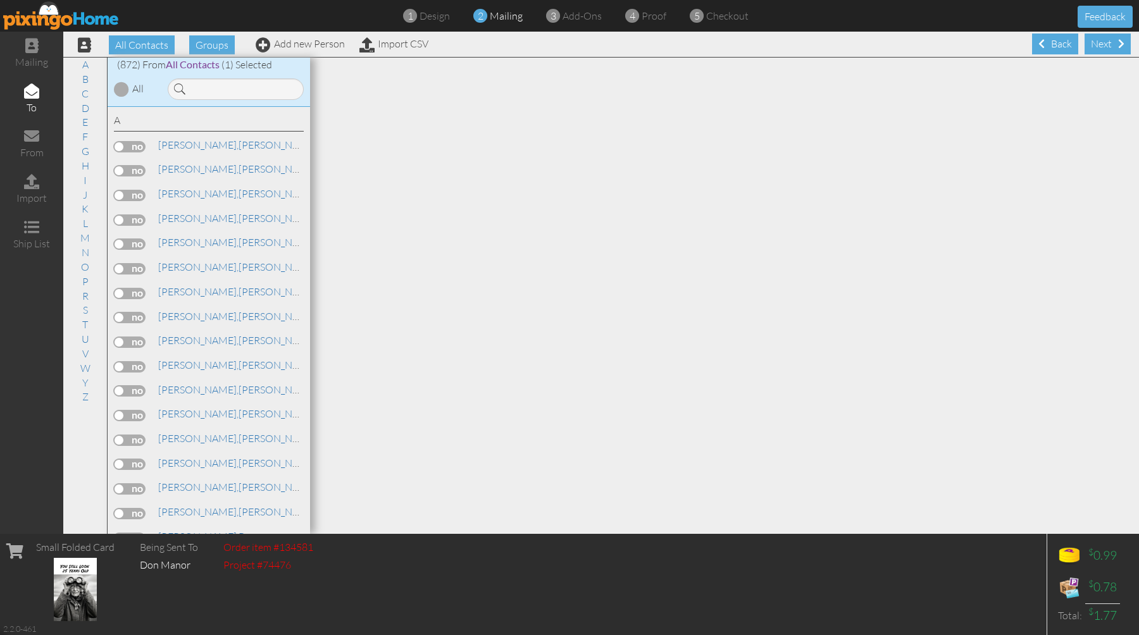
click at [1105, 47] on div "Next" at bounding box center [1108, 44] width 46 height 21
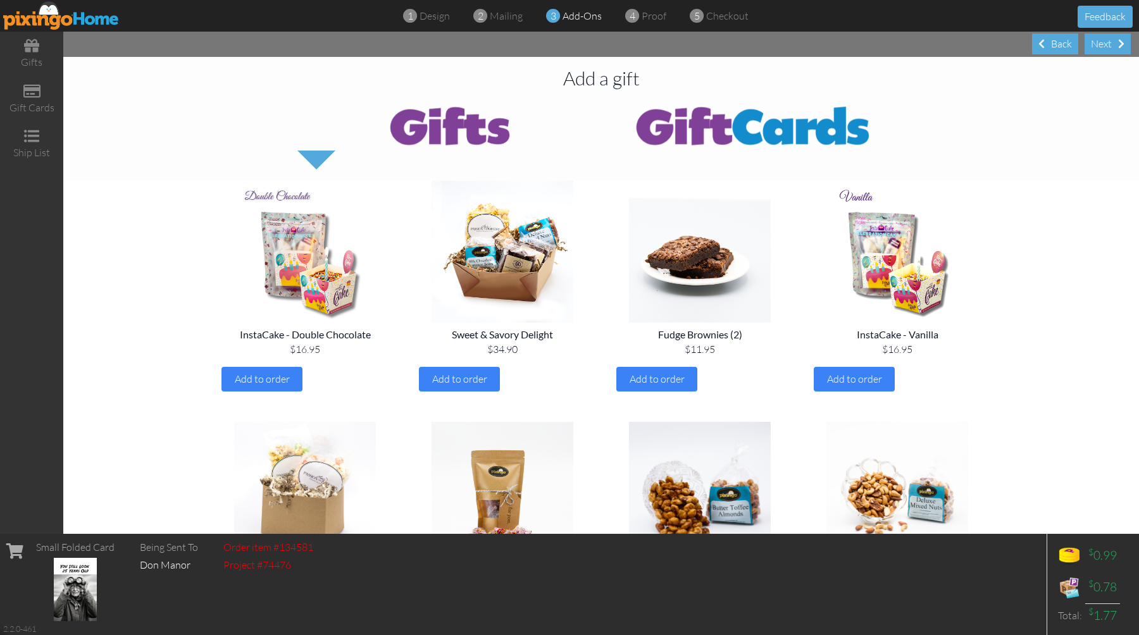
click at [1105, 47] on div "Next" at bounding box center [1108, 44] width 46 height 21
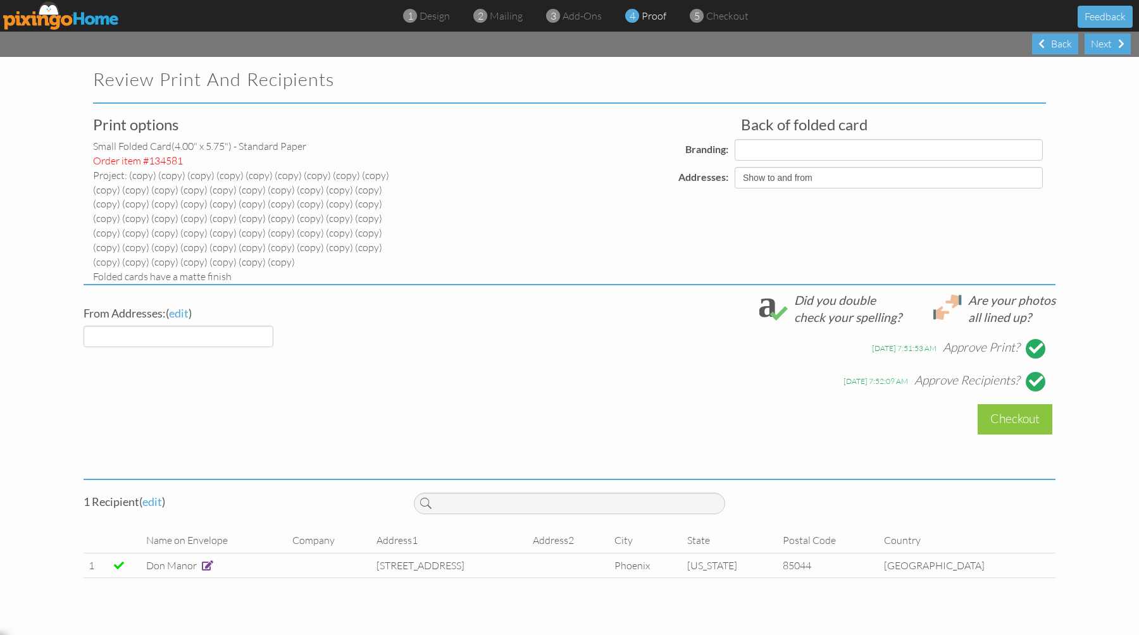
select select "object:24993"
select select "object:24994"
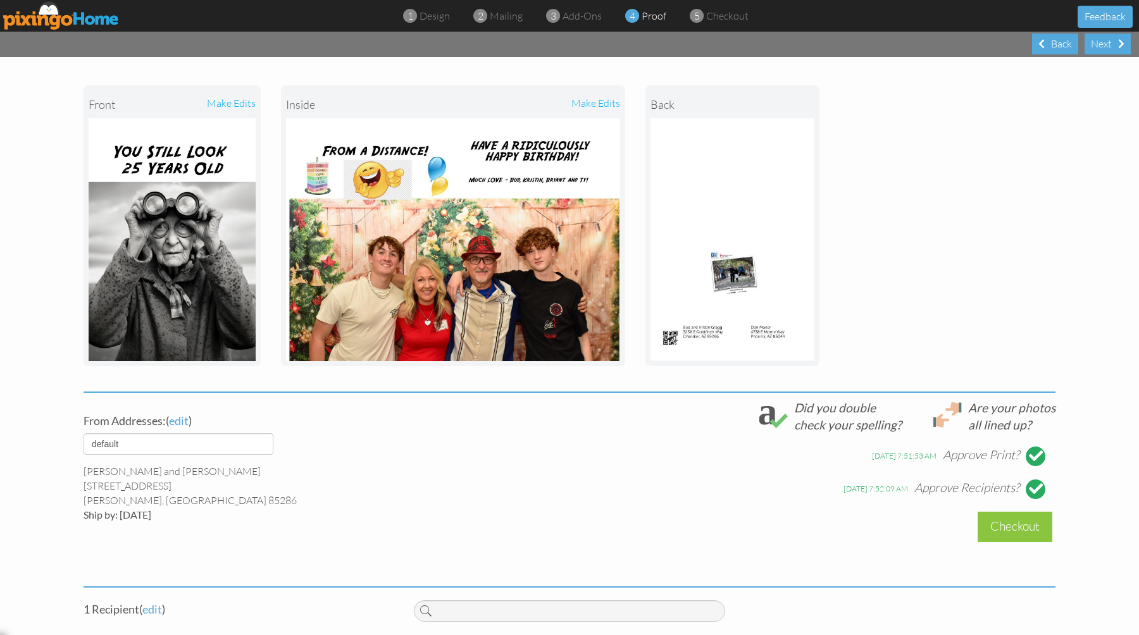
scroll to position [300, 0]
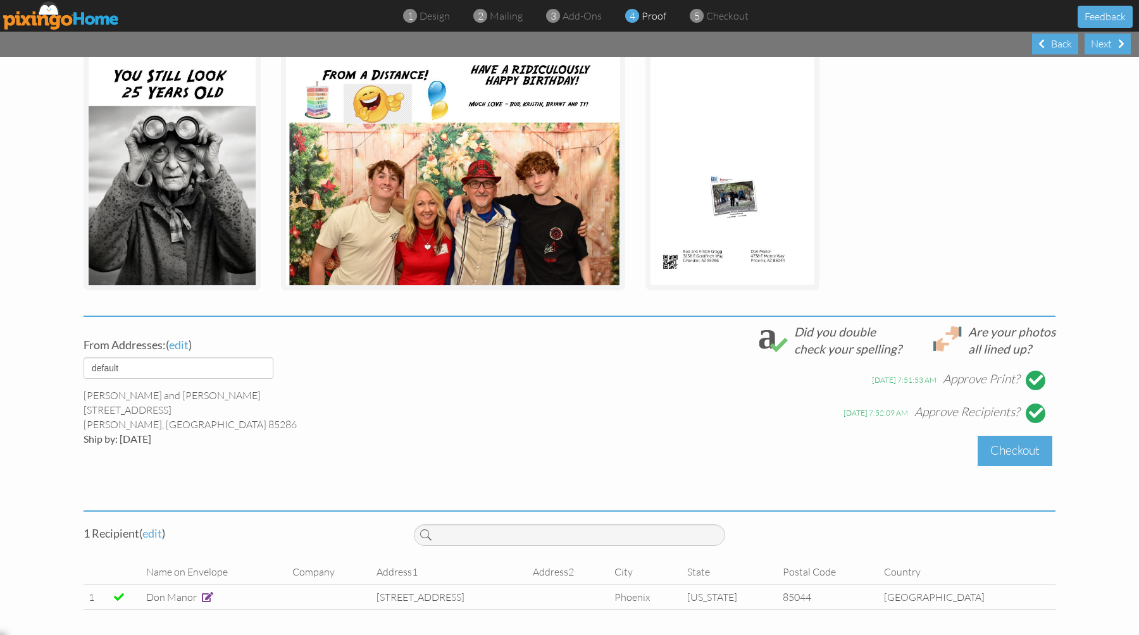
click at [1000, 454] on div "Checkout" at bounding box center [1015, 451] width 75 height 30
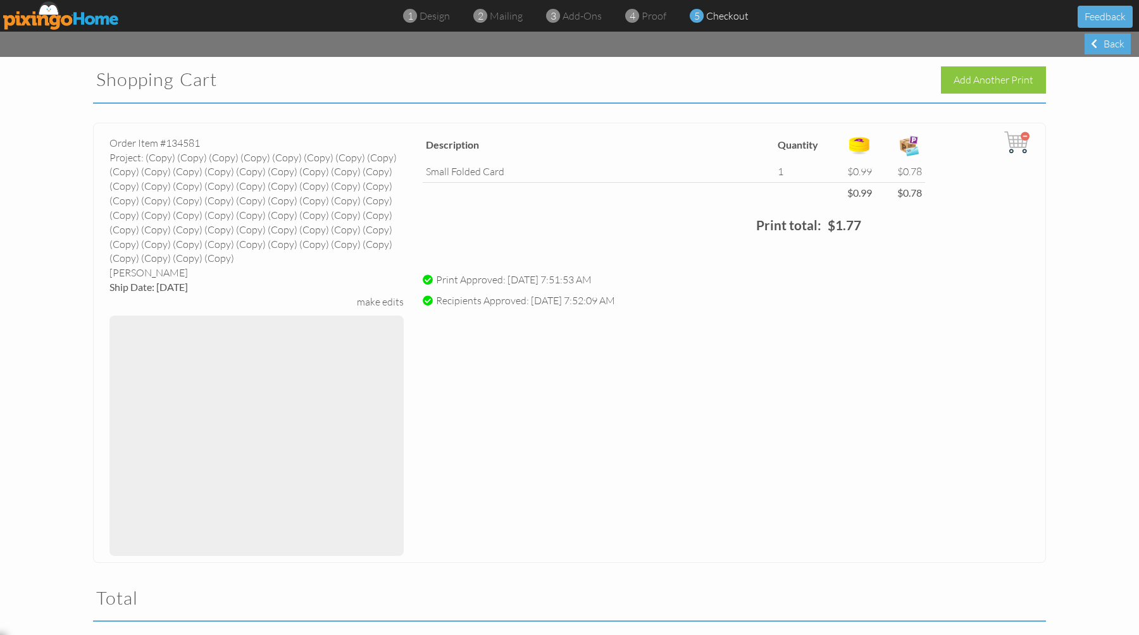
scroll to position [269, 0]
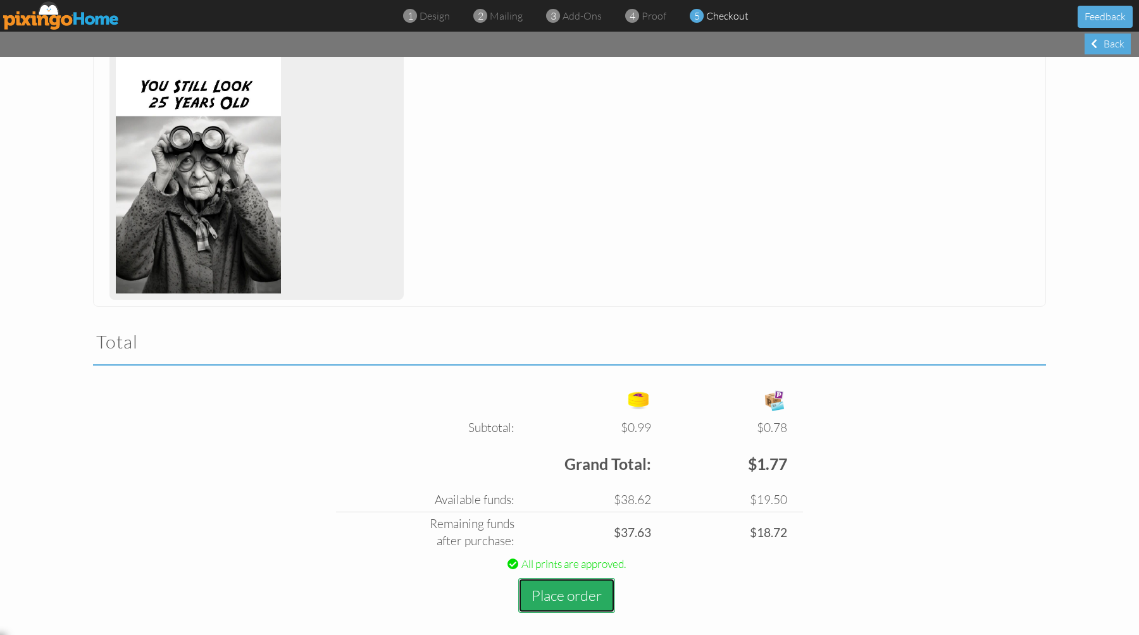
click at [554, 586] on button "Place order" at bounding box center [566, 595] width 97 height 35
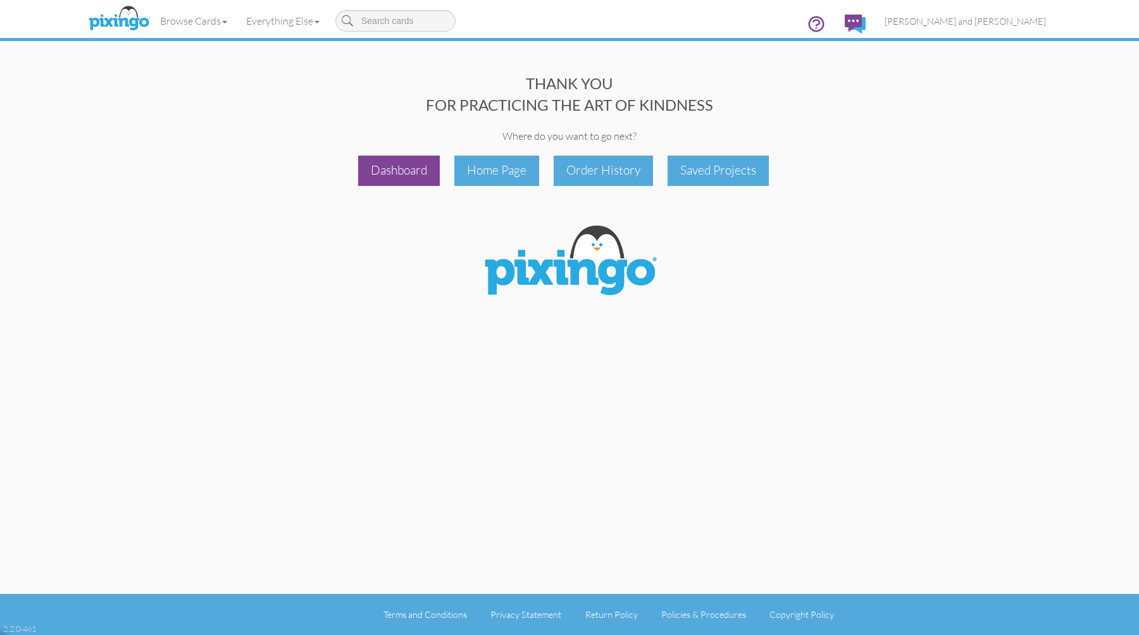
click at [396, 169] on div "Dashboard" at bounding box center [399, 171] width 82 height 30
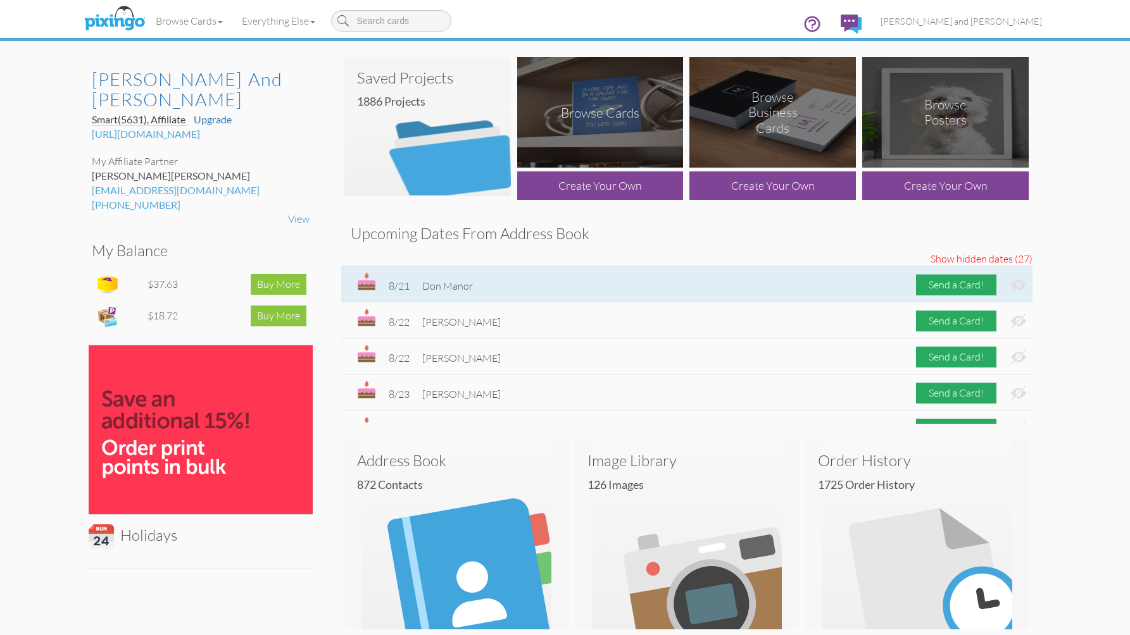
click at [1011, 282] on img at bounding box center [1018, 284] width 15 height 13
click at [944, 286] on div "Send a Card!" at bounding box center [956, 285] width 80 height 21
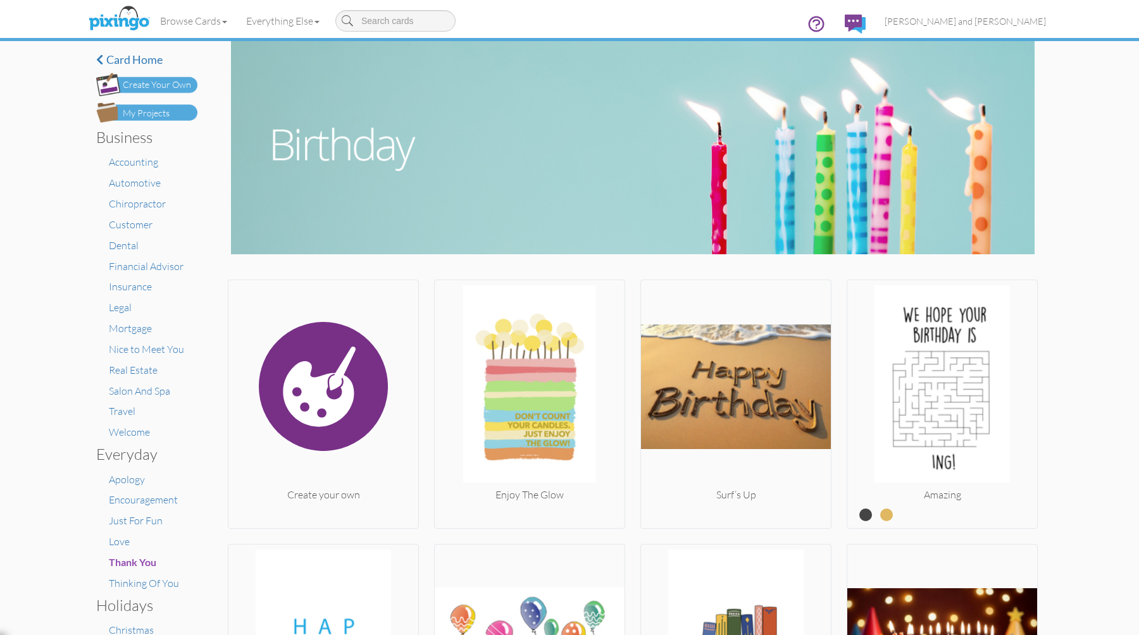
click at [176, 120] on img at bounding box center [146, 113] width 101 height 20
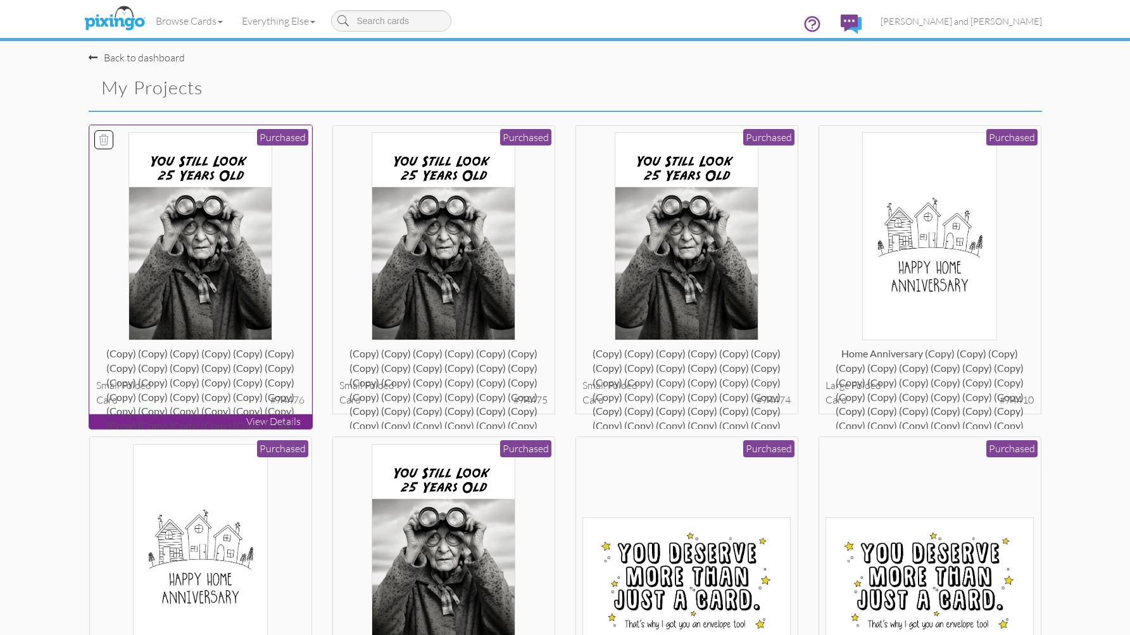
click at [285, 234] on div at bounding box center [200, 236] width 208 height 208
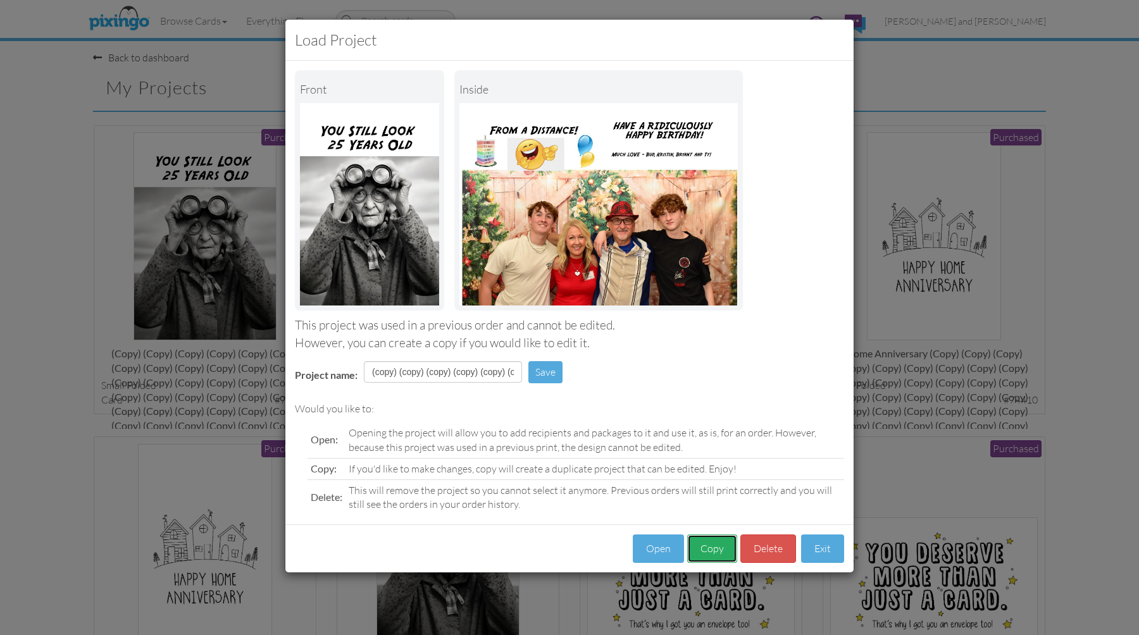
click at [710, 552] on button "Copy" at bounding box center [712, 549] width 50 height 28
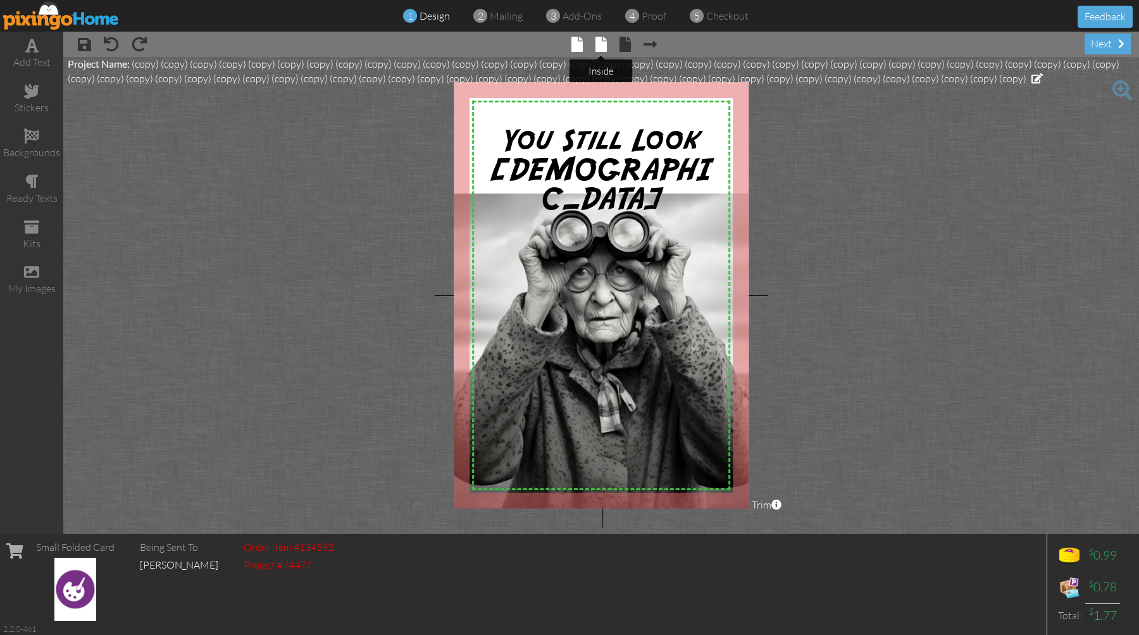
click at [601, 48] on span at bounding box center [600, 44] width 11 height 15
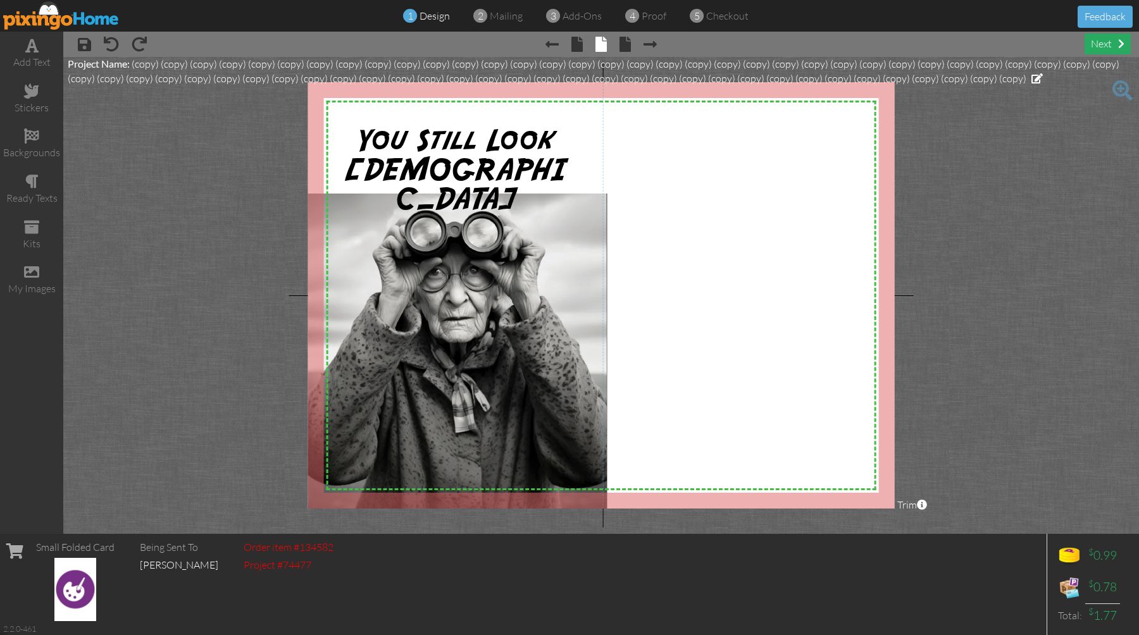
click at [1106, 46] on div "next" at bounding box center [1108, 44] width 46 height 21
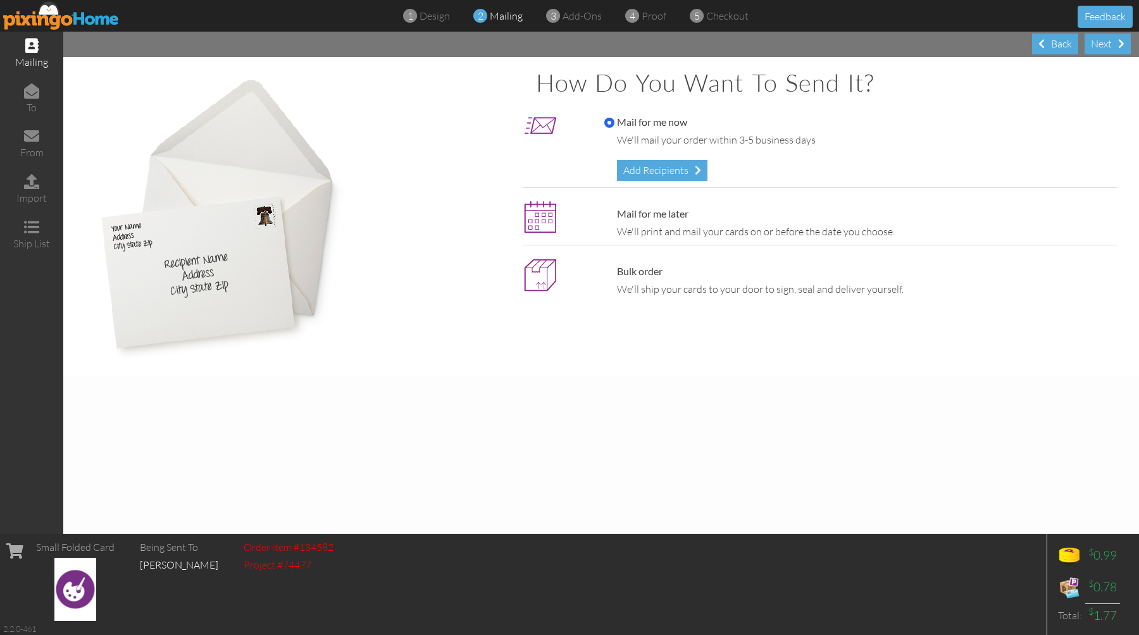
click at [659, 205] on div "Mail for me later We'll print and mail your cards on or before the date you cho…" at bounding box center [845, 223] width 544 height 45
click at [630, 221] on div "Mail for me later We'll print and mail your cards on or before the date you cho…" at bounding box center [857, 223] width 525 height 32
click at [630, 217] on label "Mail for me later" at bounding box center [646, 214] width 84 height 15
click at [614, 217] on input "Mail for me later" at bounding box center [609, 214] width 10 height 10
radio input "true"
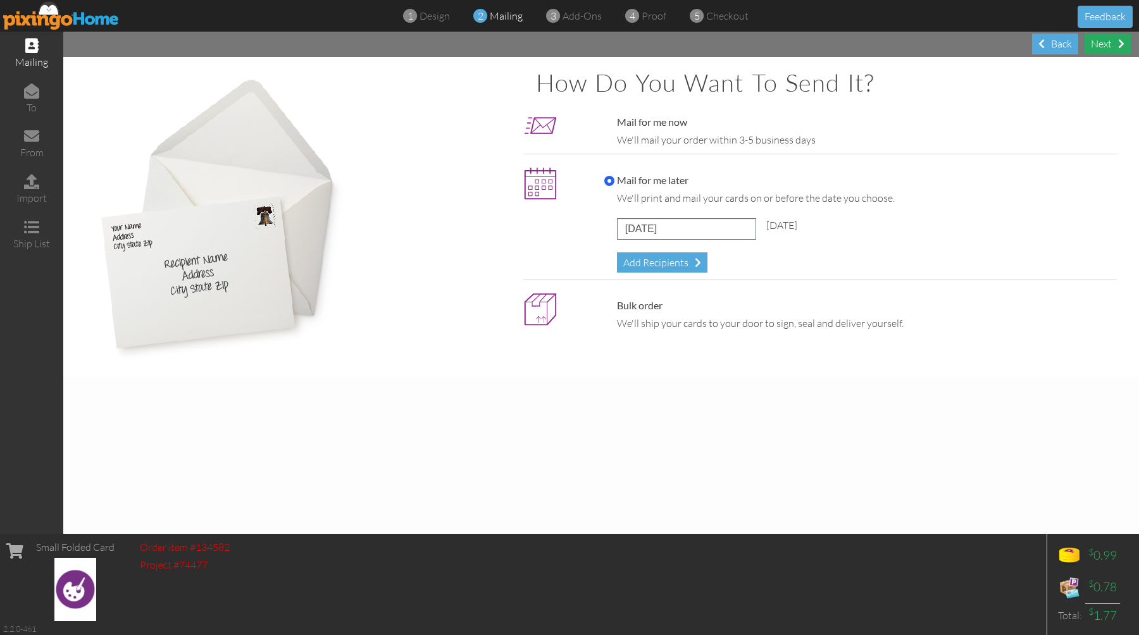
click at [1109, 51] on div "Next" at bounding box center [1108, 44] width 46 height 21
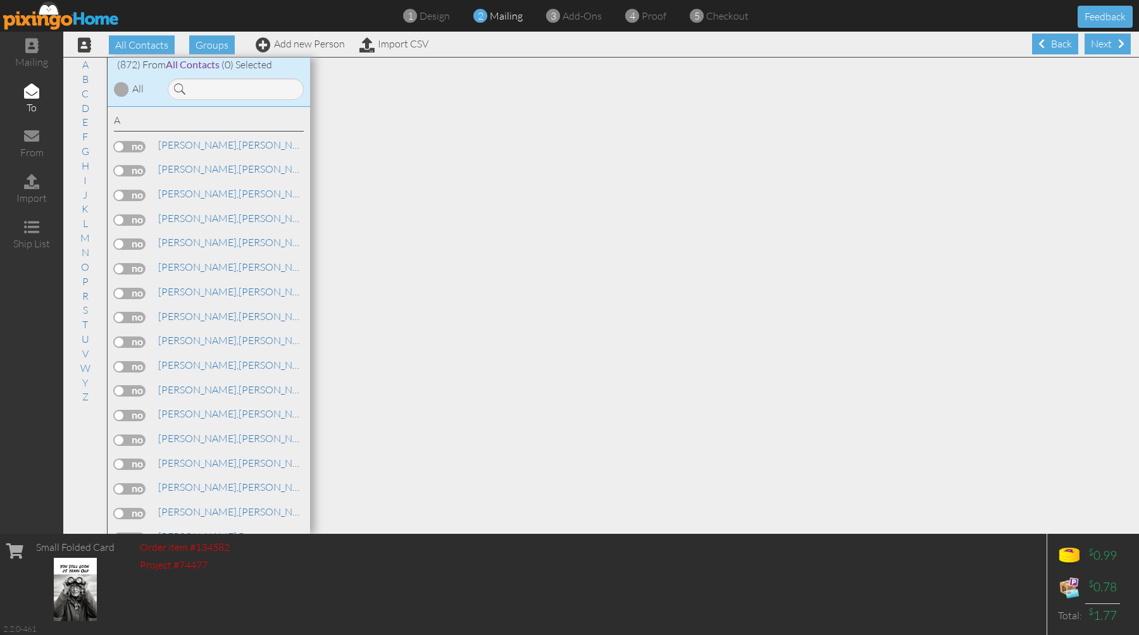
click at [1109, 51] on div "Next" at bounding box center [1108, 44] width 46 height 21
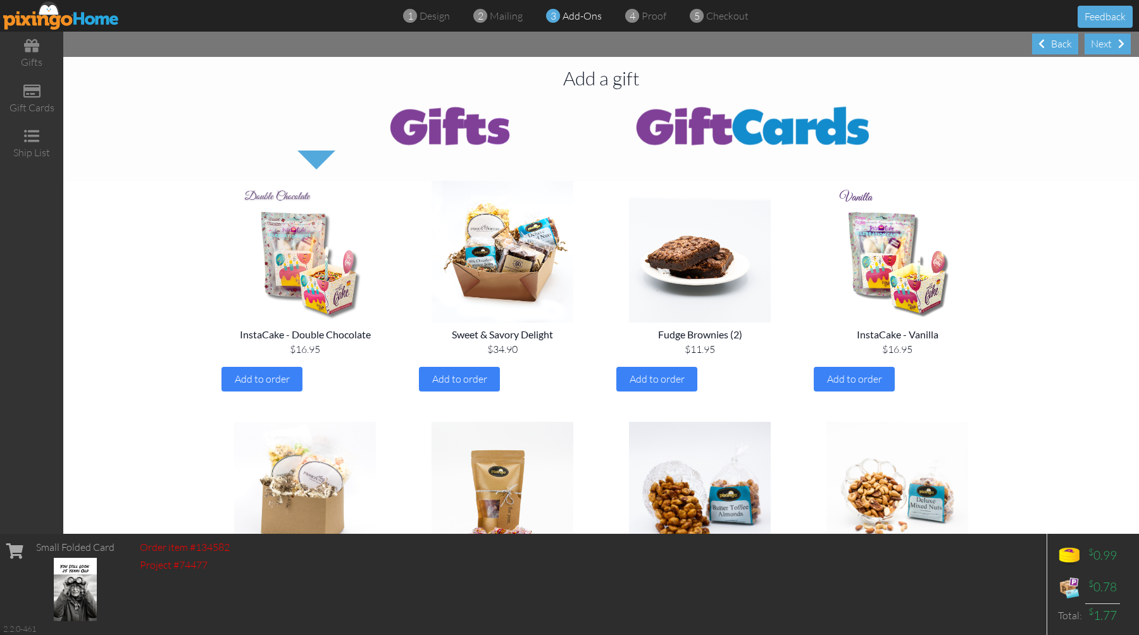
click at [1109, 51] on div "Next" at bounding box center [1108, 44] width 46 height 21
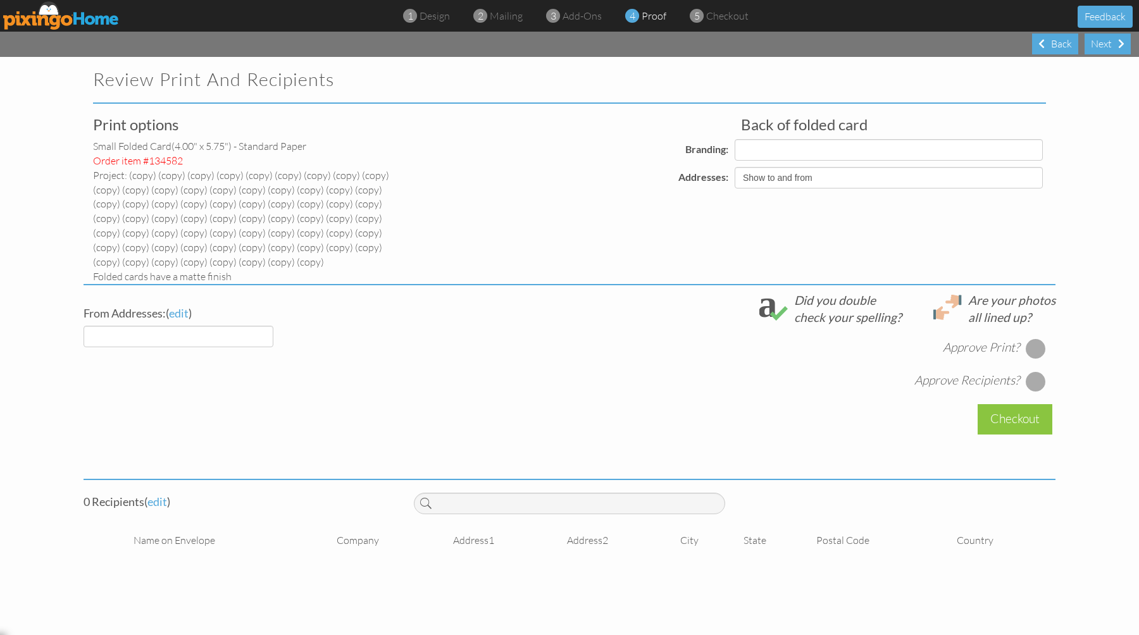
select select "object:28779"
select select "object:28789"
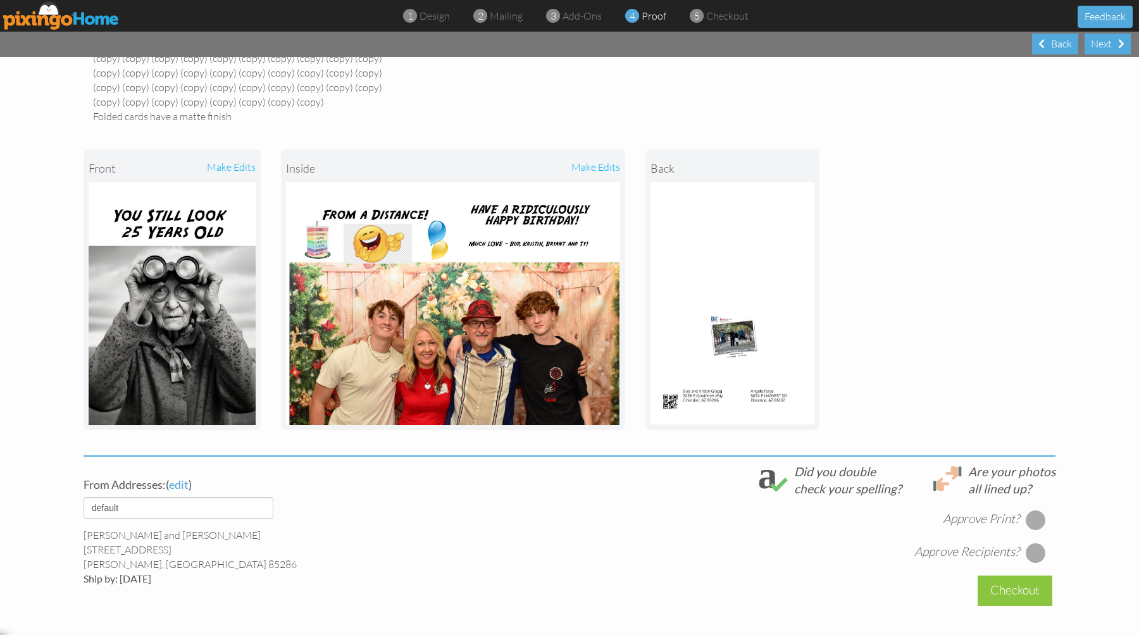
scroll to position [274, 0]
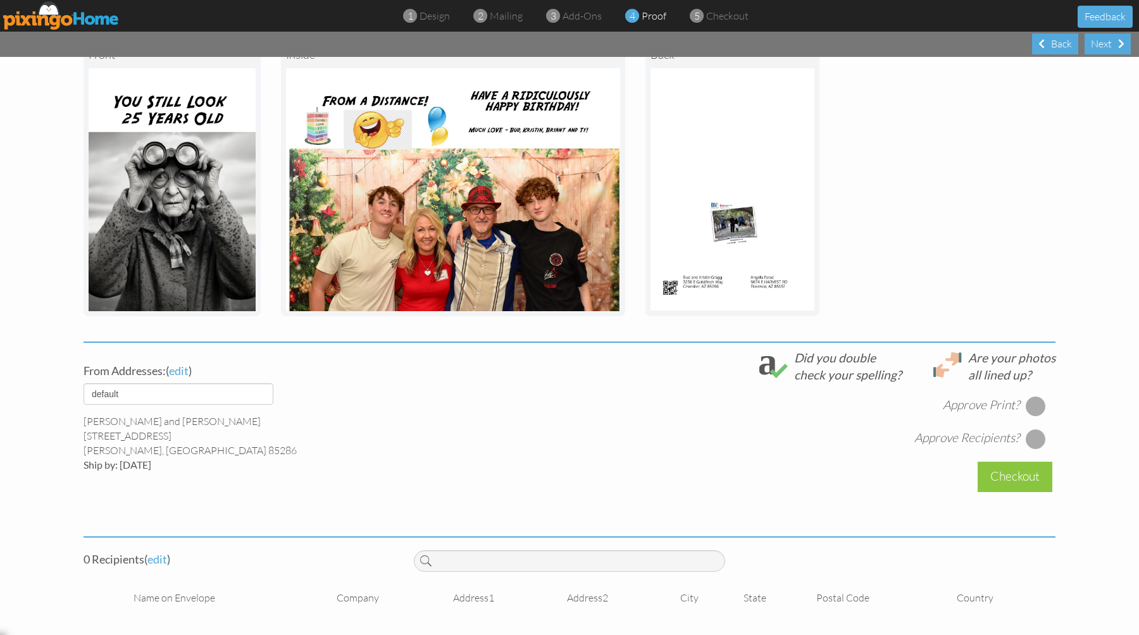
click at [1038, 406] on div at bounding box center [1036, 406] width 20 height 20
click at [1031, 440] on div at bounding box center [1036, 439] width 20 height 20
click at [154, 558] on span "edit" at bounding box center [157, 559] width 20 height 14
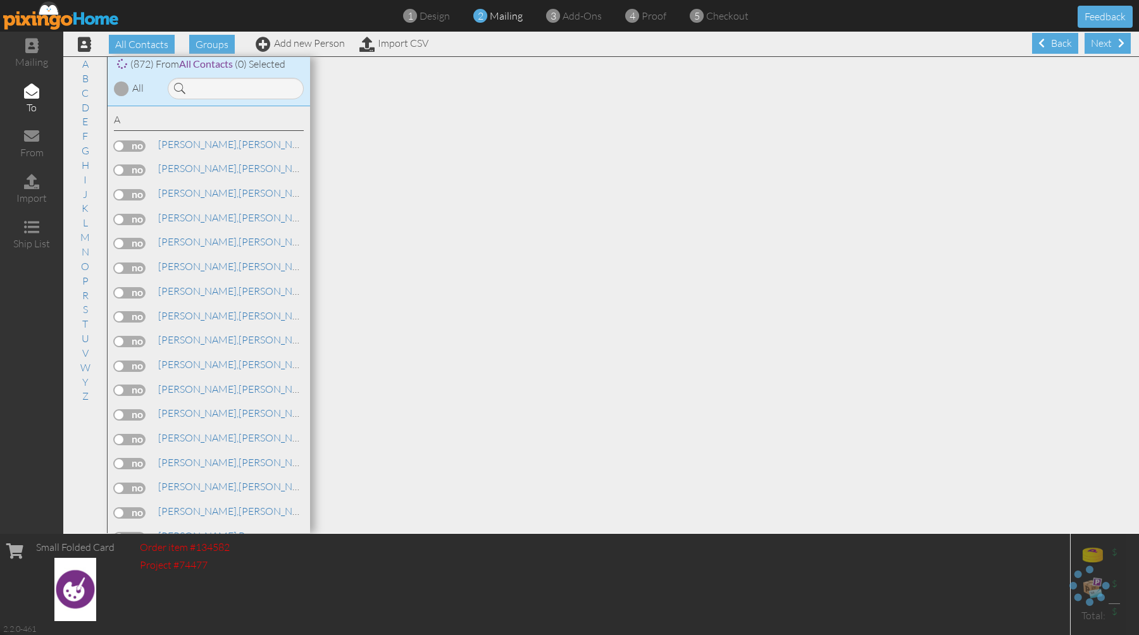
scroll to position [1, 0]
click at [258, 89] on input at bounding box center [236, 89] width 136 height 22
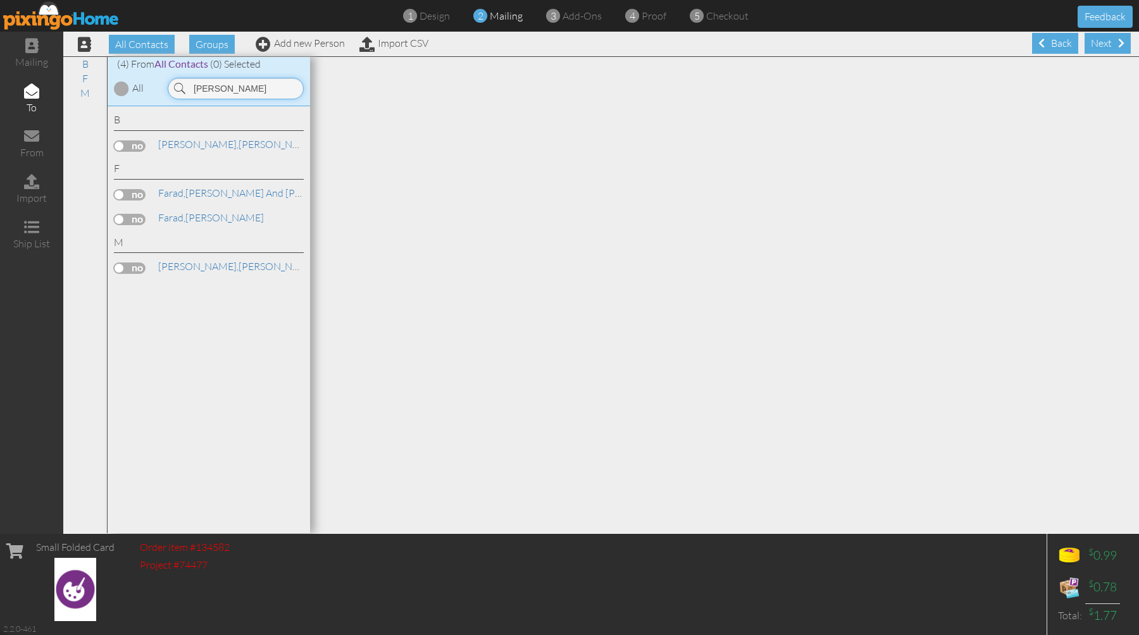
type input "angela"
click at [140, 224] on label at bounding box center [130, 219] width 32 height 11
click at [0, 0] on input "checkbox" at bounding box center [0, 0] width 0 height 0
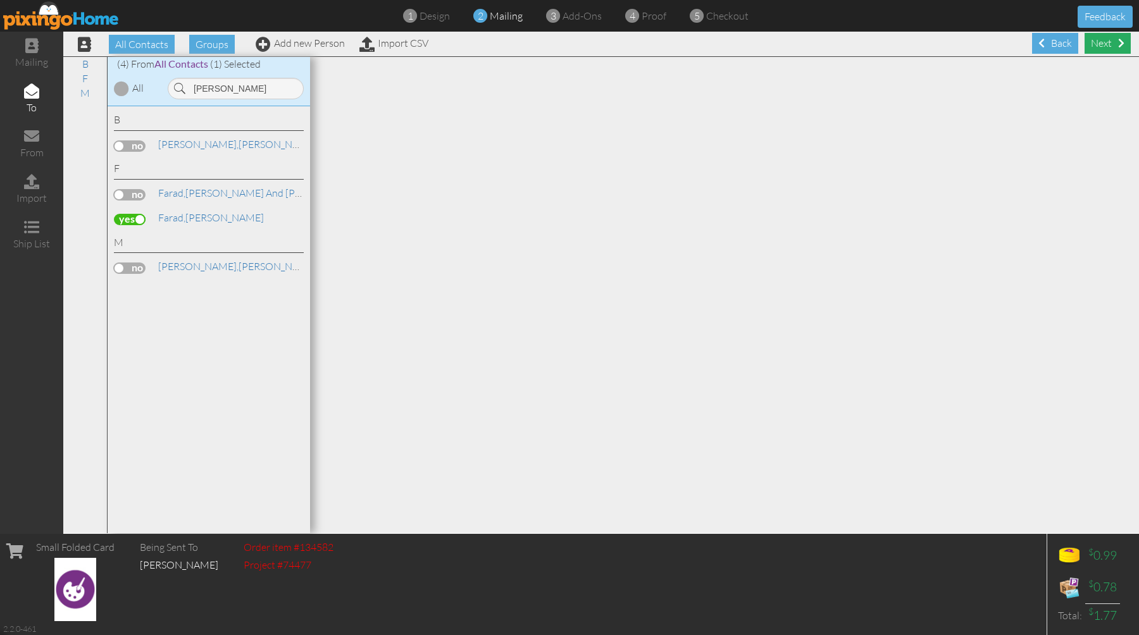
click at [1092, 43] on div "Next" at bounding box center [1108, 43] width 46 height 21
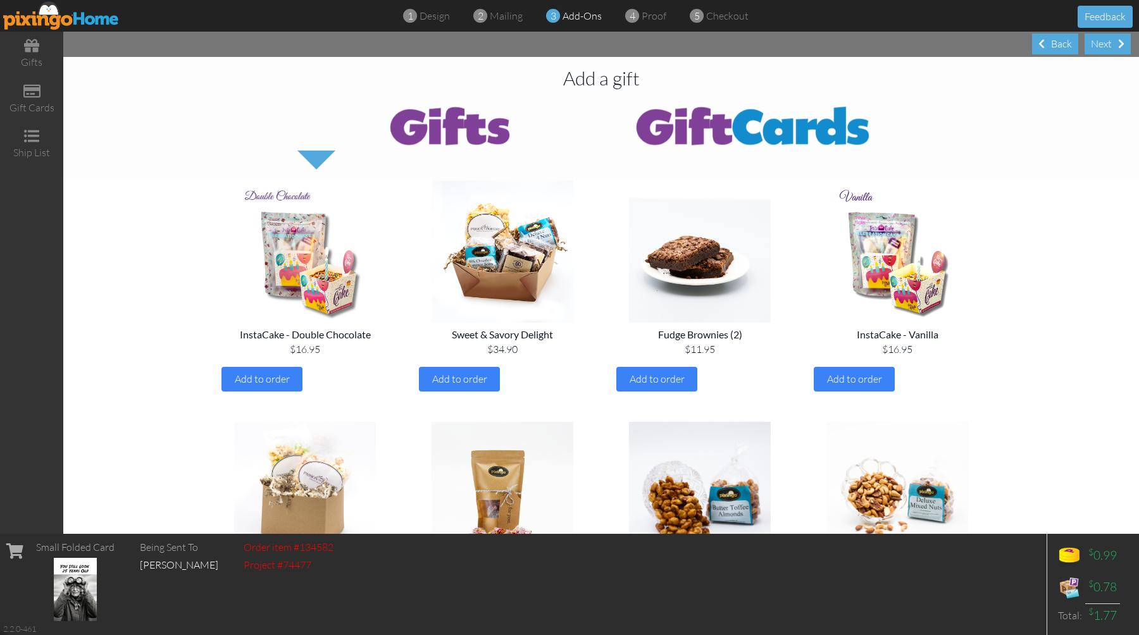
click at [1092, 43] on div "Next" at bounding box center [1108, 44] width 46 height 21
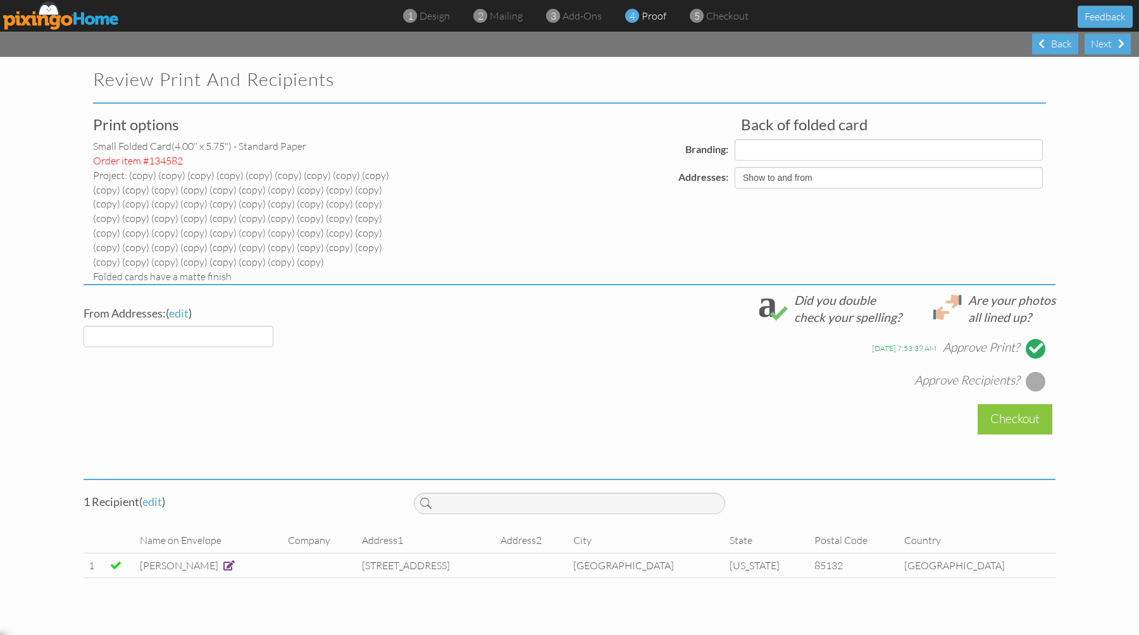
select select "object:30834"
select select "object:30835"
click at [1032, 381] on div at bounding box center [1036, 381] width 20 height 20
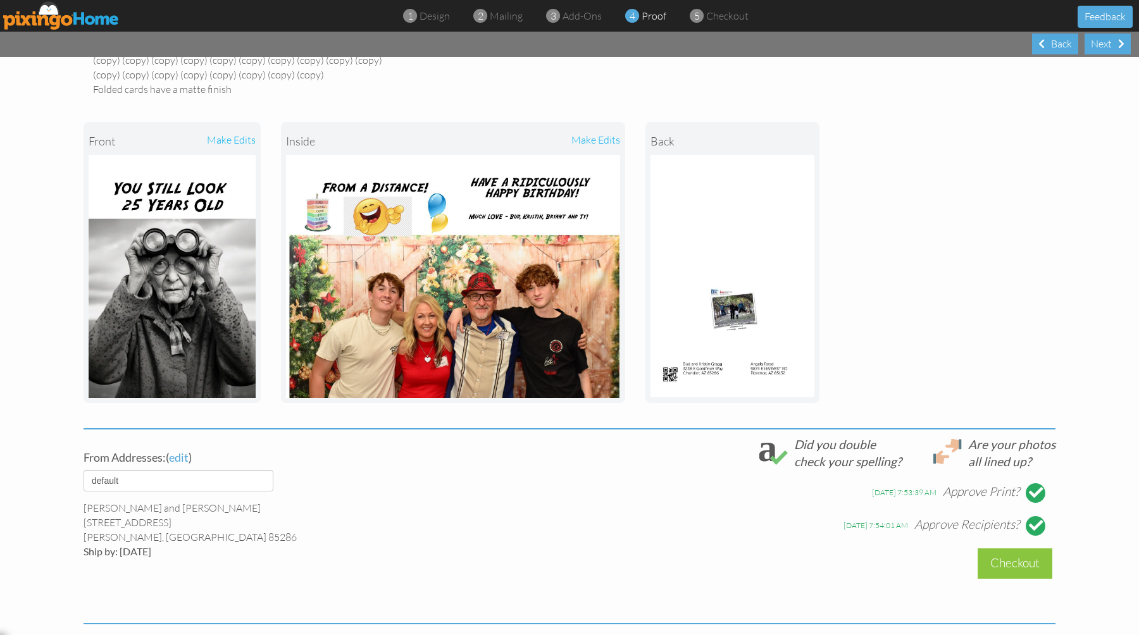
scroll to position [300, 0]
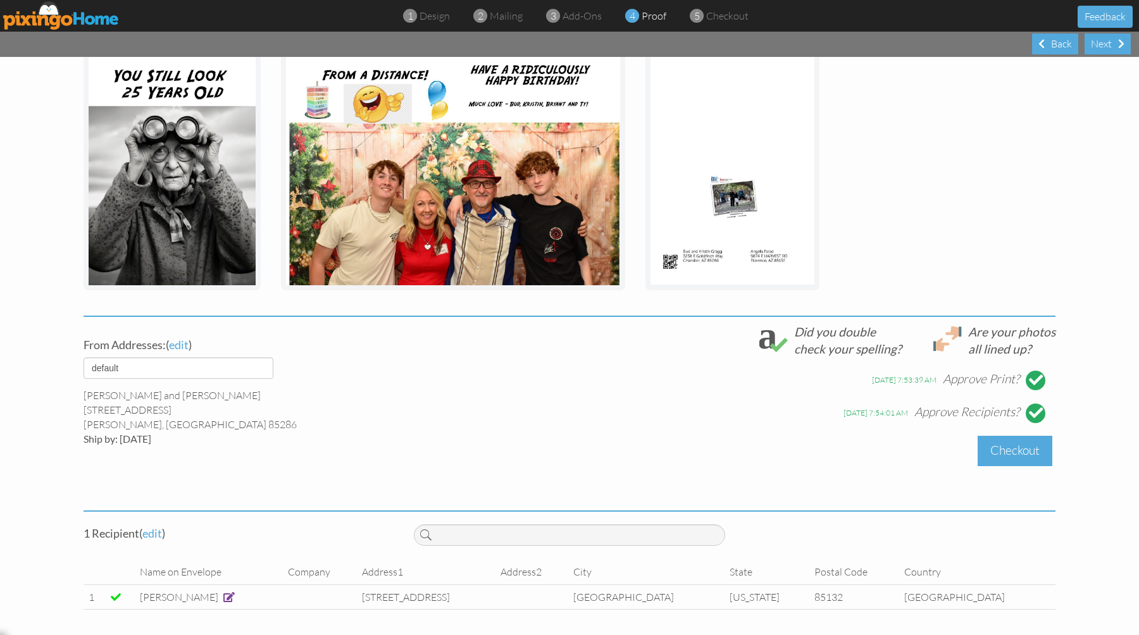
click at [1011, 463] on div "Checkout" at bounding box center [1015, 451] width 75 height 30
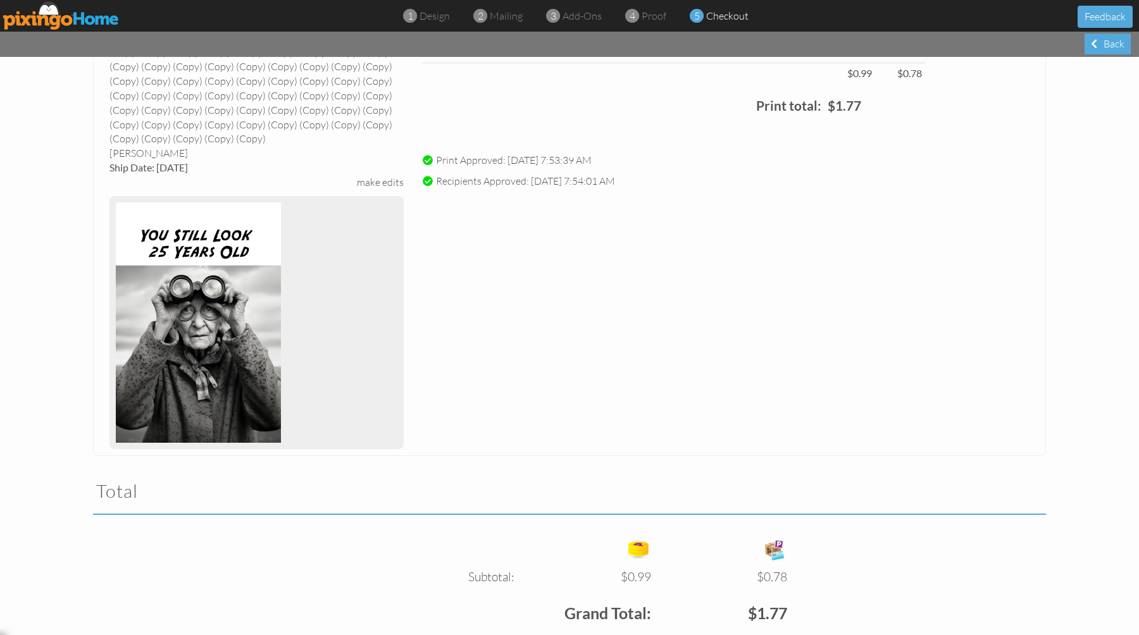
scroll to position [282, 0]
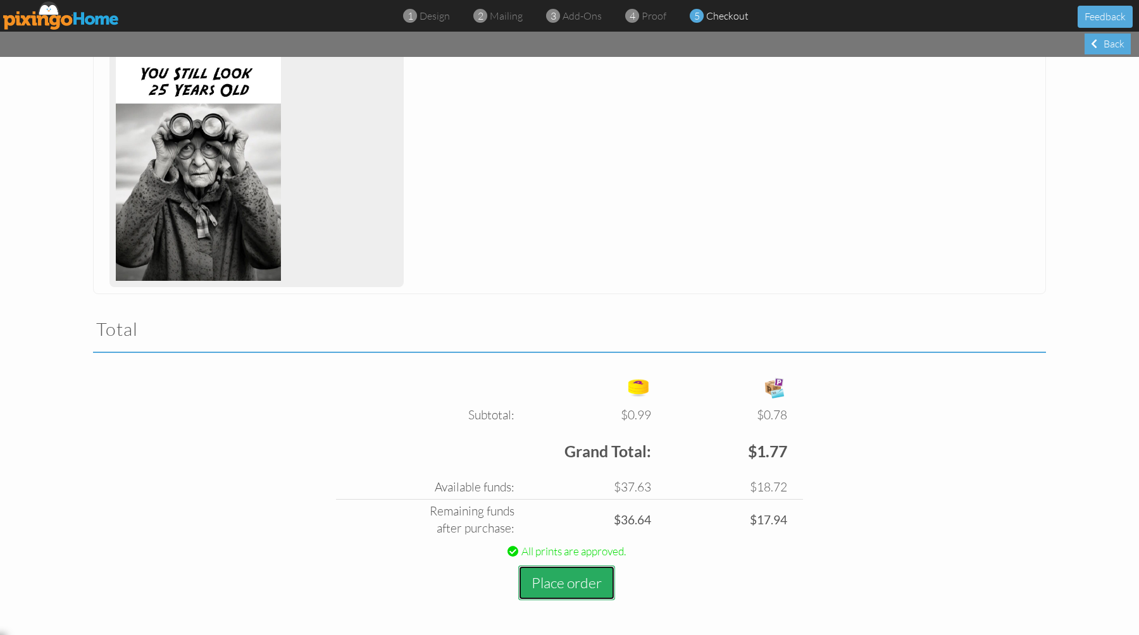
click at [556, 585] on button "Place order" at bounding box center [566, 583] width 97 height 35
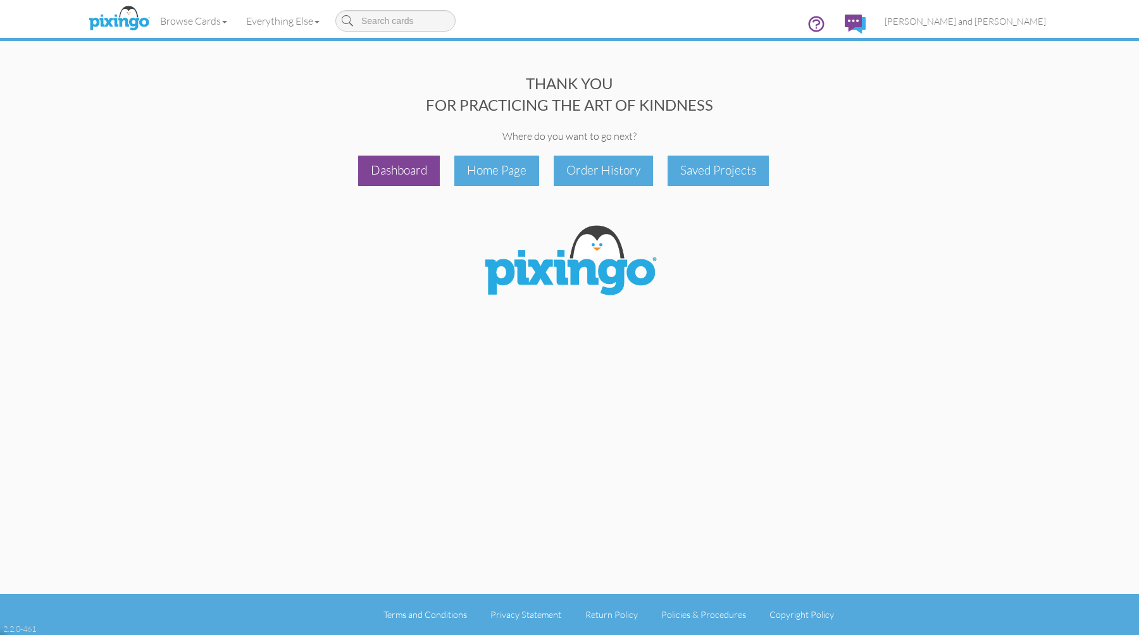
click at [413, 175] on div "Dashboard" at bounding box center [399, 171] width 82 height 30
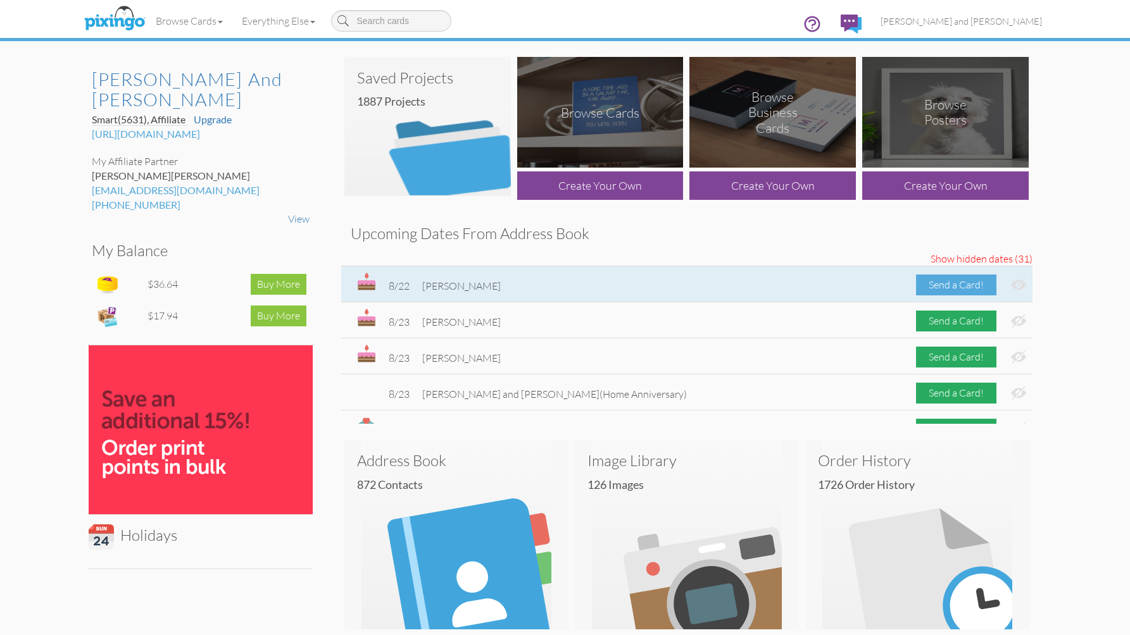
click at [950, 285] on div "Send a Card!" at bounding box center [956, 285] width 80 height 21
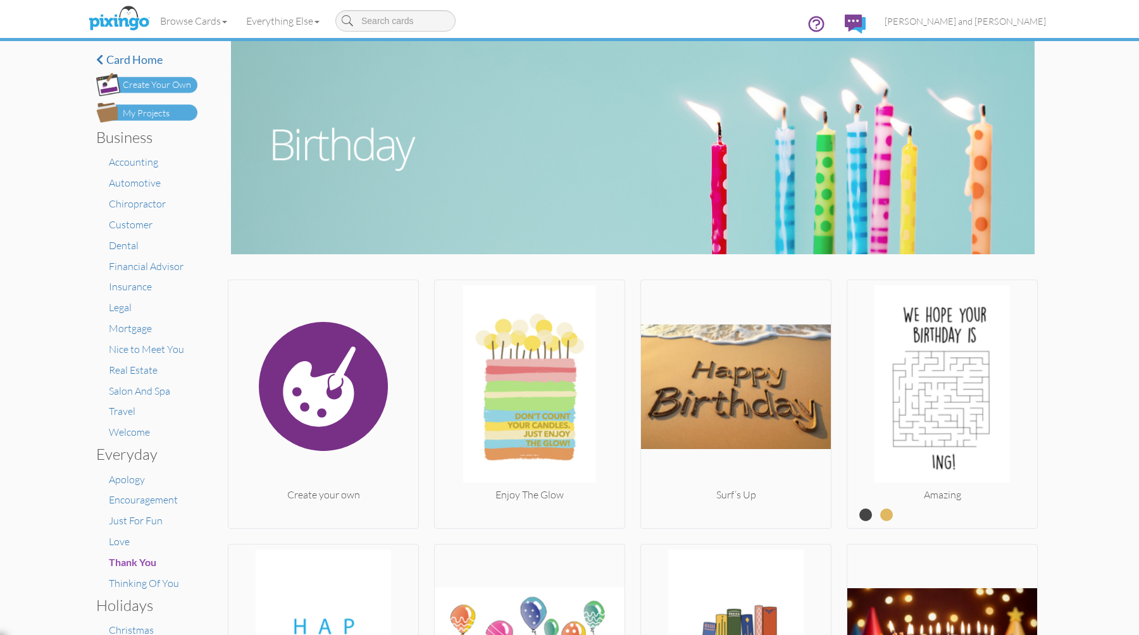
click at [163, 116] on div "My Projects" at bounding box center [146, 113] width 47 height 13
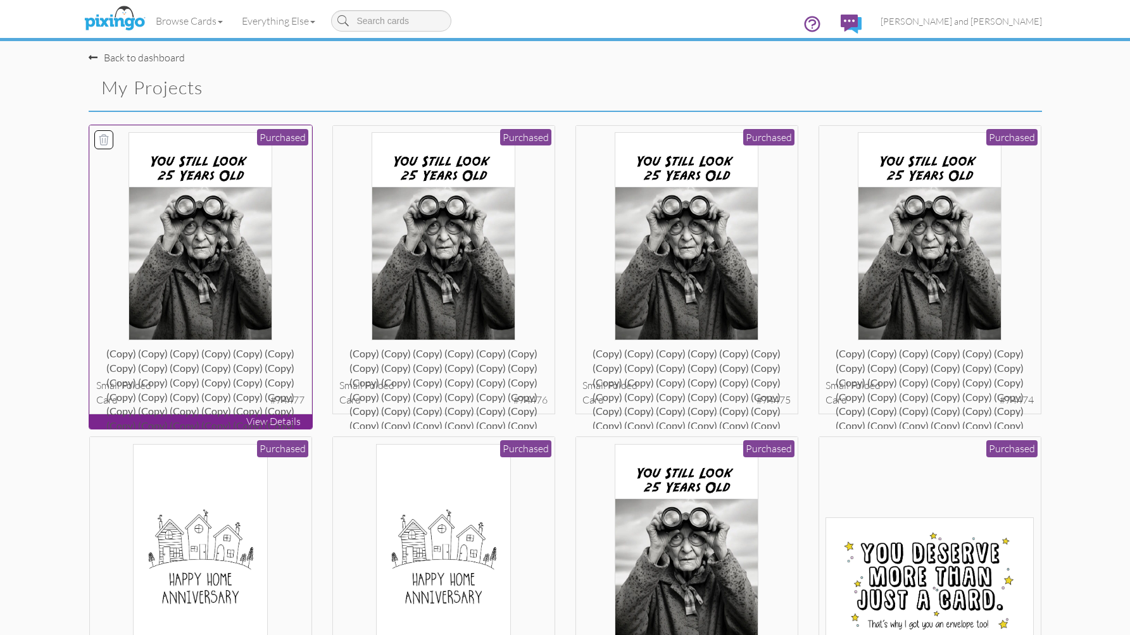
click at [294, 204] on div at bounding box center [200, 236] width 208 height 208
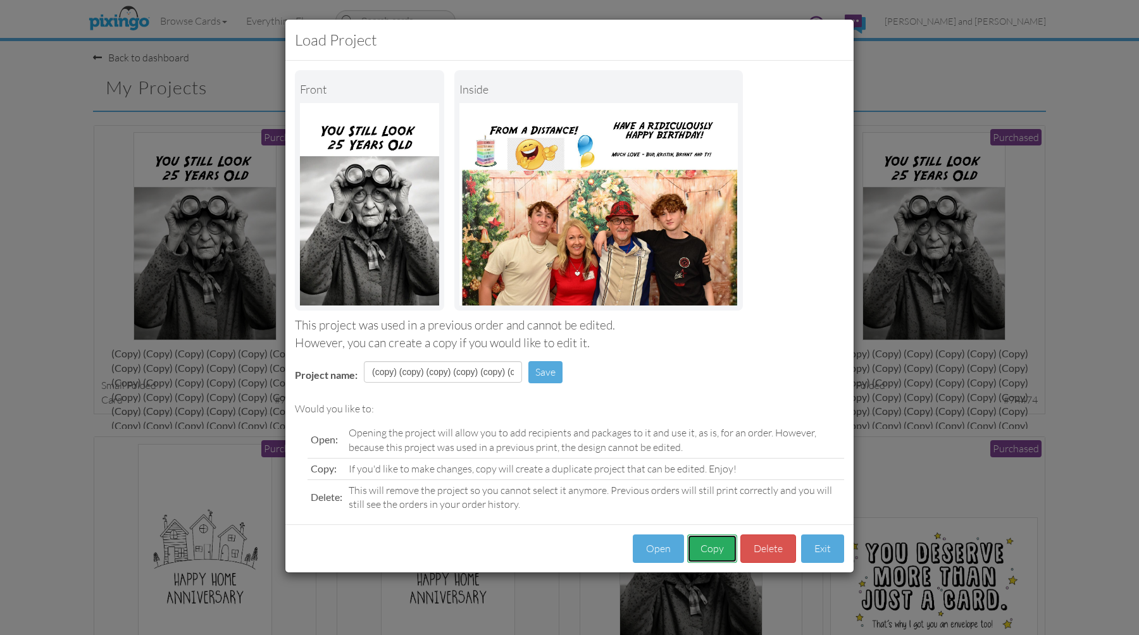
click at [703, 545] on button "Copy" at bounding box center [712, 549] width 50 height 28
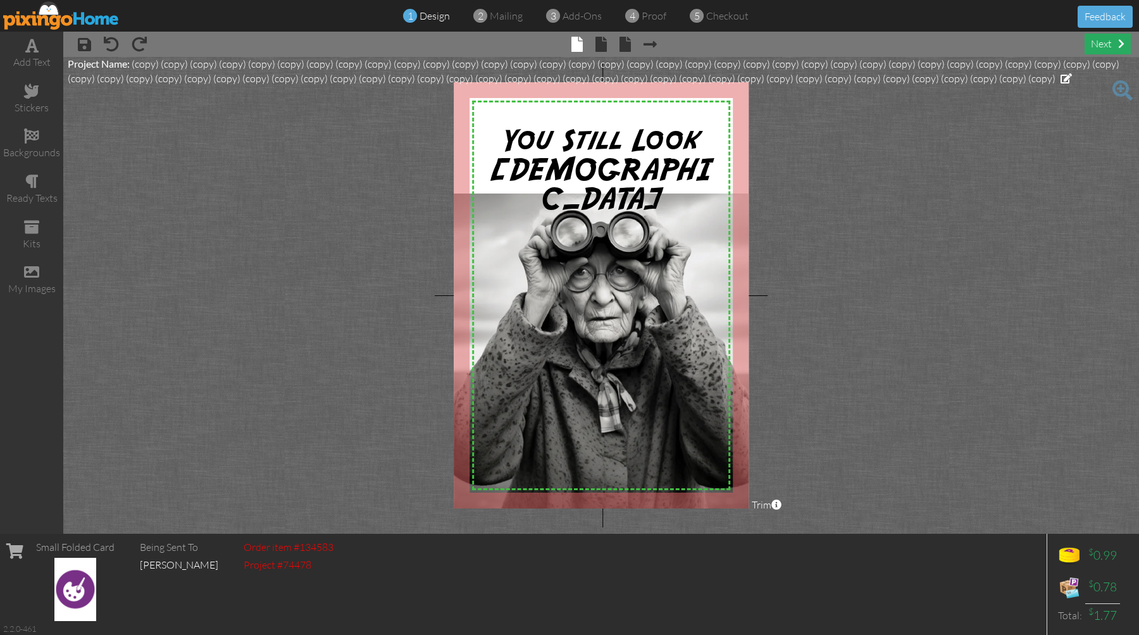
click at [1107, 45] on div "next" at bounding box center [1108, 44] width 46 height 21
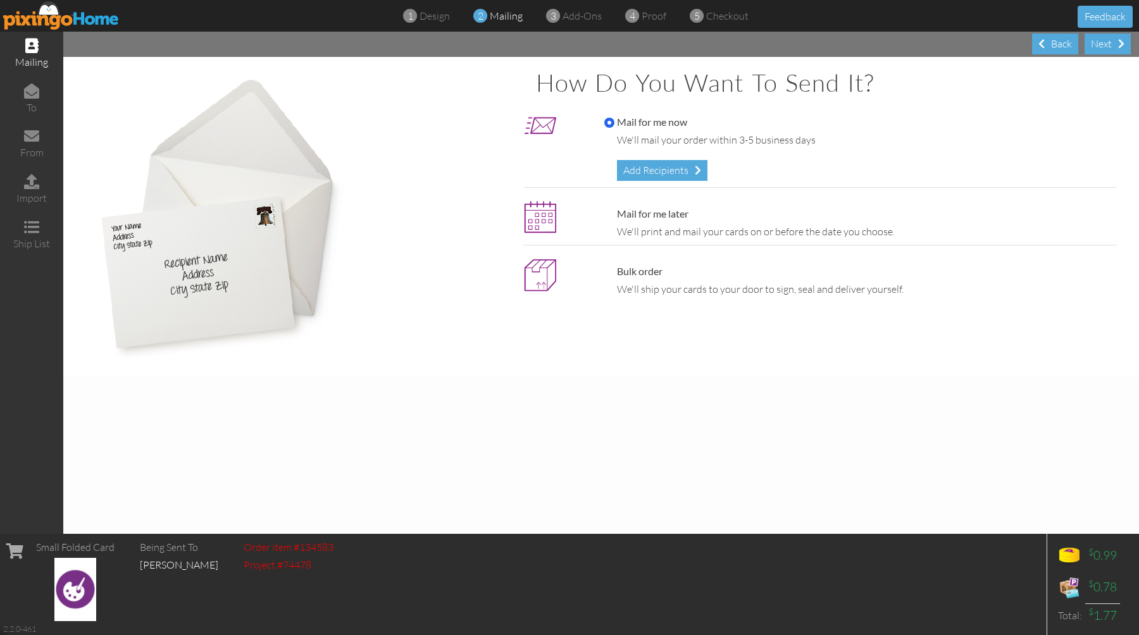
click at [679, 216] on label "Mail for me later" at bounding box center [646, 214] width 84 height 15
click at [614, 216] on input "Mail for me later" at bounding box center [609, 214] width 10 height 10
radio input "true"
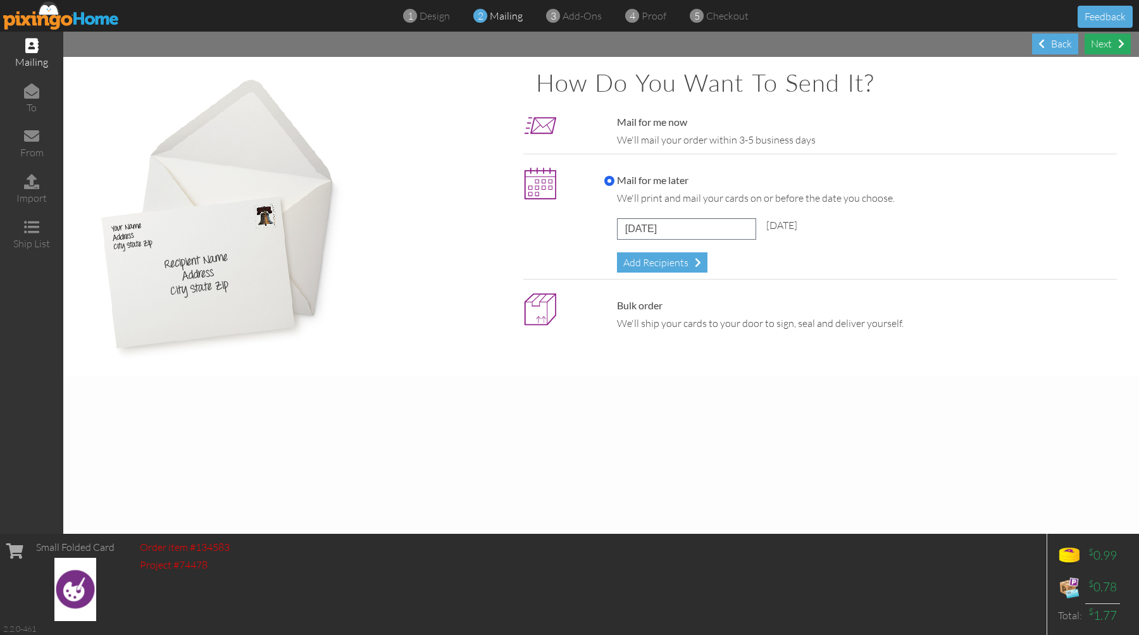
click at [1100, 44] on div "Next" at bounding box center [1108, 44] width 46 height 21
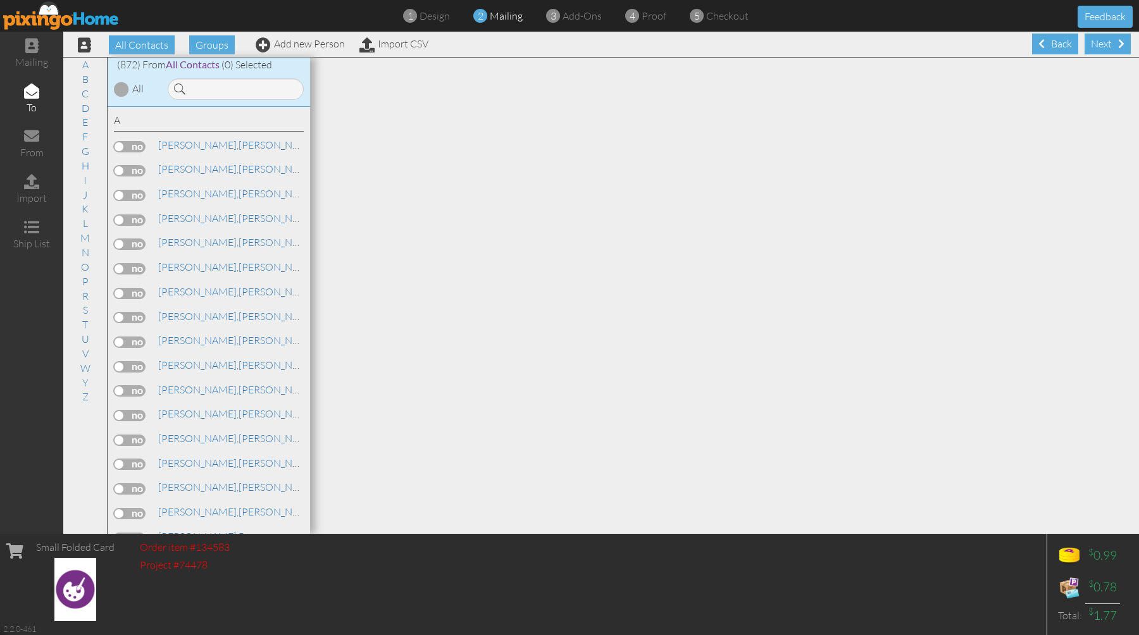
click at [1100, 44] on div "Next" at bounding box center [1108, 44] width 46 height 21
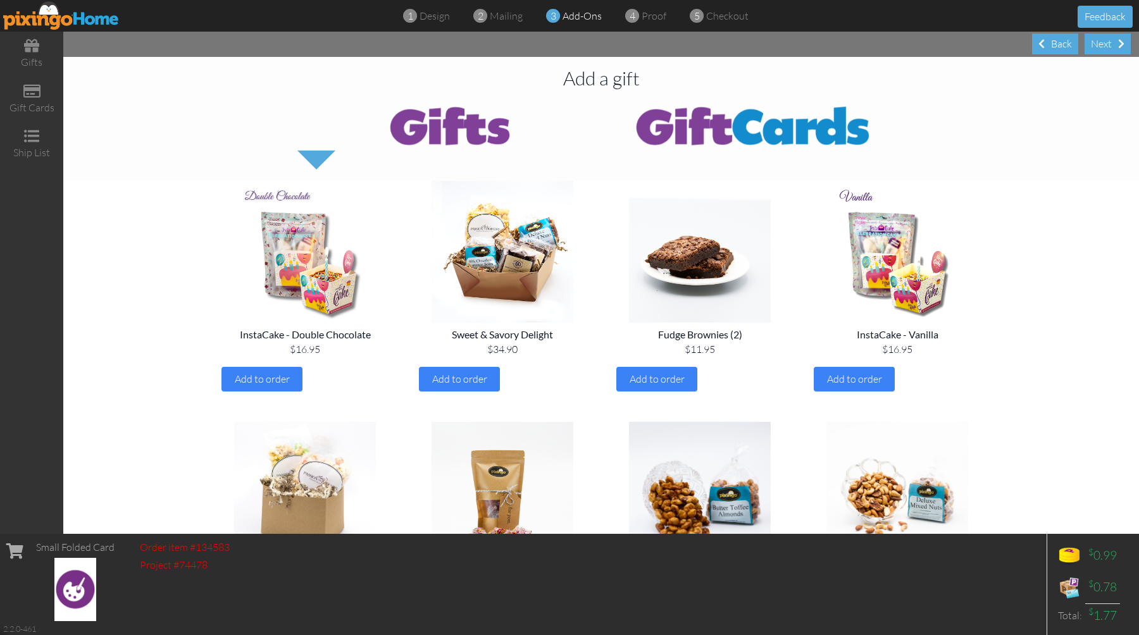
click at [1100, 44] on div "Next" at bounding box center [1108, 44] width 46 height 21
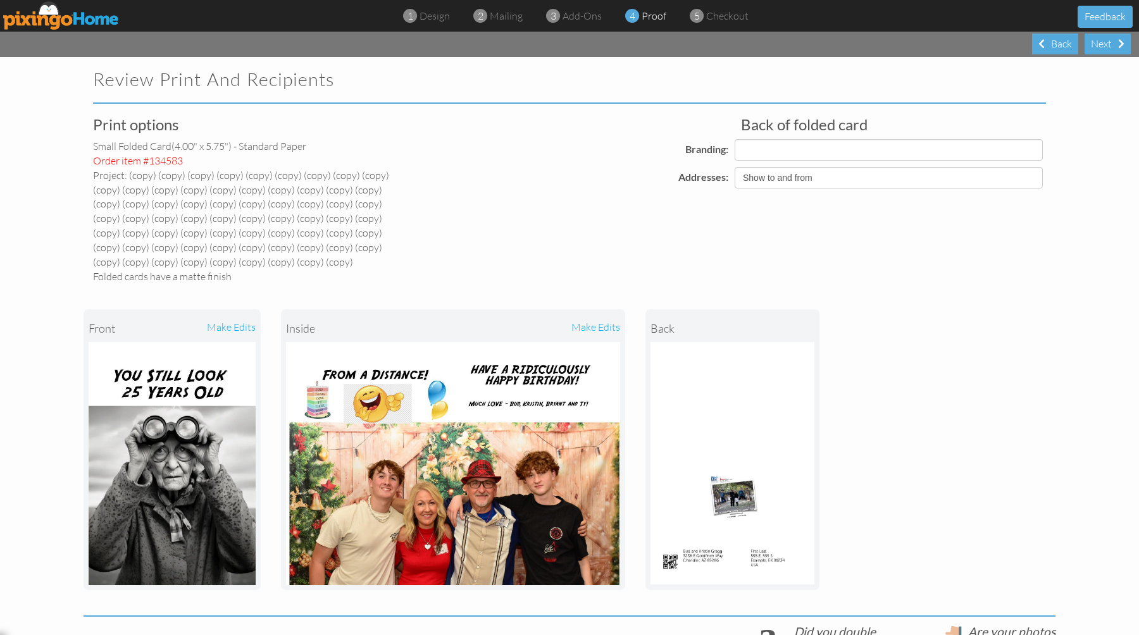
select select "object:34637"
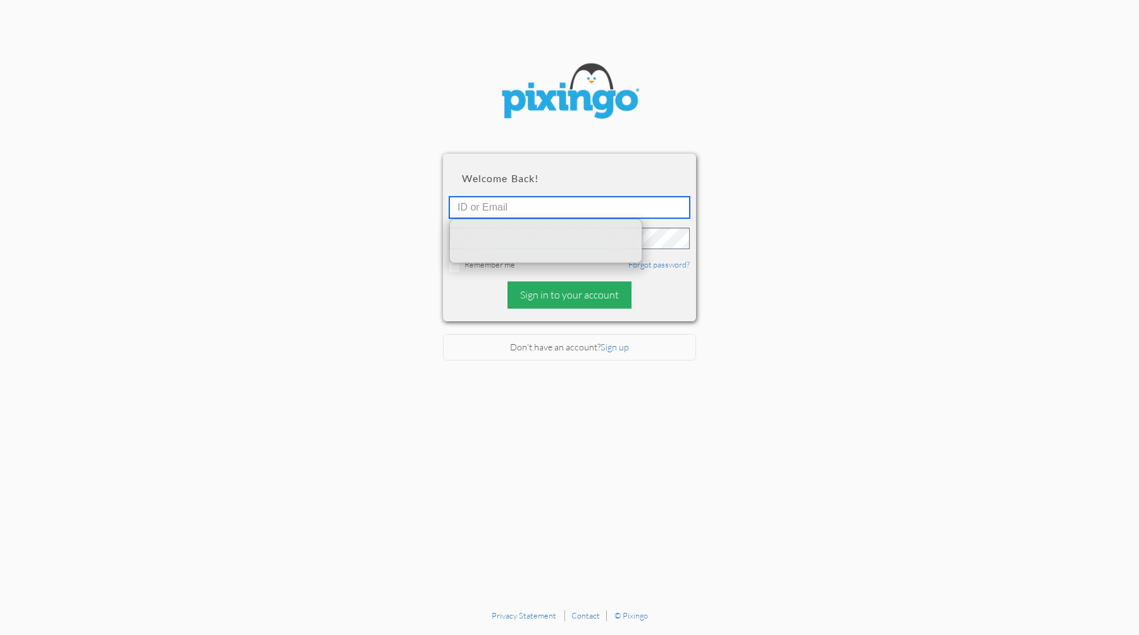
type input "[EMAIL_ADDRESS][DOMAIN_NAME]"
click at [566, 296] on div "Sign in to your account" at bounding box center [570, 295] width 124 height 27
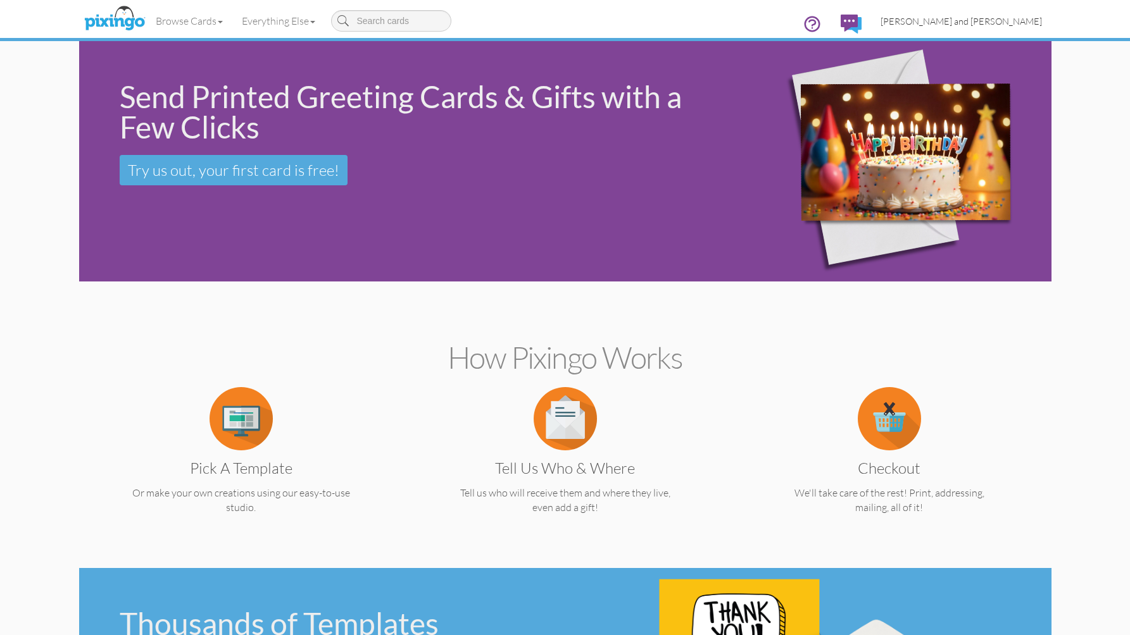
click at [988, 26] on link "[PERSON_NAME] and [PERSON_NAME]" at bounding box center [961, 21] width 180 height 32
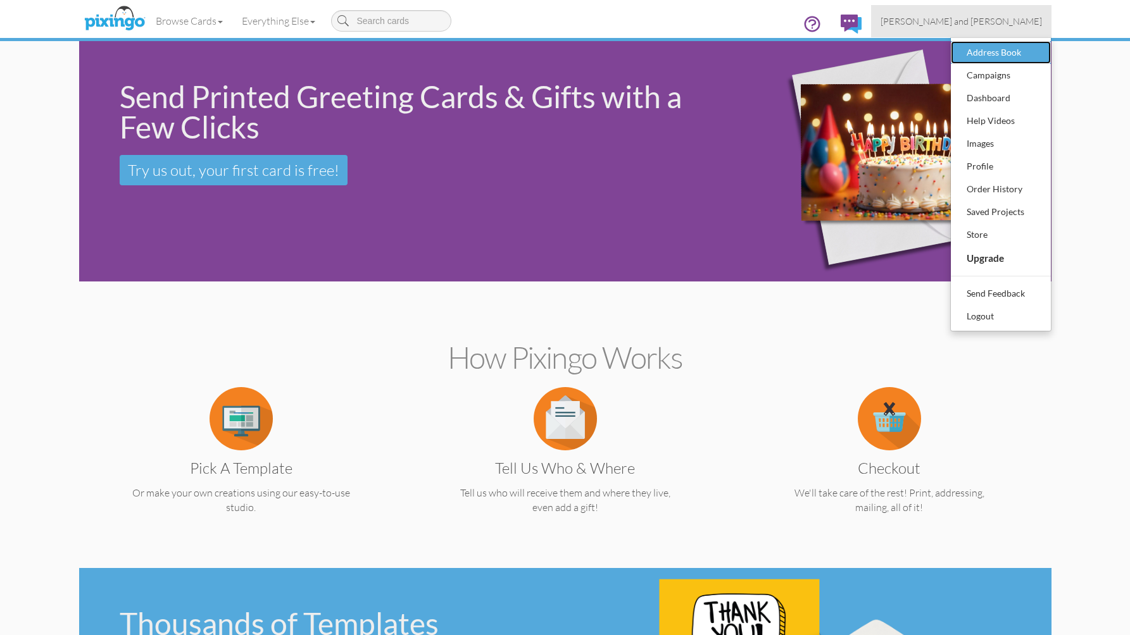
click at [985, 46] on div "Address Book" at bounding box center [1000, 52] width 75 height 19
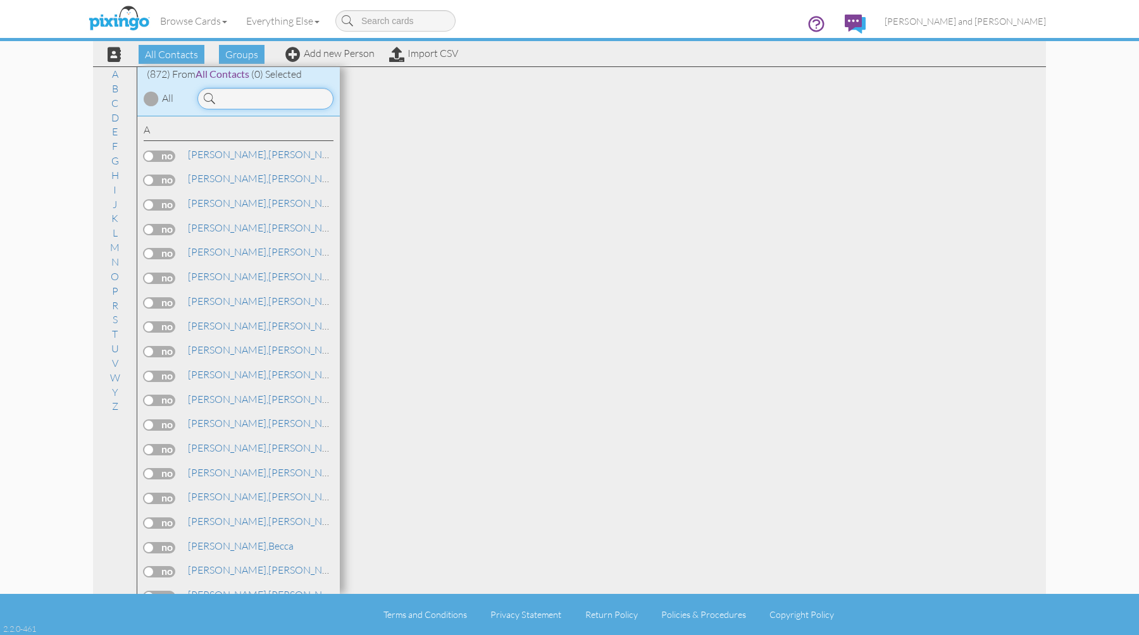
click at [304, 97] on input at bounding box center [265, 99] width 136 height 22
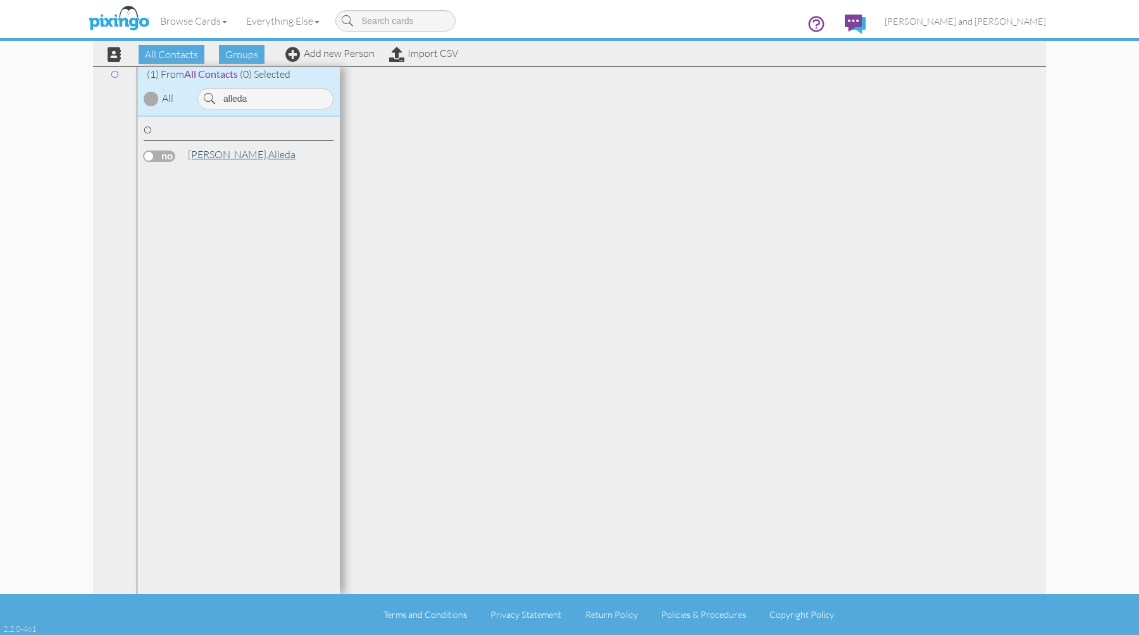
click at [240, 158] on link "[PERSON_NAME]" at bounding box center [242, 154] width 110 height 15
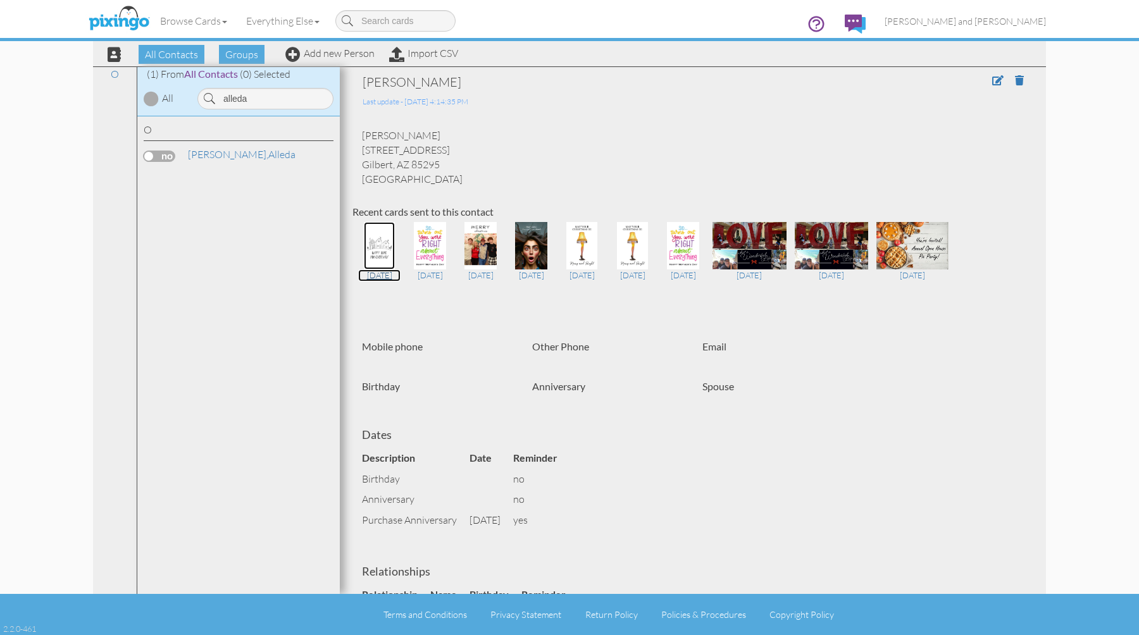
click at [381, 258] on img at bounding box center [379, 245] width 30 height 47
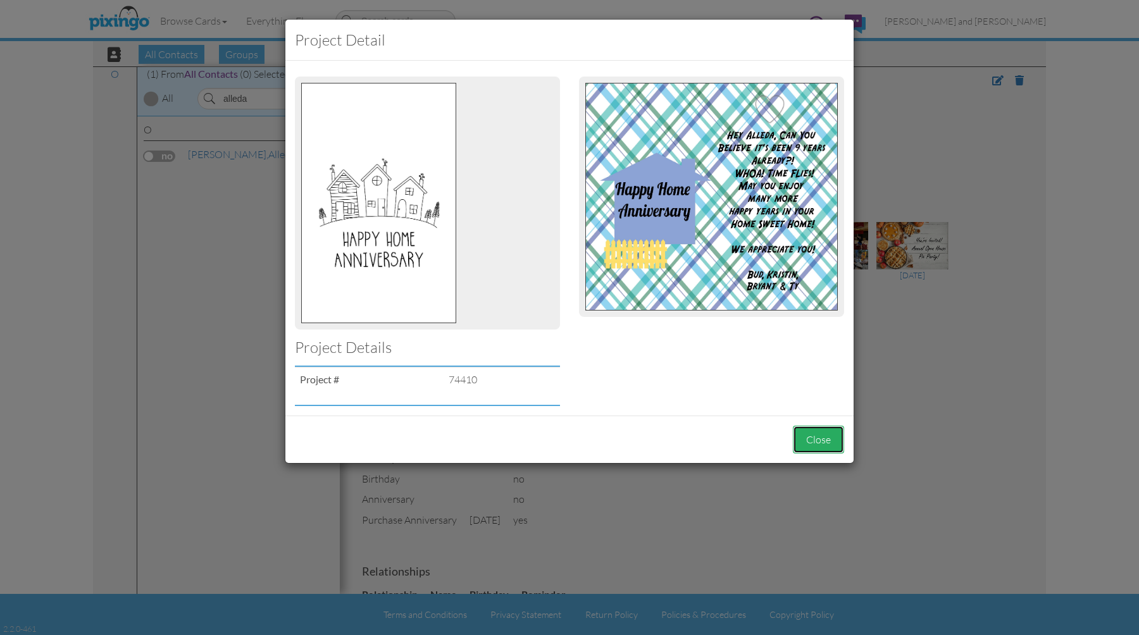
click at [810, 428] on button "Close" at bounding box center [818, 440] width 51 height 28
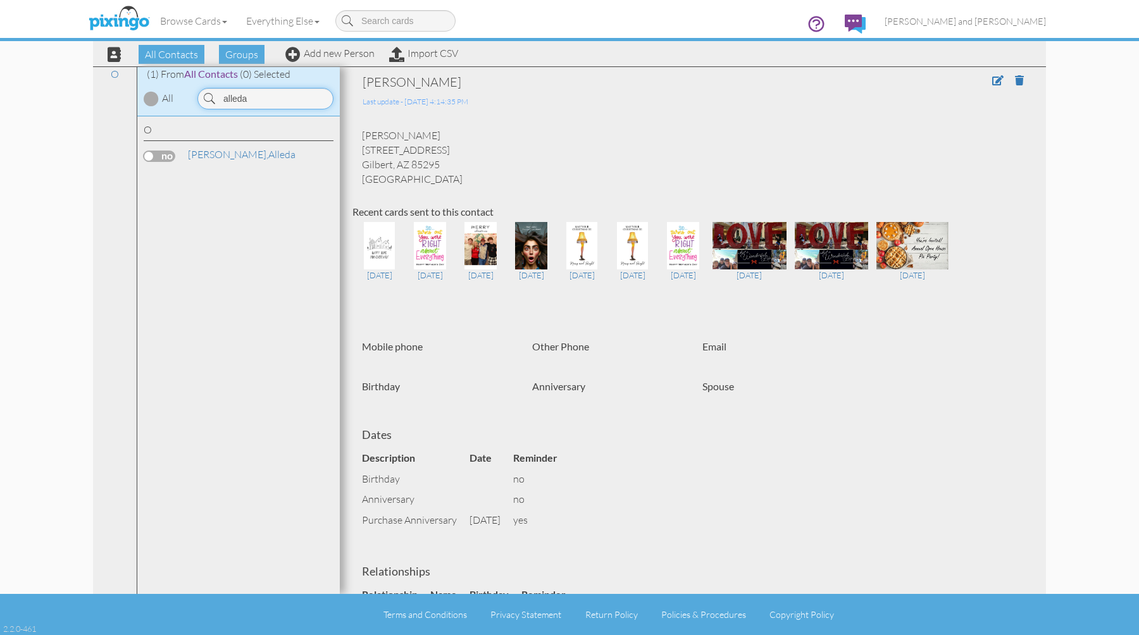
click at [271, 107] on input "alleda" at bounding box center [265, 99] width 136 height 22
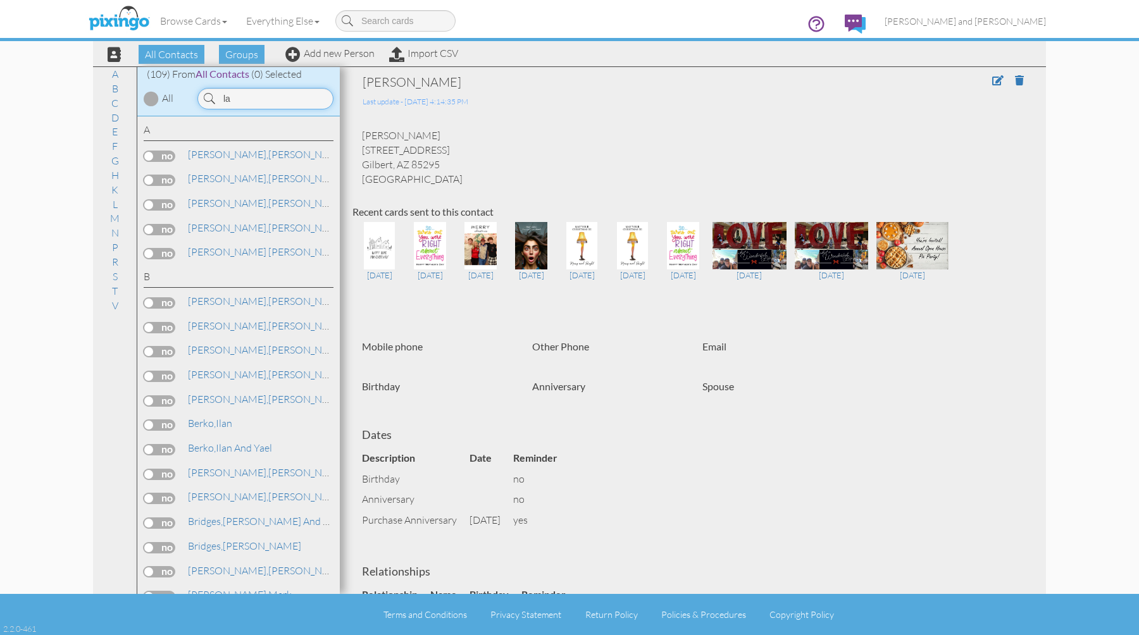
type input "l"
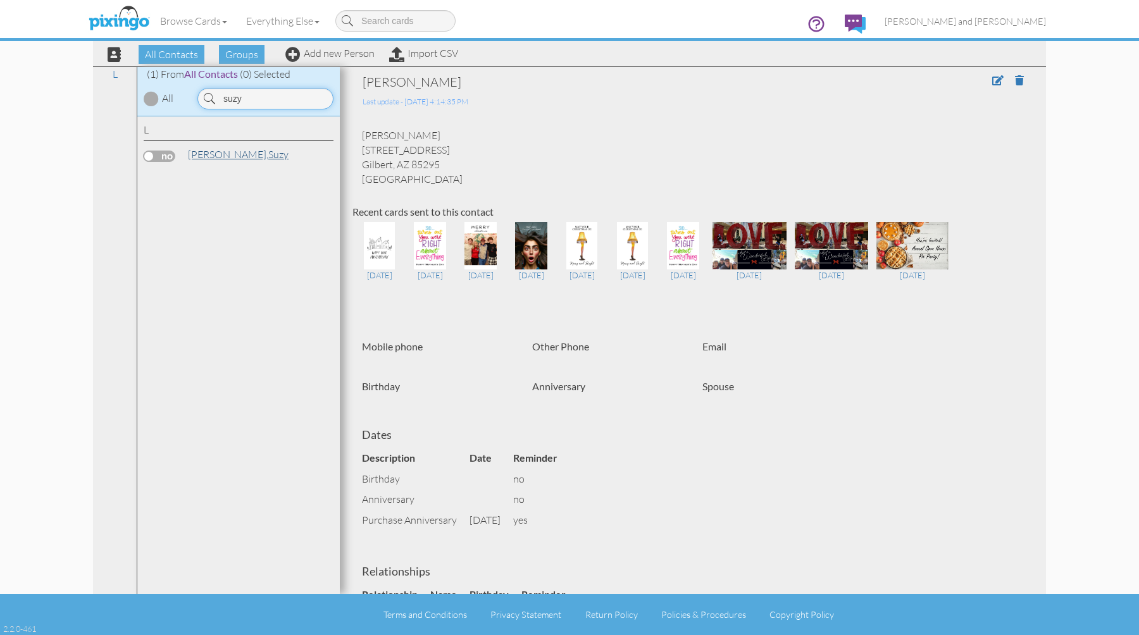
type input "suzy"
click at [218, 153] on span "[PERSON_NAME]," at bounding box center [228, 154] width 80 height 13
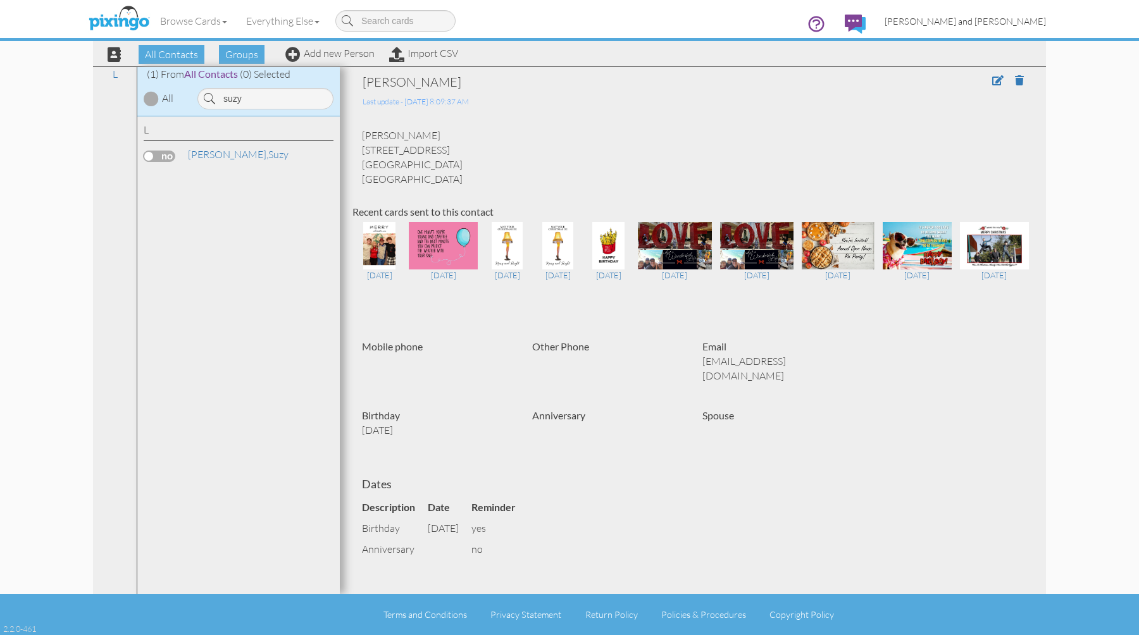
click at [1007, 18] on span "[PERSON_NAME] and [PERSON_NAME]" at bounding box center [965, 21] width 161 height 11
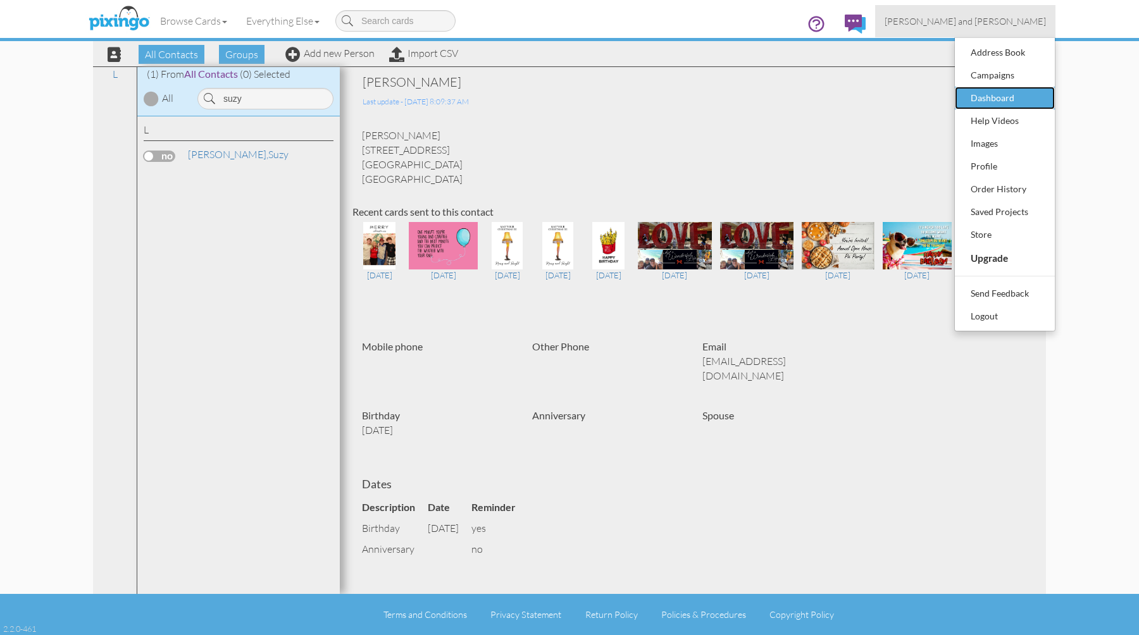
click at [985, 99] on div "Dashboard" at bounding box center [1005, 98] width 75 height 19
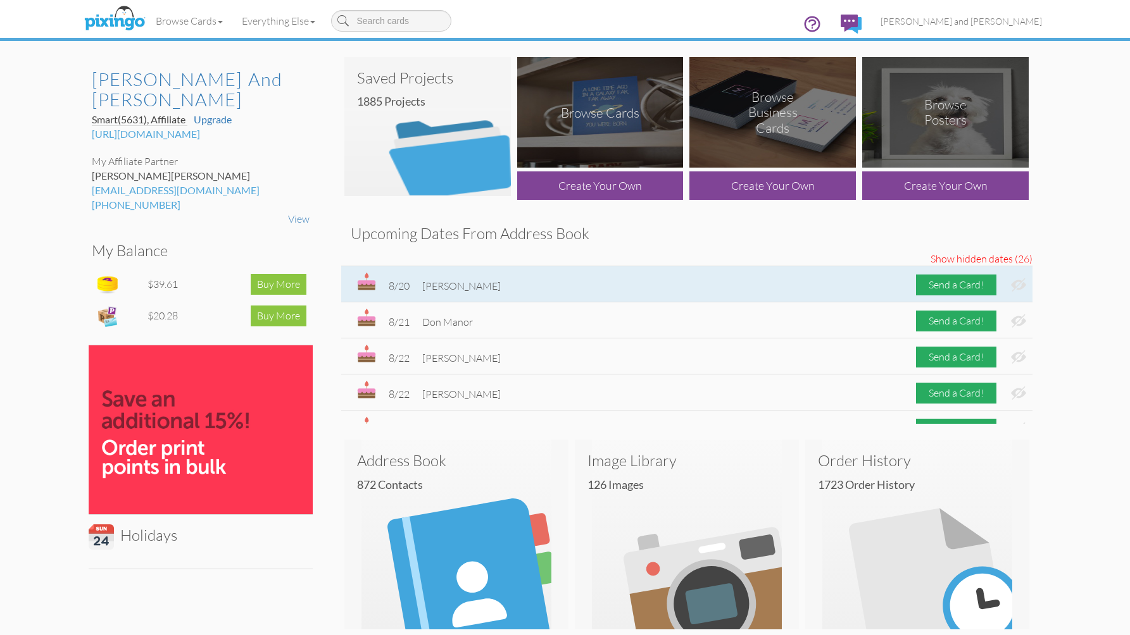
click at [1011, 285] on img at bounding box center [1018, 284] width 15 height 13
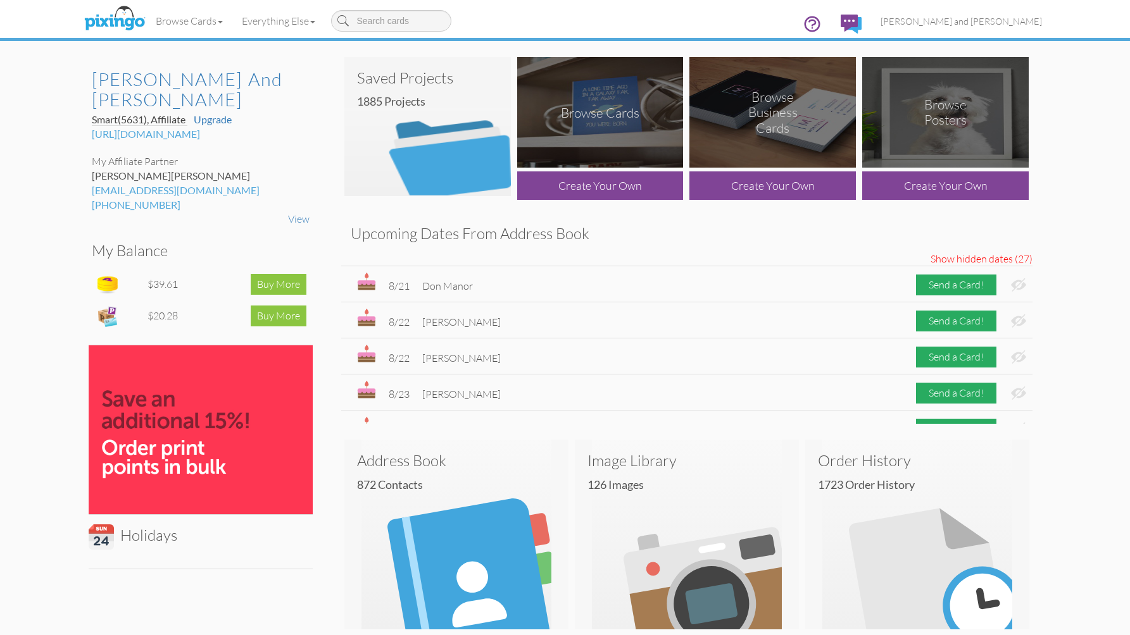
click at [1011, 285] on img at bounding box center [1018, 284] width 15 height 13
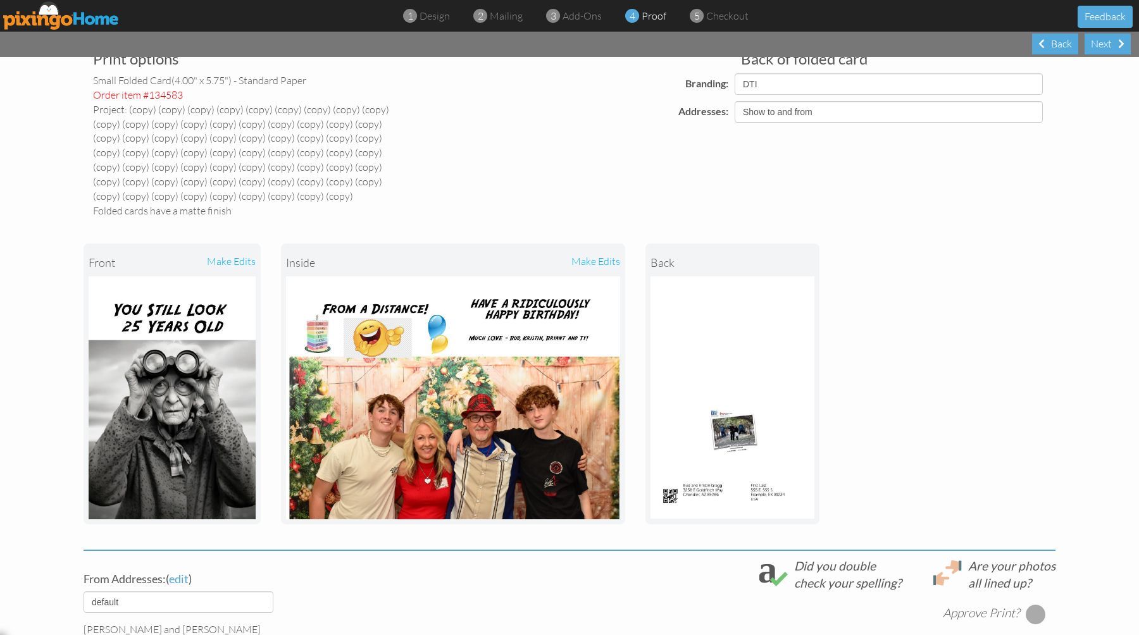
scroll to position [274, 0]
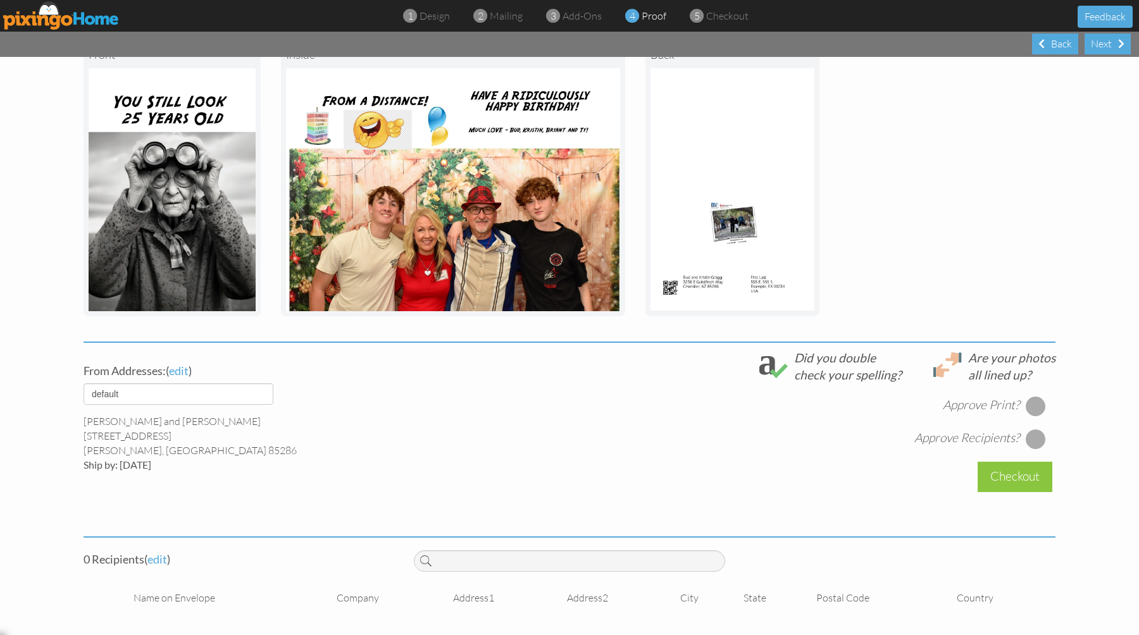
click at [1026, 404] on div at bounding box center [1036, 406] width 20 height 20
click at [1032, 444] on div at bounding box center [1036, 439] width 20 height 20
click at [155, 558] on span "edit" at bounding box center [157, 559] width 20 height 14
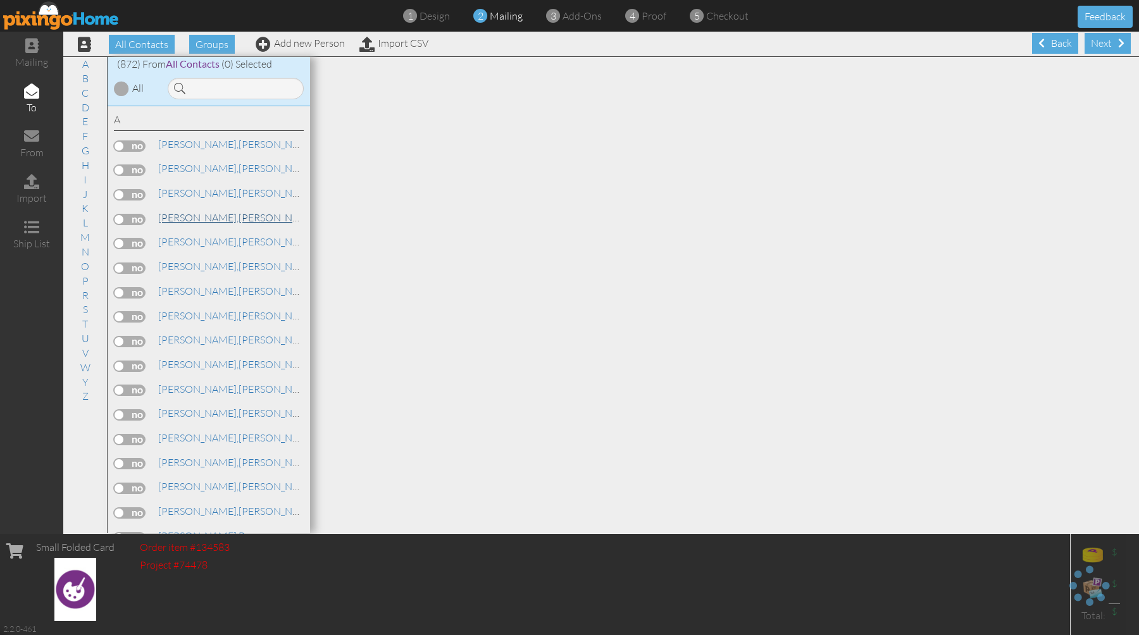
scroll to position [1, 0]
click at [234, 86] on input at bounding box center [236, 89] width 136 height 22
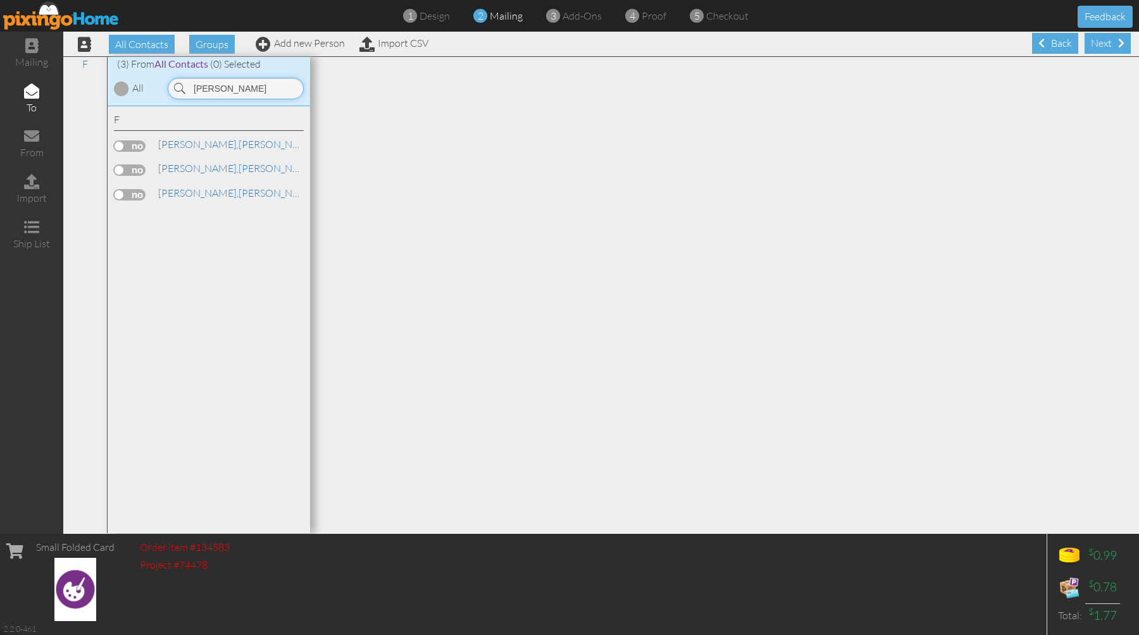
type input "foster"
click at [137, 194] on label at bounding box center [130, 194] width 32 height 11
click at [0, 0] on input "checkbox" at bounding box center [0, 0] width 0 height 0
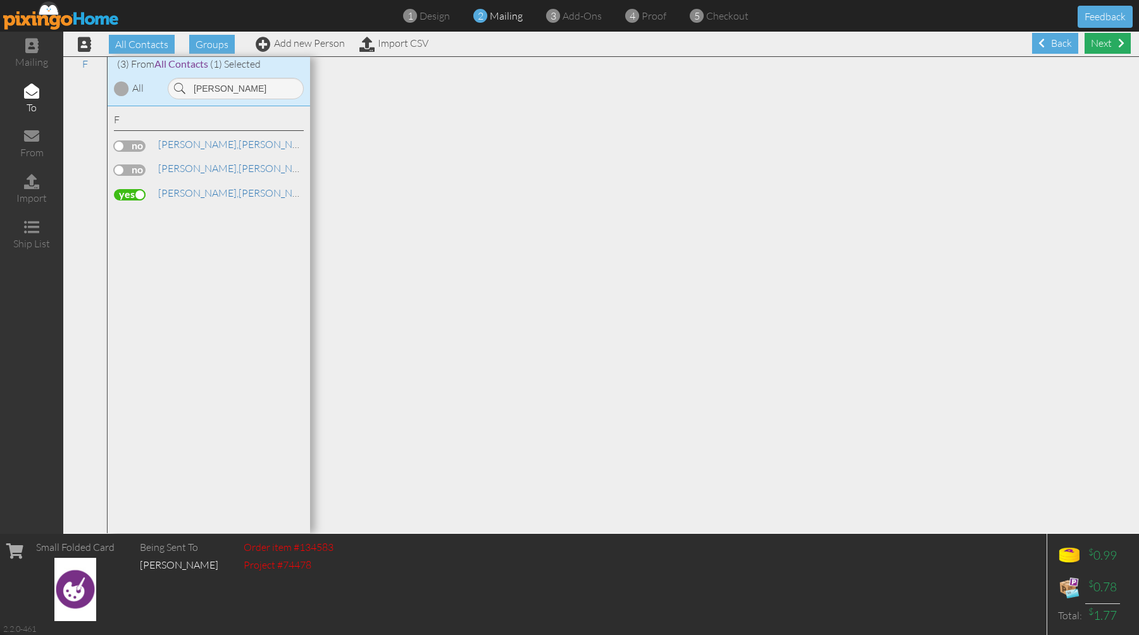
click at [1100, 42] on div "Next" at bounding box center [1108, 43] width 46 height 21
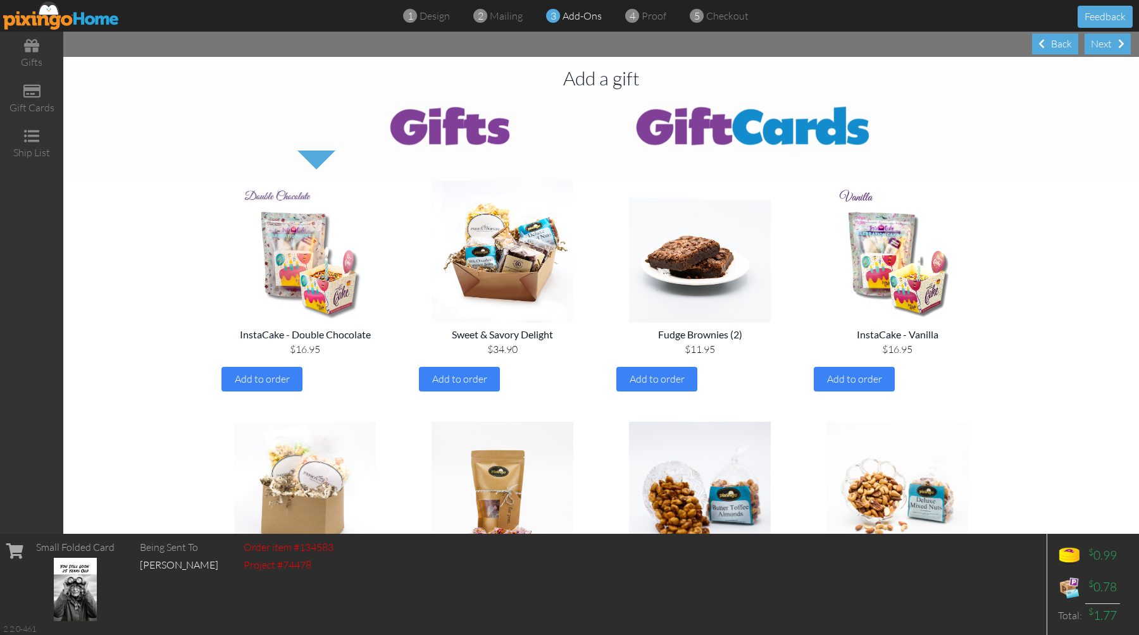
click at [1100, 42] on div "Next" at bounding box center [1108, 44] width 46 height 21
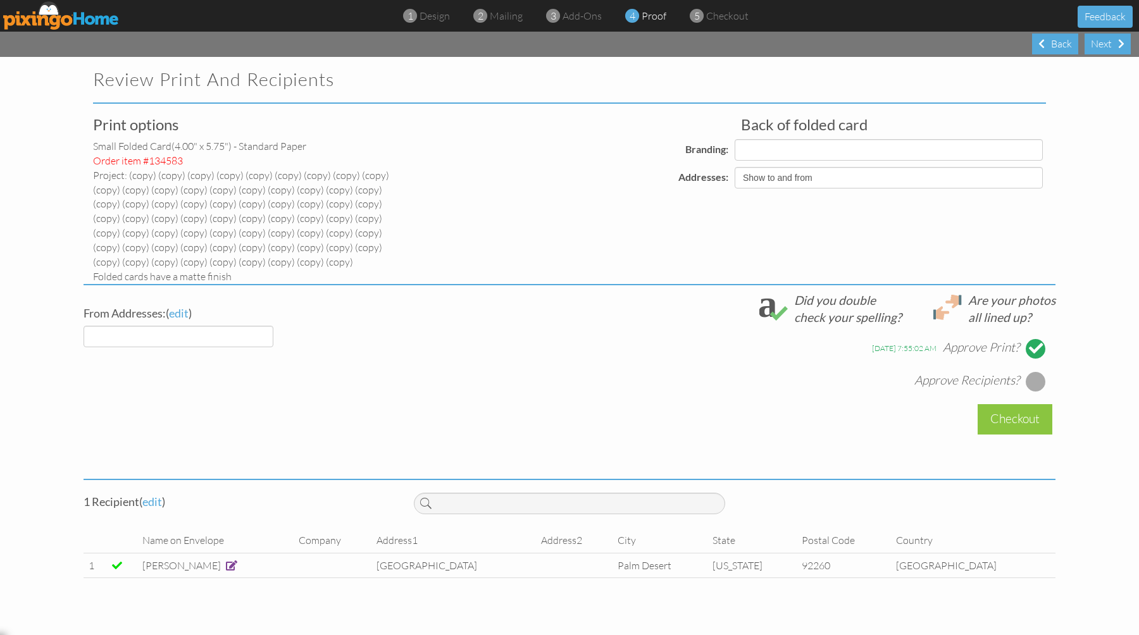
select select "object:36712"
select select "object:36713"
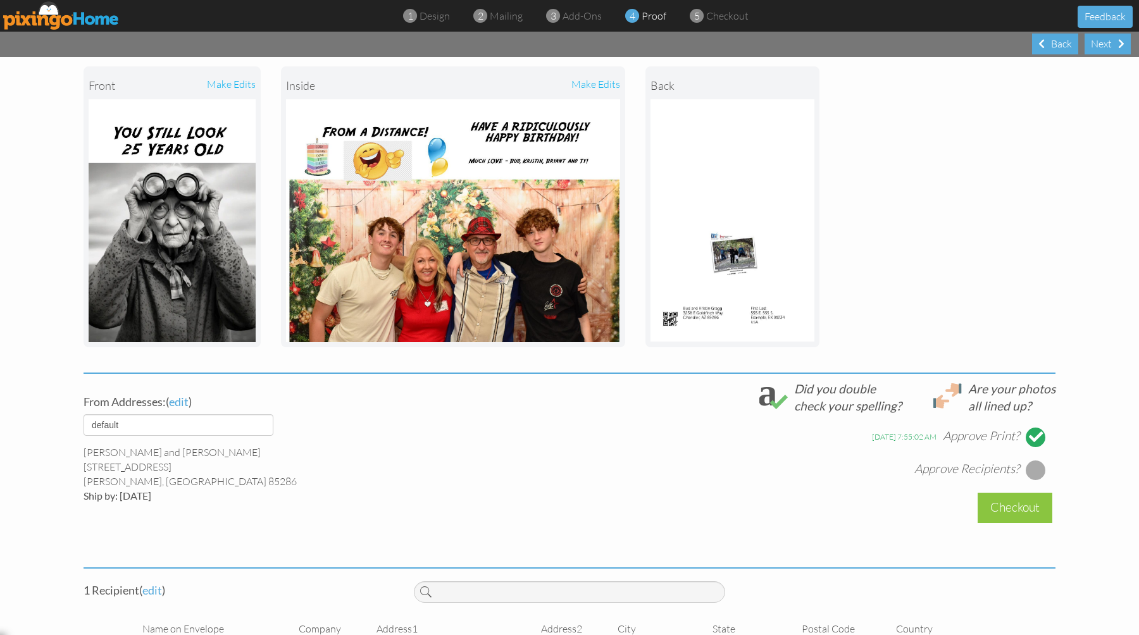
scroll to position [300, 0]
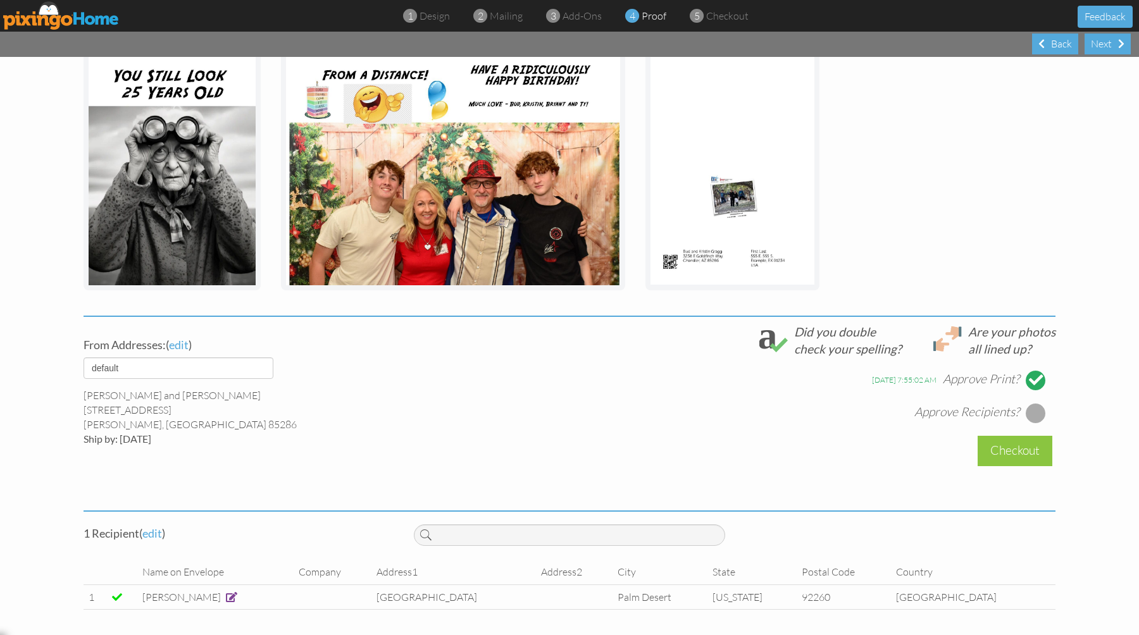
click at [1032, 418] on div at bounding box center [1036, 413] width 20 height 20
click at [1012, 440] on div "Checkout" at bounding box center [1015, 451] width 75 height 30
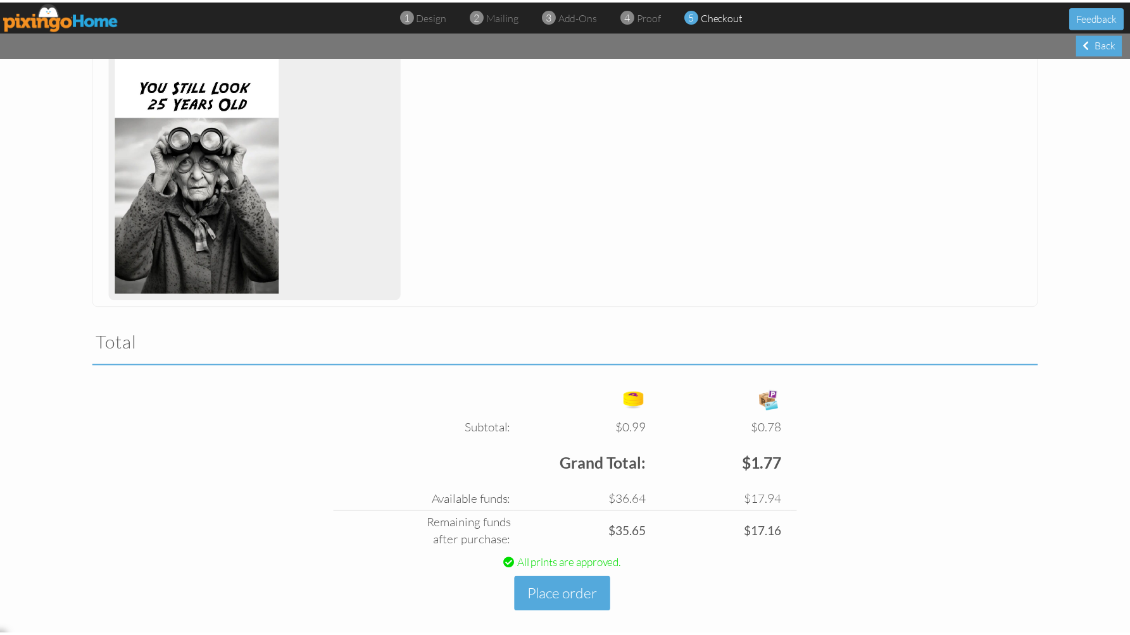
scroll to position [282, 0]
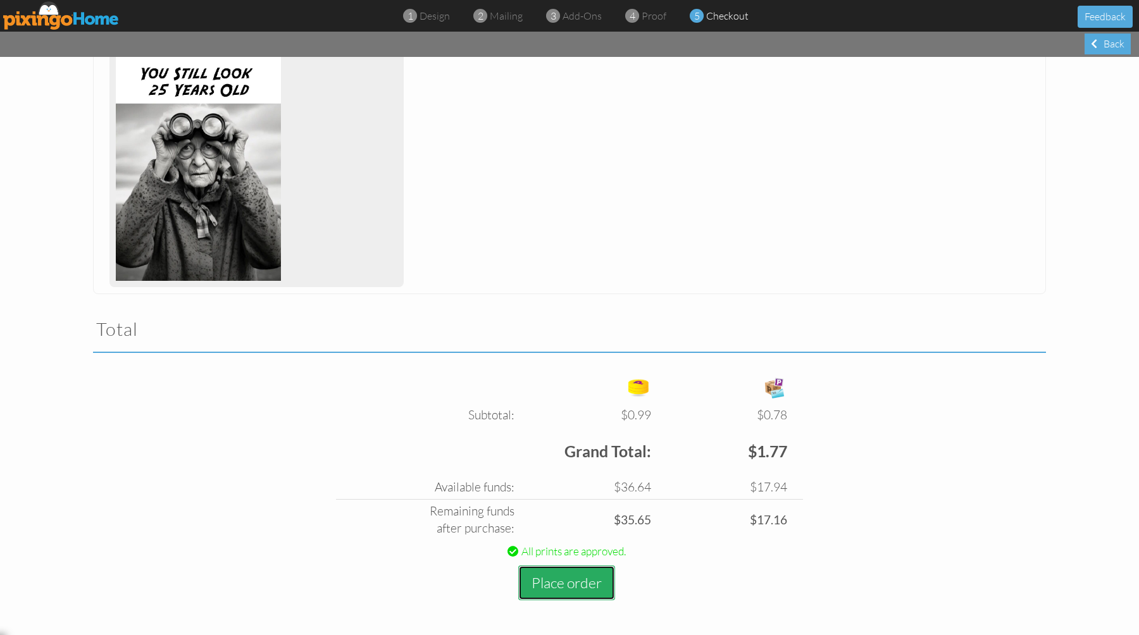
click at [547, 576] on button "Place order" at bounding box center [566, 583] width 97 height 35
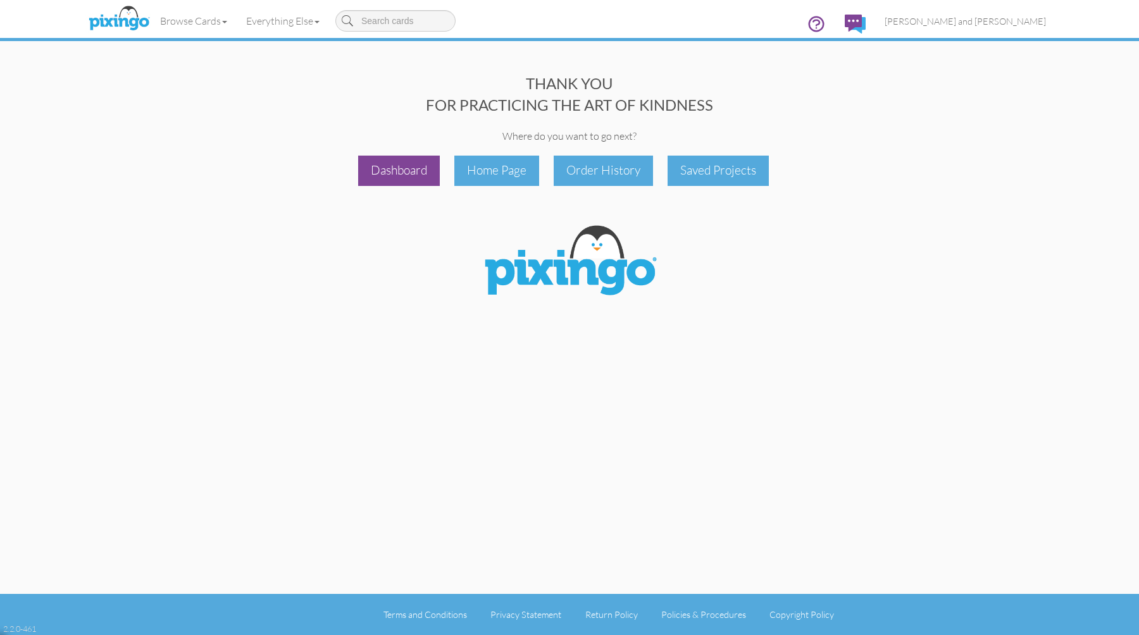
click at [407, 182] on div "Dashboard" at bounding box center [399, 171] width 82 height 30
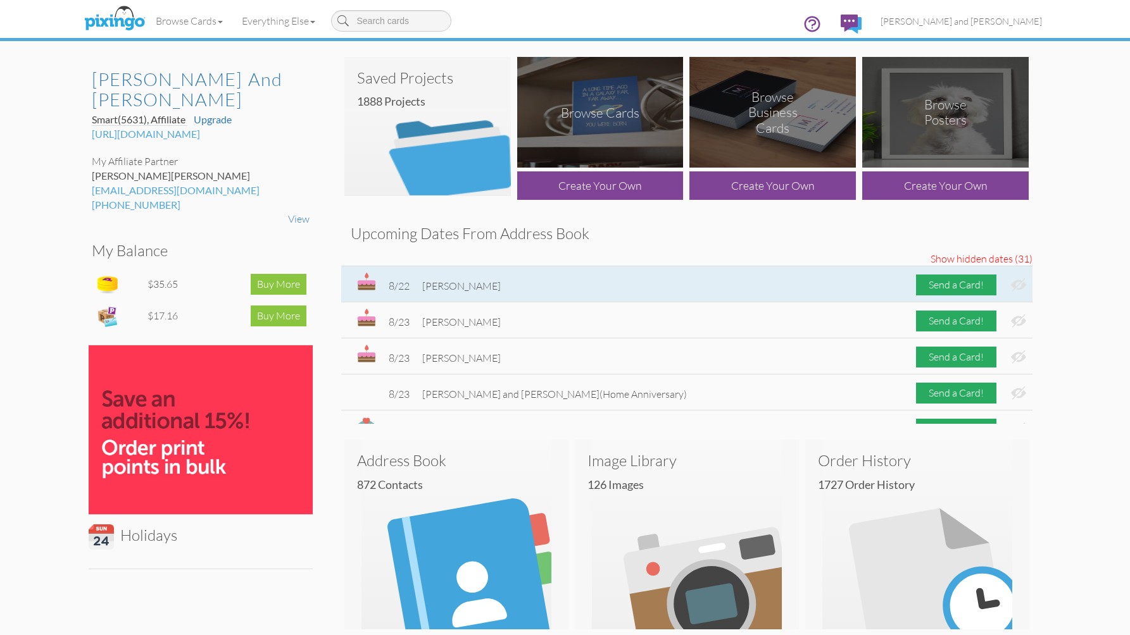
click at [1011, 289] on img at bounding box center [1018, 284] width 15 height 13
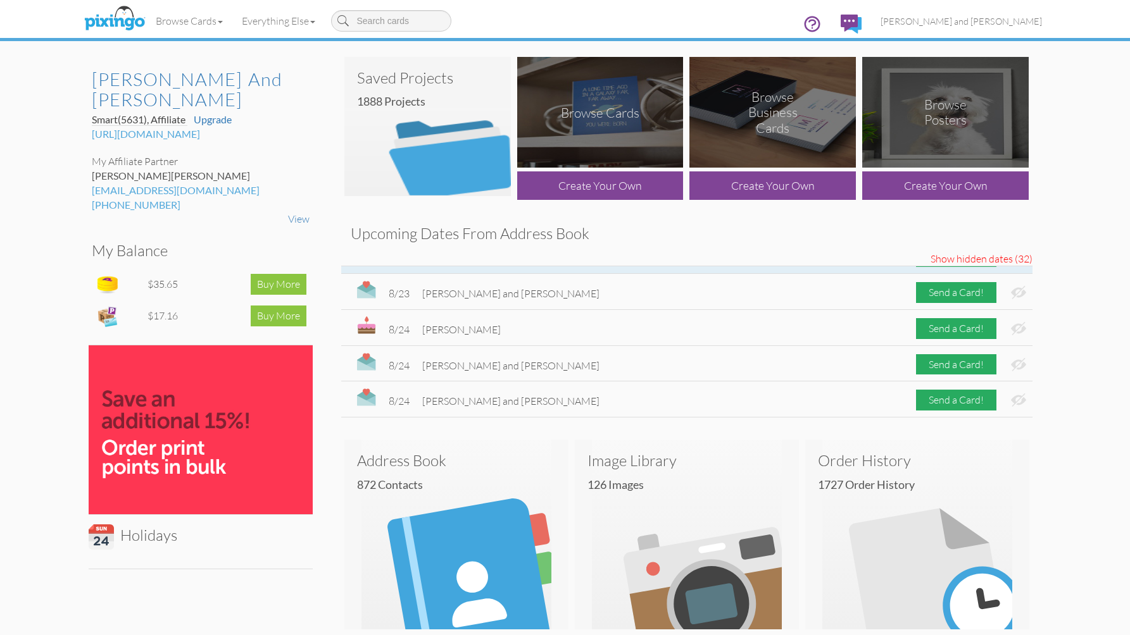
scroll to position [107, 0]
